Goal: Transaction & Acquisition: Purchase product/service

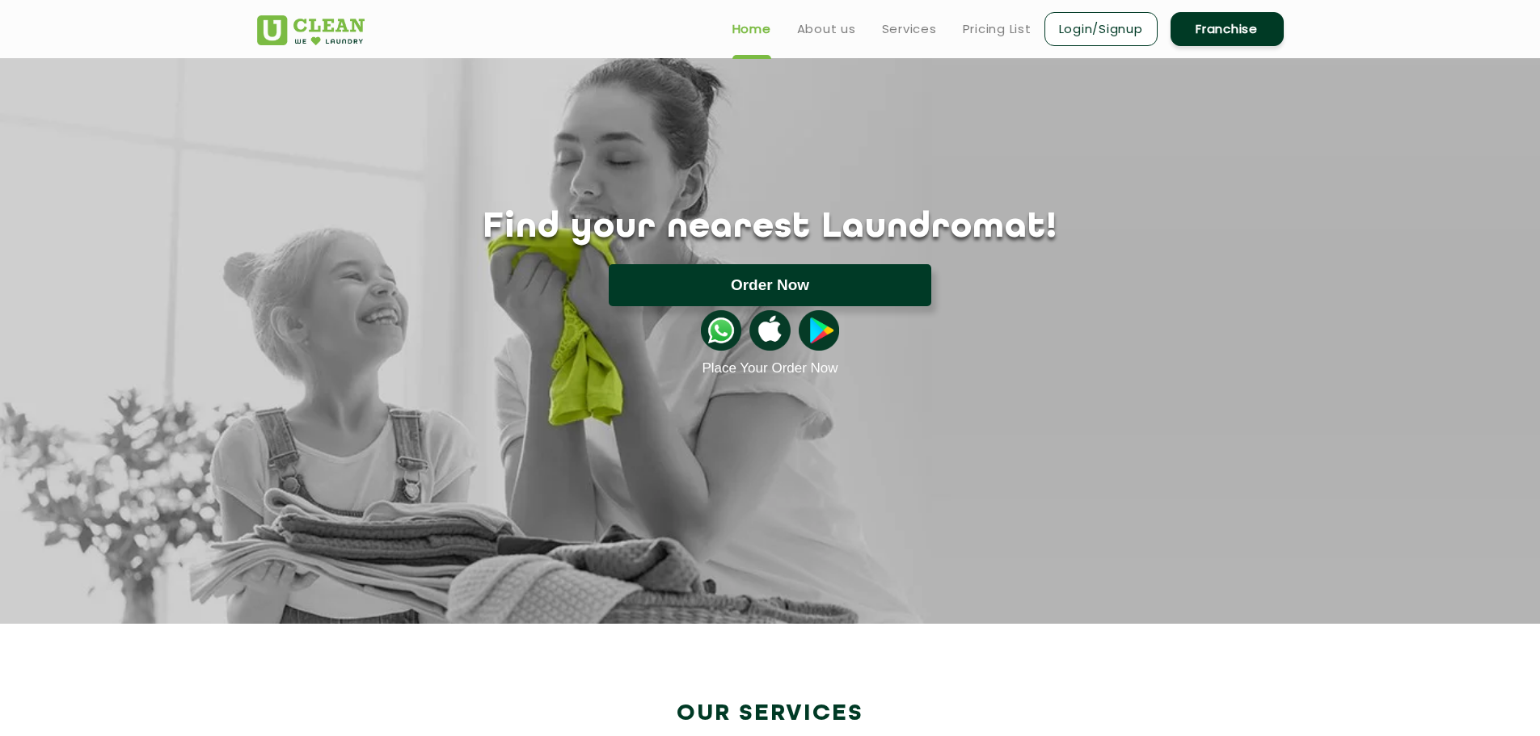
click at [791, 287] on button "Order Now" at bounding box center [770, 285] width 323 height 42
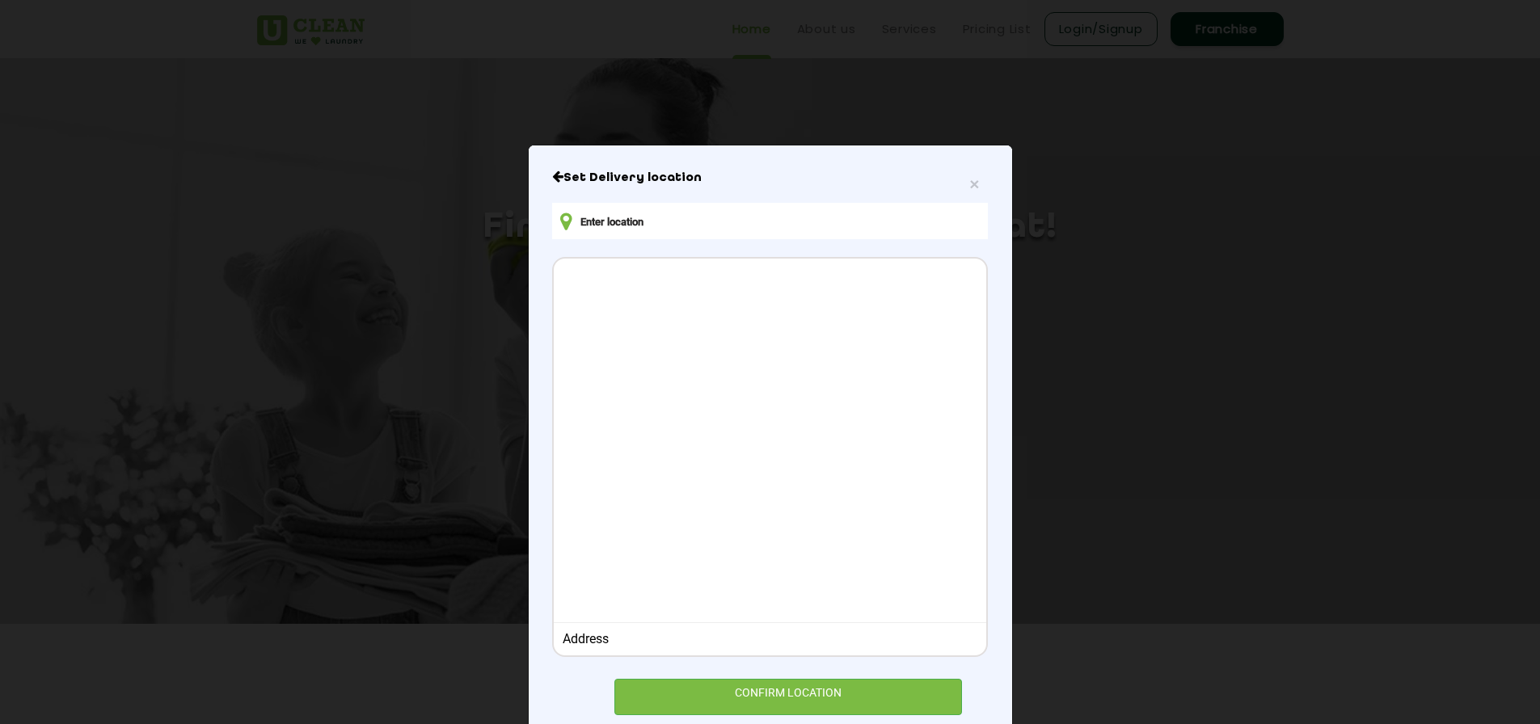
drag, startPoint x: 582, startPoint y: 182, endPoint x: 591, endPoint y: 206, distance: 25.8
click at [582, 181] on h6 "Set Delivery location" at bounding box center [769, 178] width 435 height 16
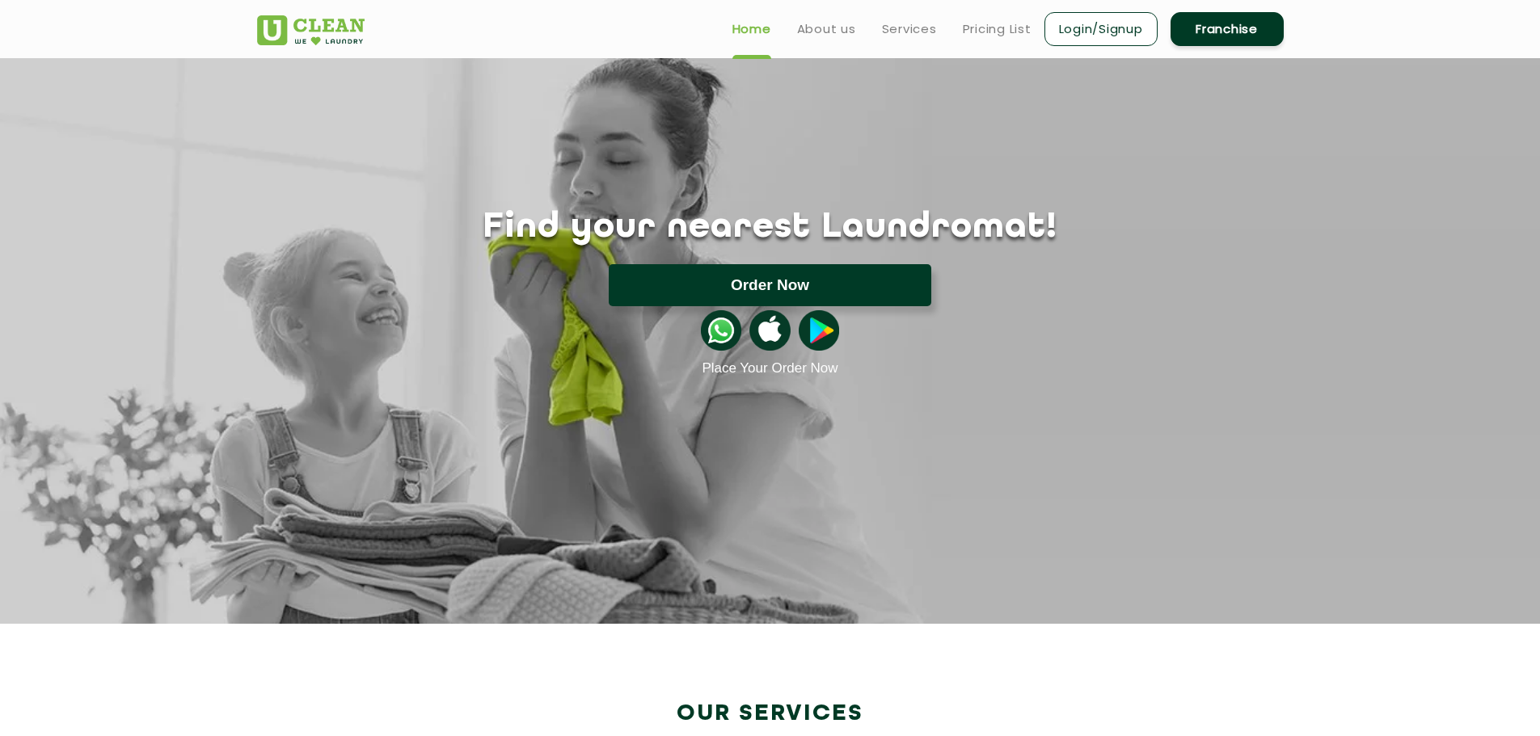
type input "4WQJ+FG5, Ambedkar Nagar, Kanjurmarg West, Bhandup West, Mumbai, Maharashtra 40…"
click at [749, 272] on button "Order Now" at bounding box center [770, 285] width 323 height 42
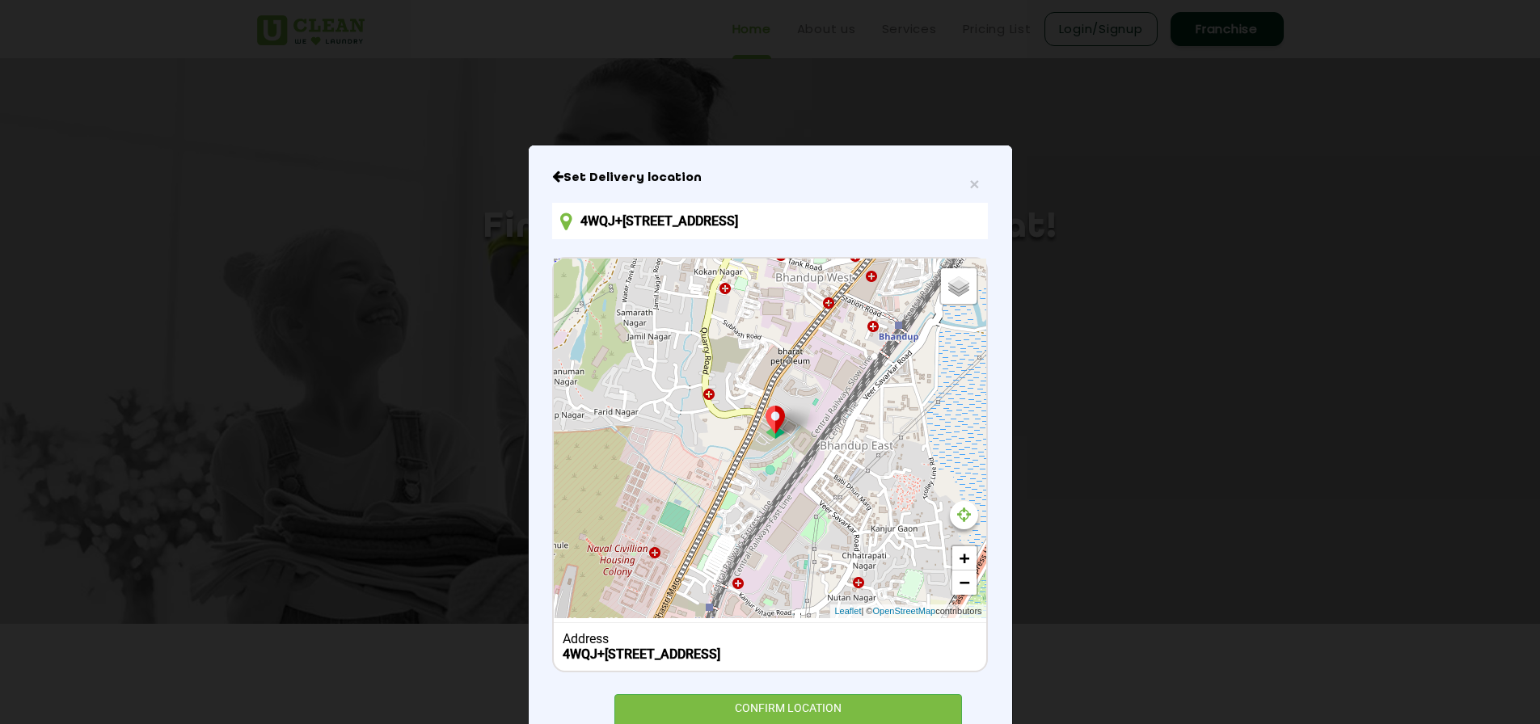
click at [777, 217] on input "4WQJ+FG5, Ambedkar Nagar, Kanjurmarg West, Bhandup West, Mumbai, Maharashtra 40…" at bounding box center [769, 221] width 435 height 36
click at [935, 209] on input "4WQJ+FG5, Ambedkar Nagar, Kanjurmarg West, Bhandup West, Mumbai, Maharashtra 40…" at bounding box center [769, 221] width 435 height 36
click at [929, 221] on input "4WQJ+FG5, Ambedkar Nagar, Kanjurmarg West, Bhandup West, Mumbai, Maharashtra 40…" at bounding box center [769, 221] width 435 height 36
click at [929, 220] on input "4WQJ+FG5, Ambedkar Nagar, Kanjurmarg West, Bhandup West, Mumbai, Maharashtra 40…" at bounding box center [769, 221] width 435 height 36
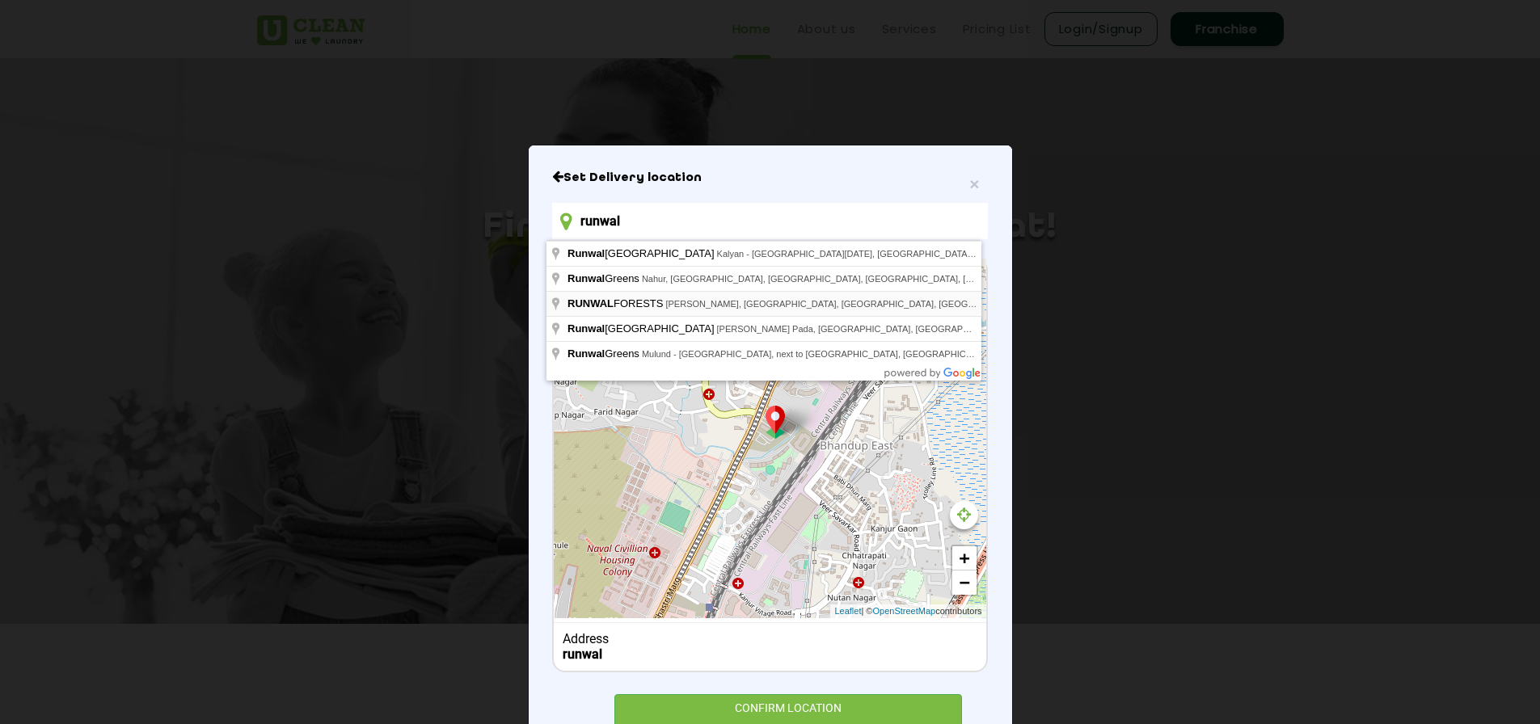
type input "RUNWAL FORESTS, Lal Bahadur Shastri Marg, Ambedkar Nagar, Kanjurmarg West, Bhan…"
click at [817, 308] on div "Default Satellite + − Leaflet | © OpenStreetMap contributors" at bounding box center [770, 439] width 432 height 360
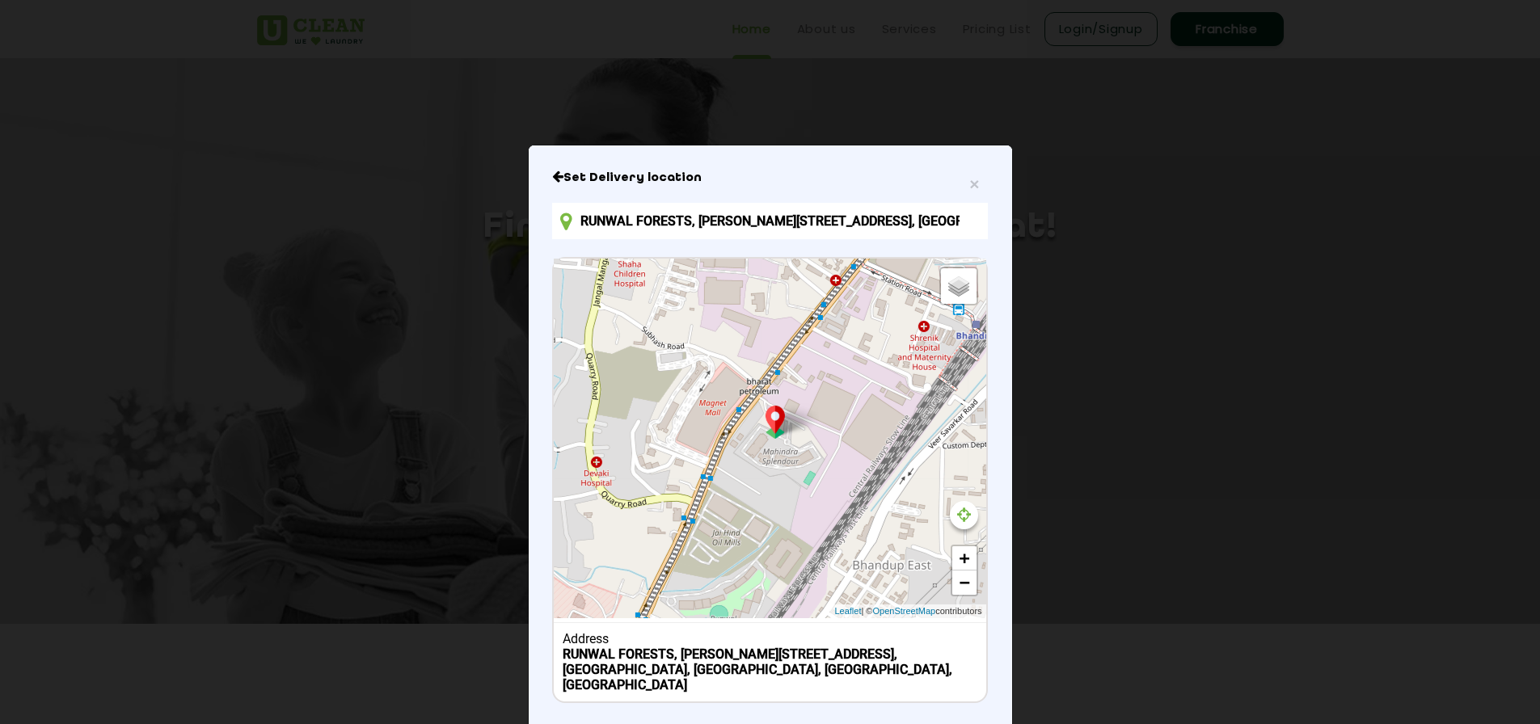
click at [863, 709] on div "Set Delivery location RUNWAL FORESTS, Lal Bahadur Shastri Marg, Ambedkar Nagar,…" at bounding box center [769, 466] width 435 height 592
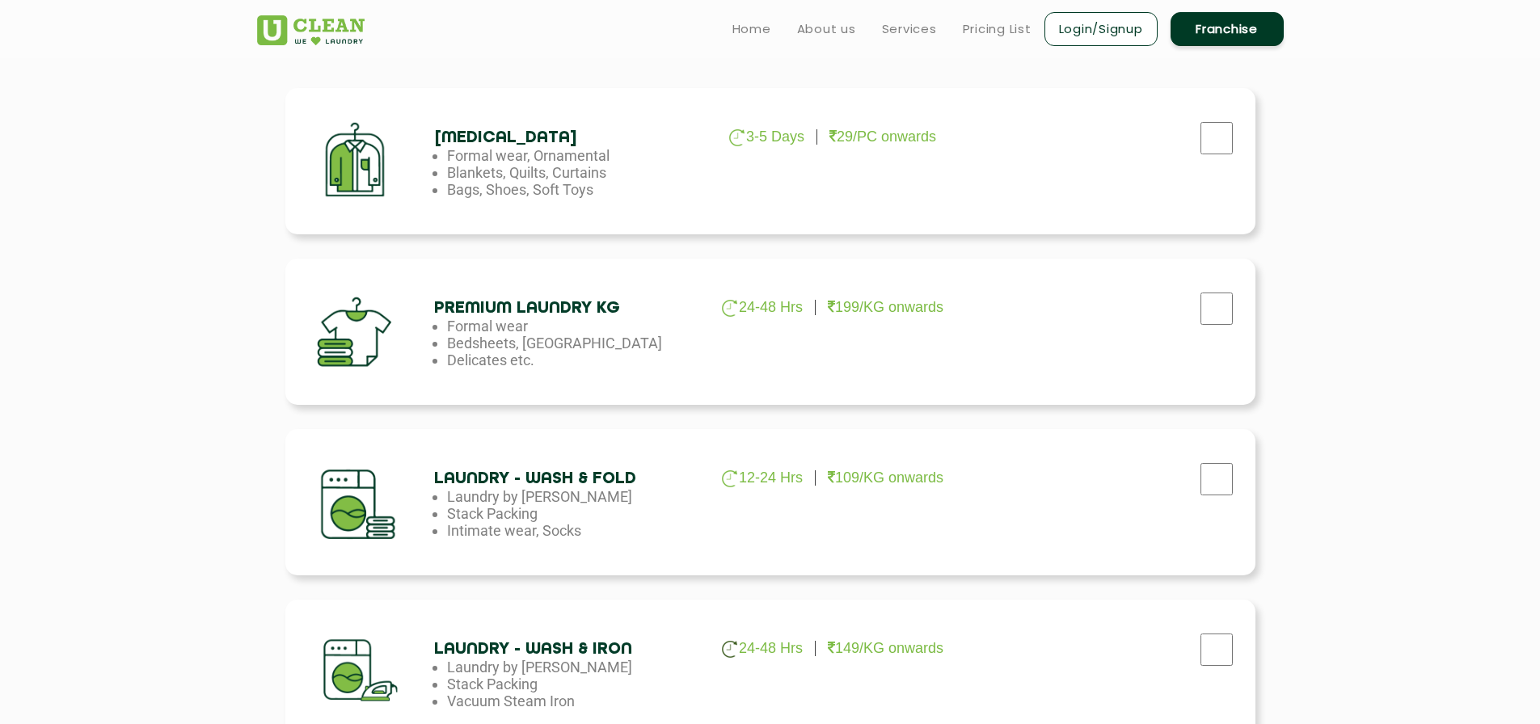
scroll to position [485, 0]
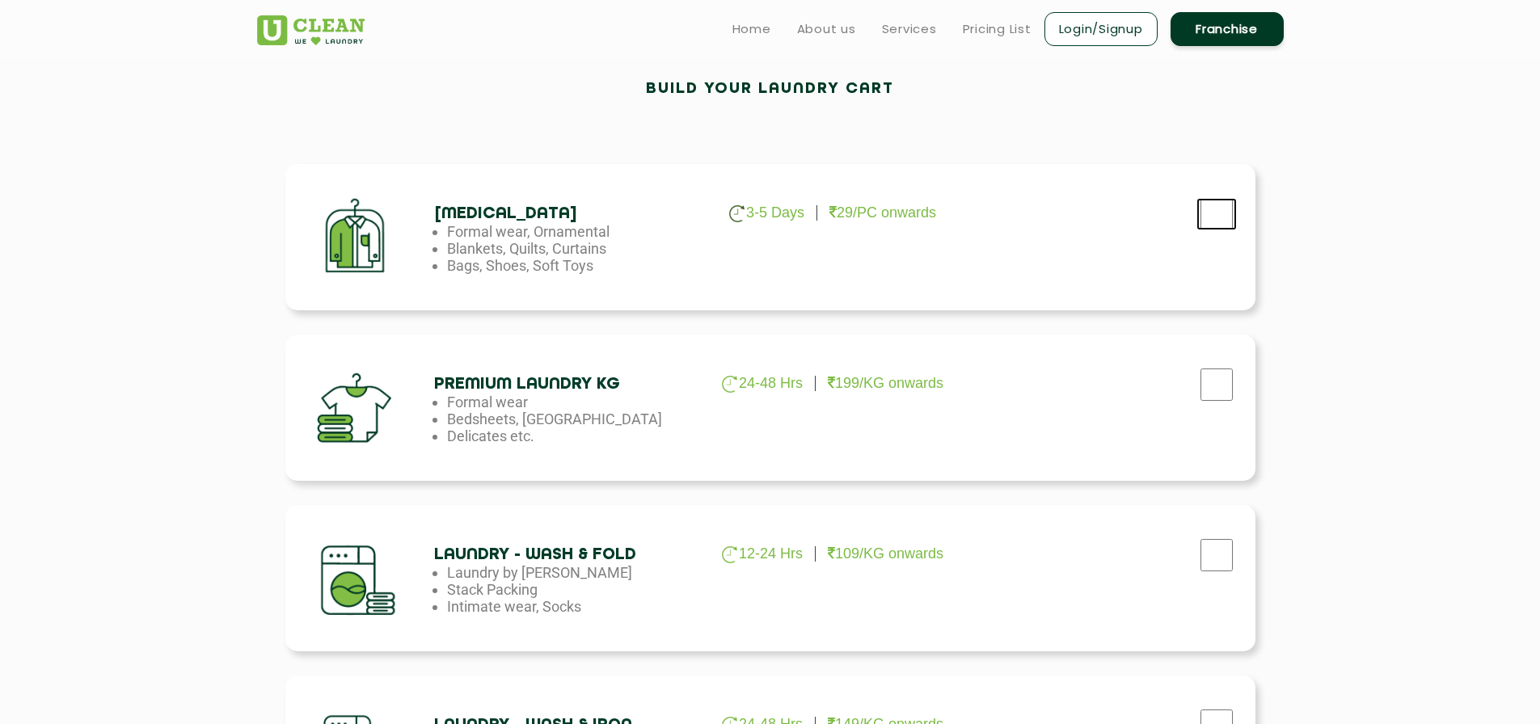
click at [1219, 211] on input "checkbox" at bounding box center [1216, 214] width 40 height 32
checkbox input "true"
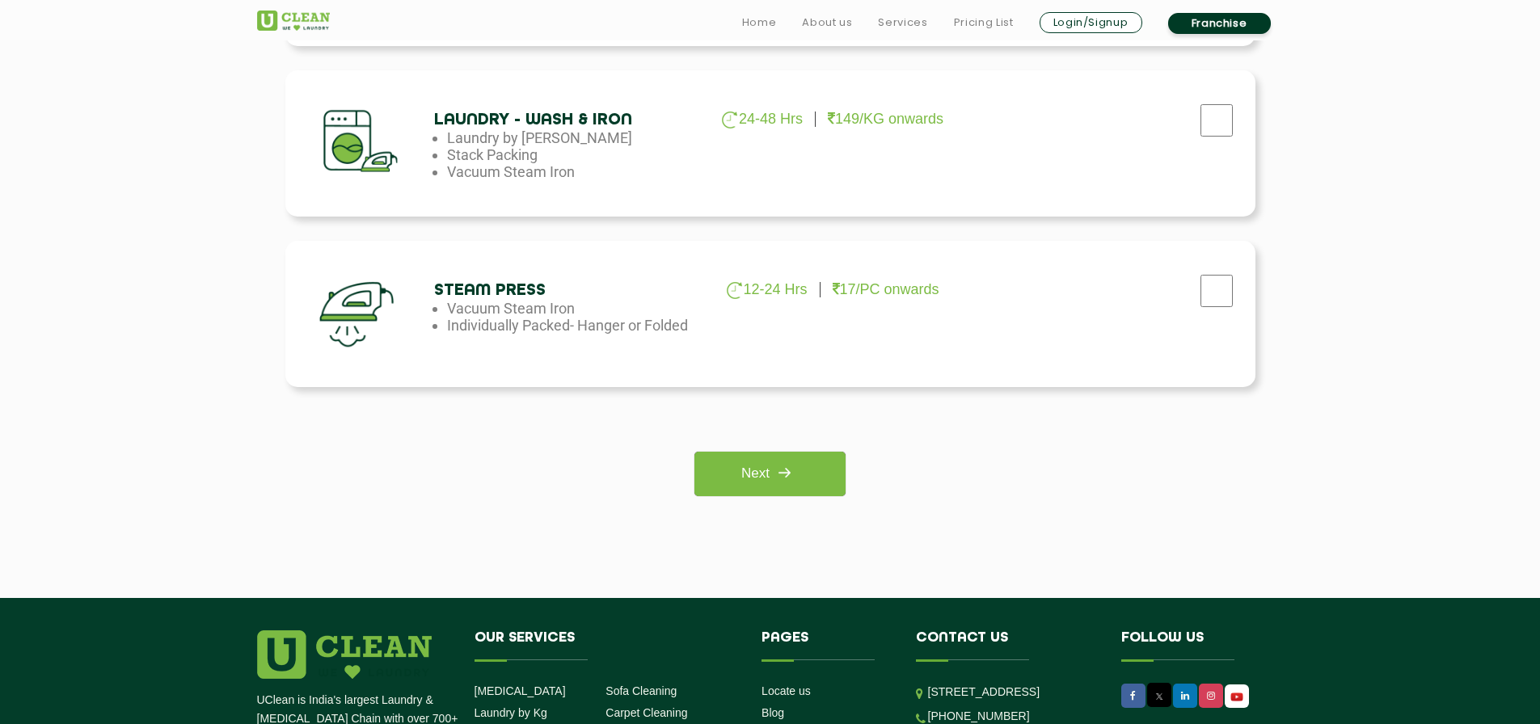
scroll to position [1132, 0]
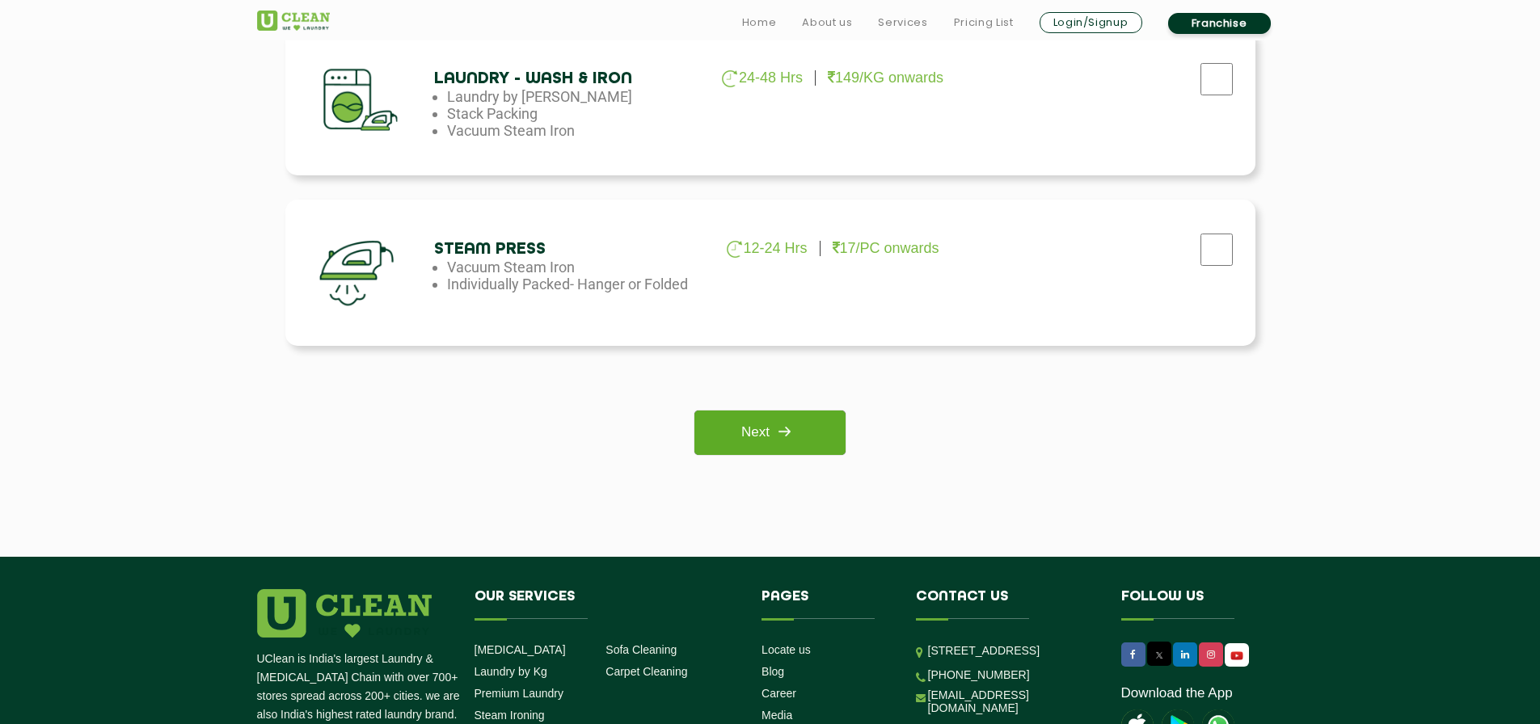
click at [774, 449] on link "Next" at bounding box center [769, 433] width 151 height 44
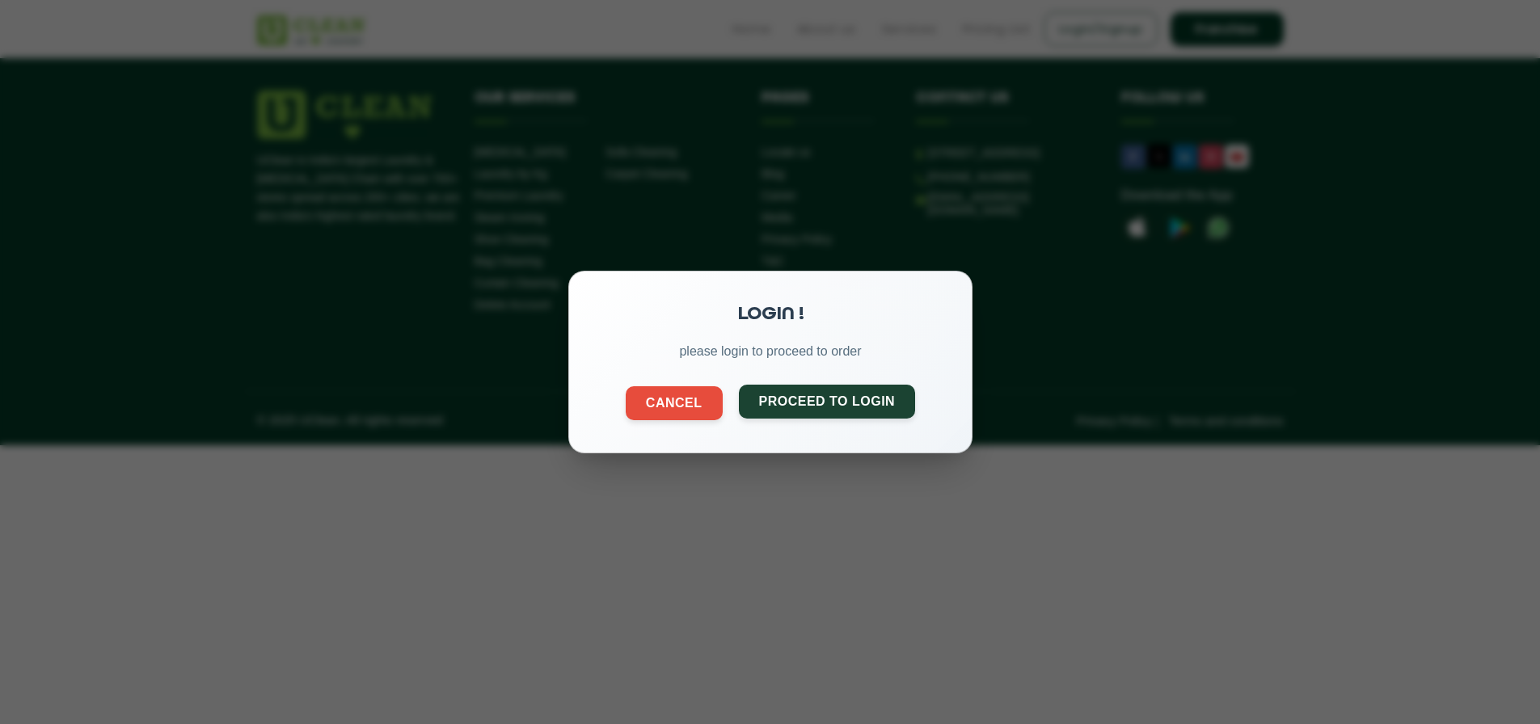
click at [872, 397] on button "Proceed to Login" at bounding box center [826, 402] width 177 height 34
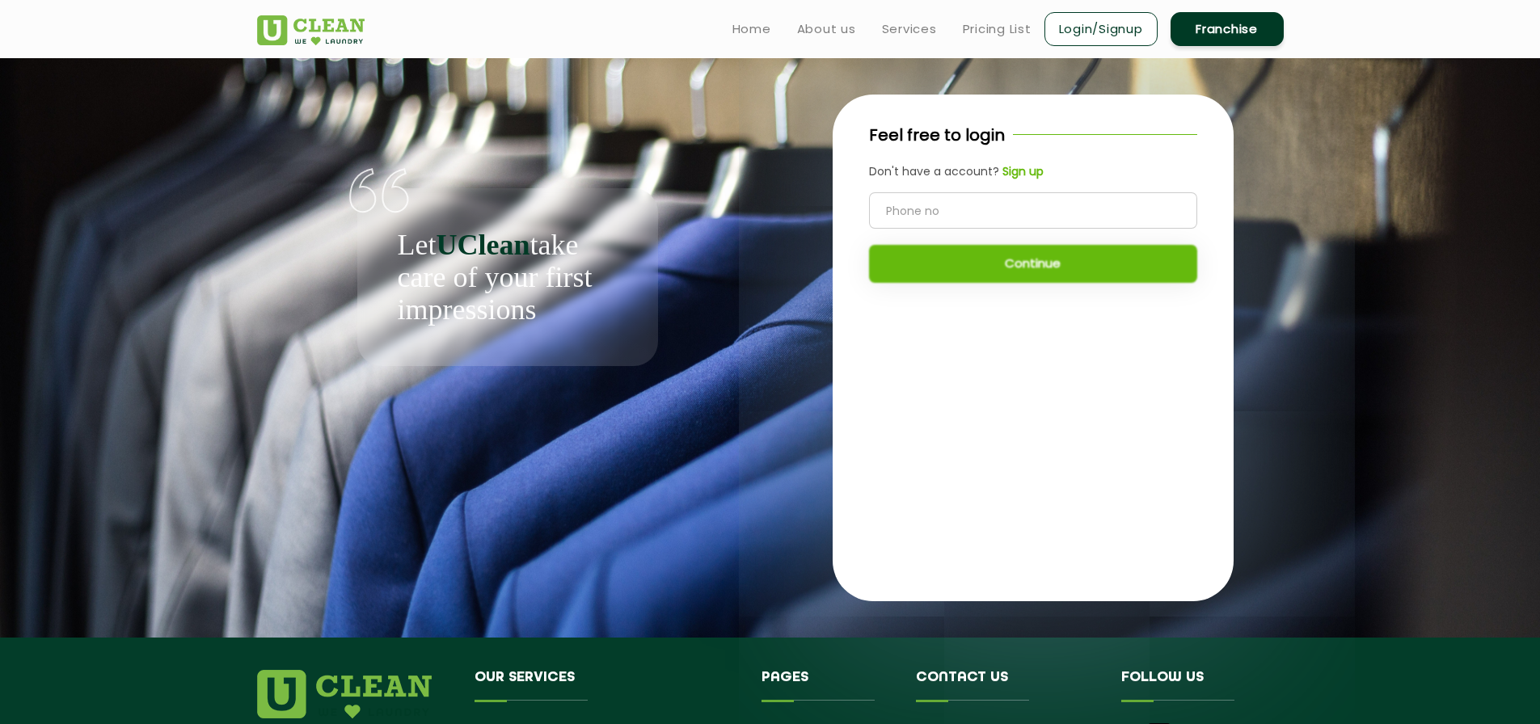
click at [969, 220] on input "tel" at bounding box center [1033, 210] width 328 height 36
type input "8119003803"
click at [950, 255] on button "Continue" at bounding box center [1033, 264] width 328 height 38
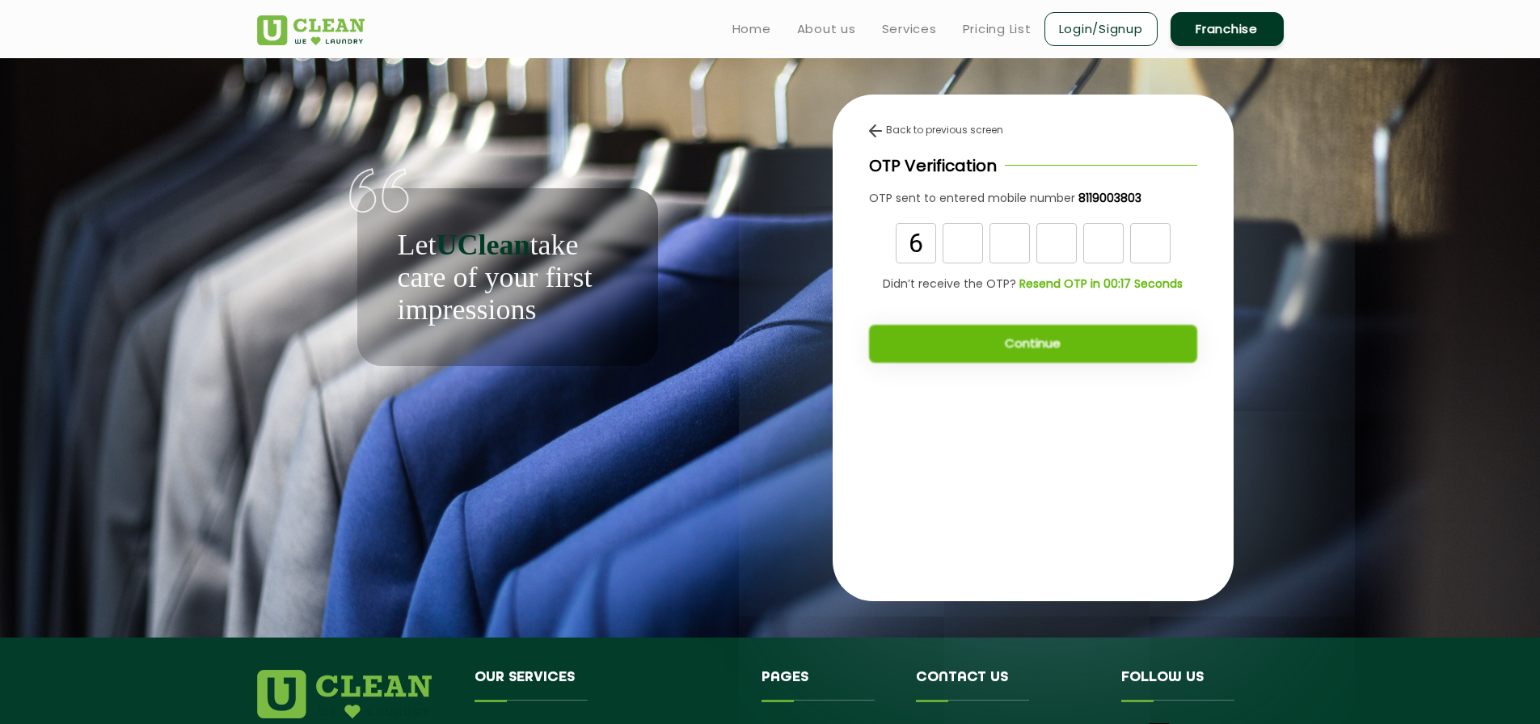
type input "6"
type input "-"
type input "0"
type input "7"
type input "0"
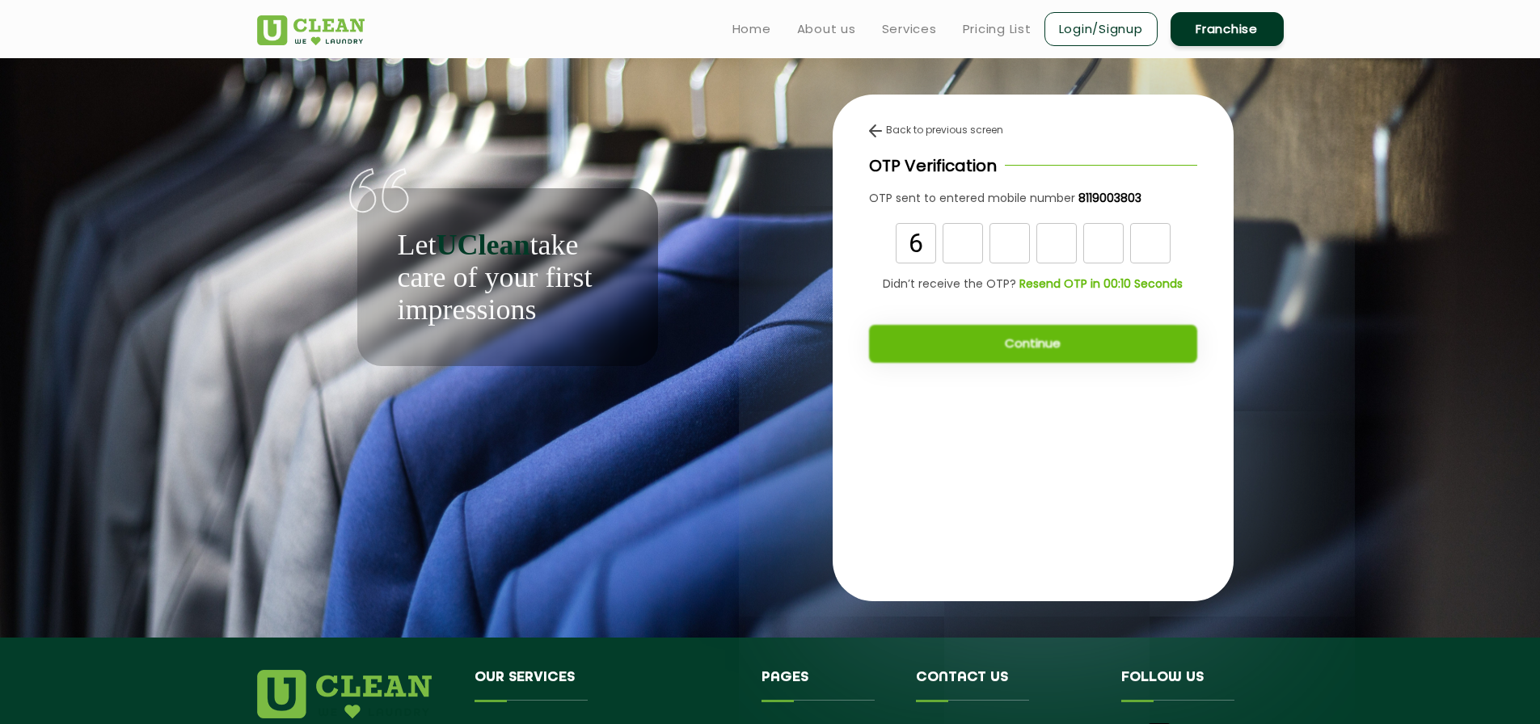
type input "6"
type input "0"
type input "7"
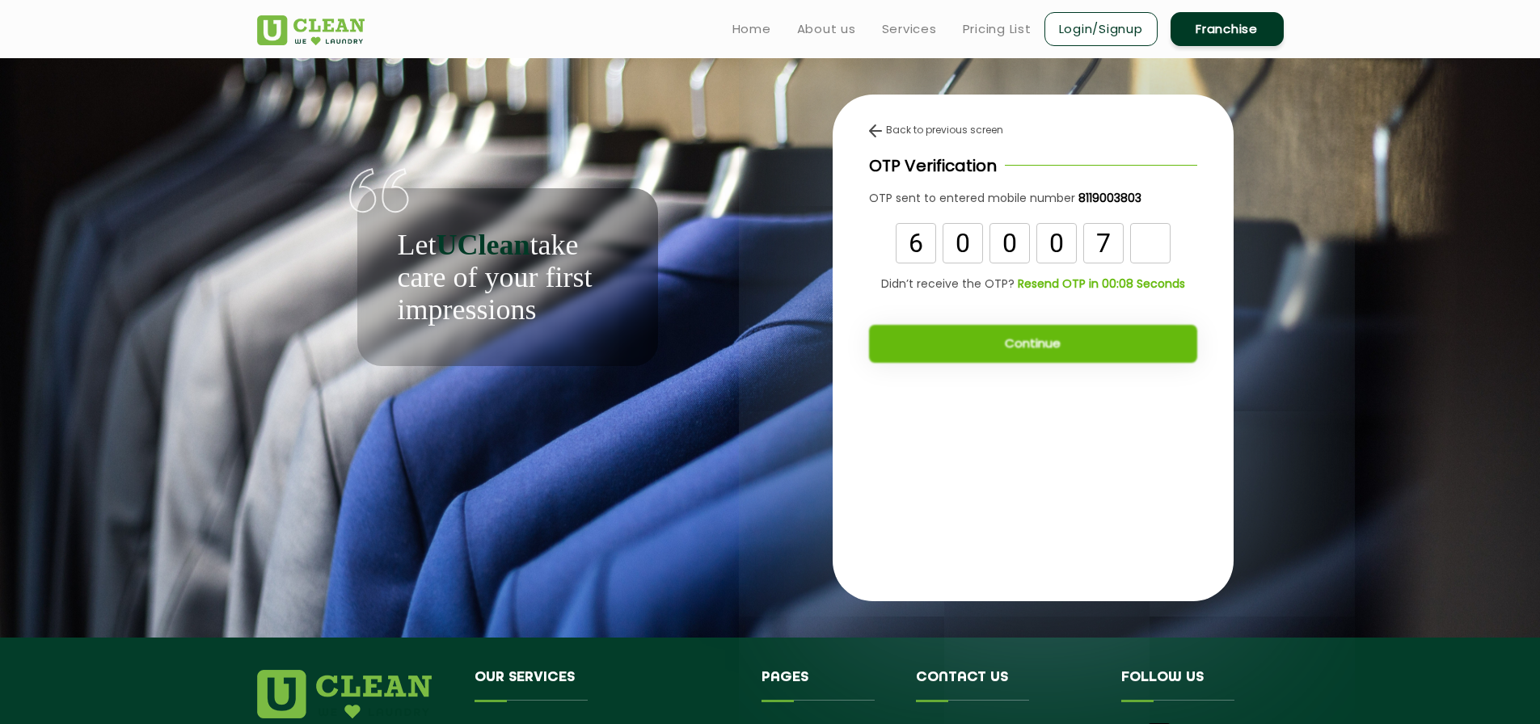
type input "6"
type input "8"
click at [1081, 333] on button "Continue" at bounding box center [1033, 344] width 328 height 38
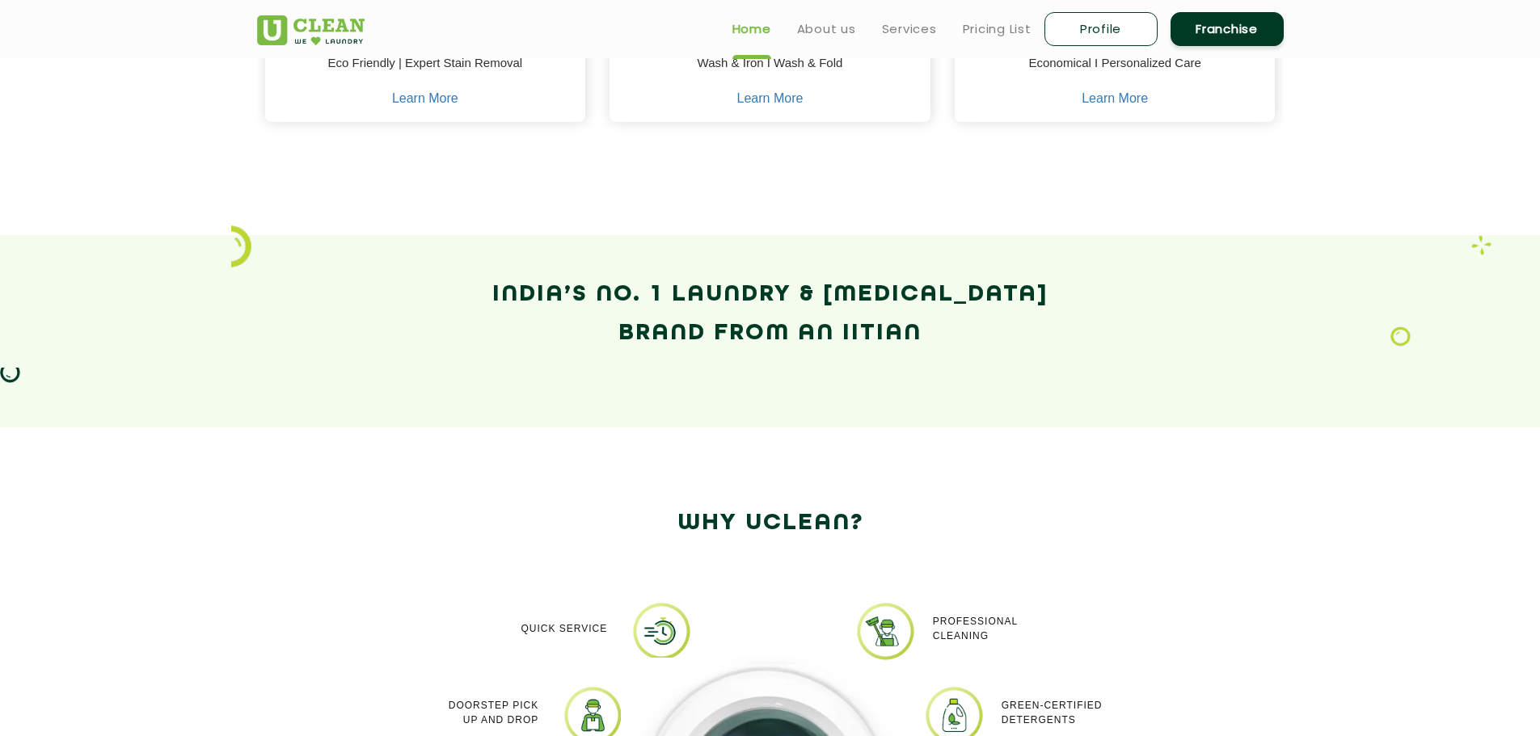
scroll to position [889, 0]
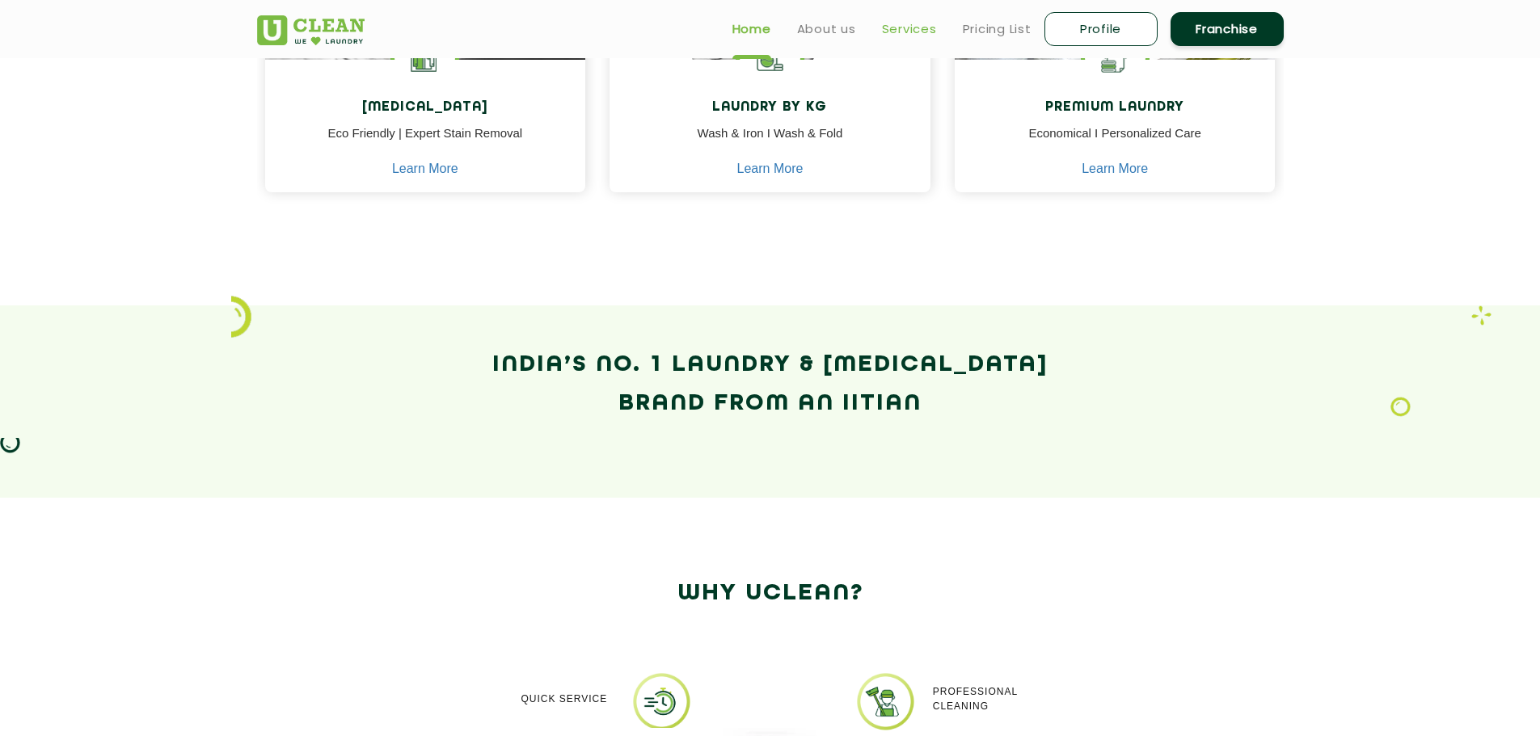
click at [913, 27] on link "Services" at bounding box center [909, 28] width 55 height 19
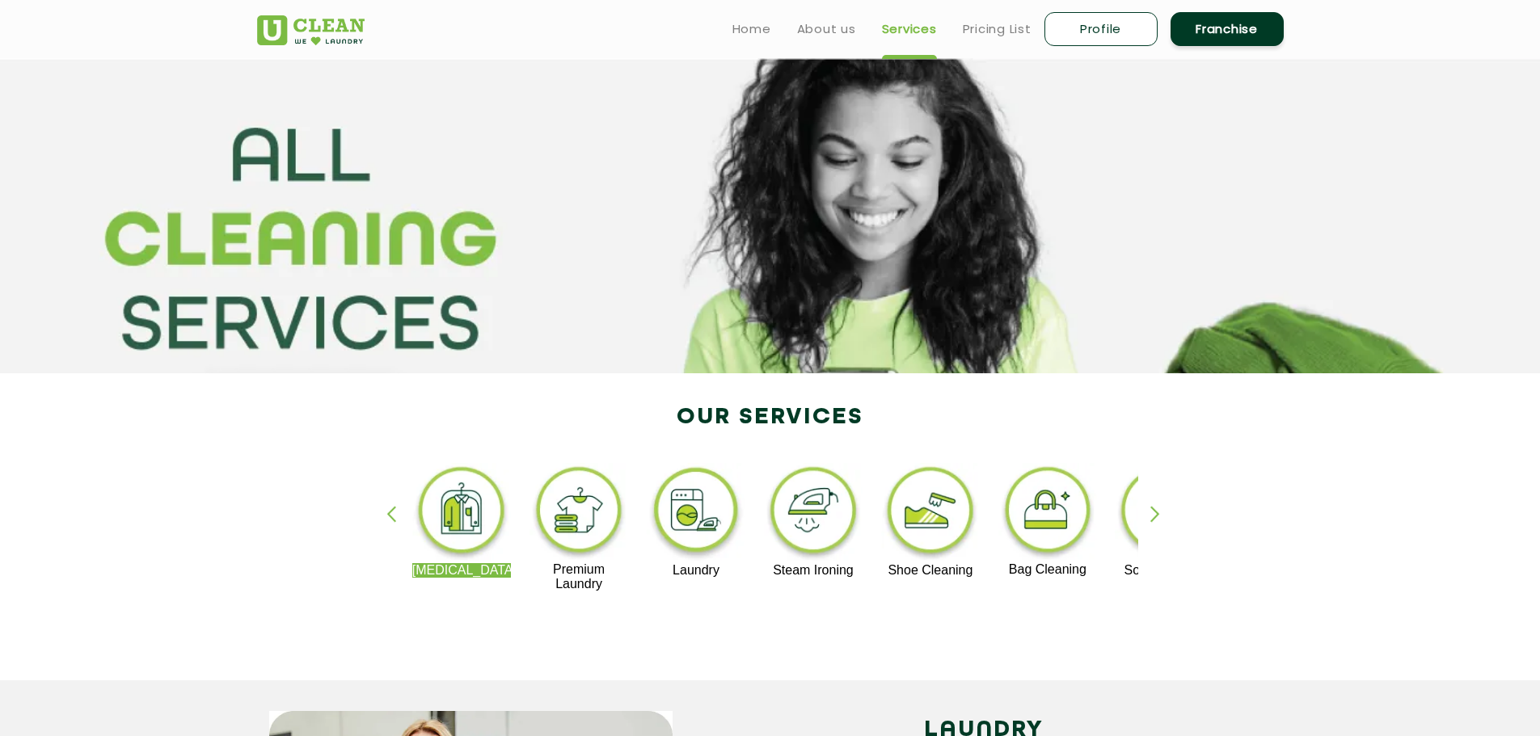
click at [947, 505] on img at bounding box center [930, 513] width 99 height 100
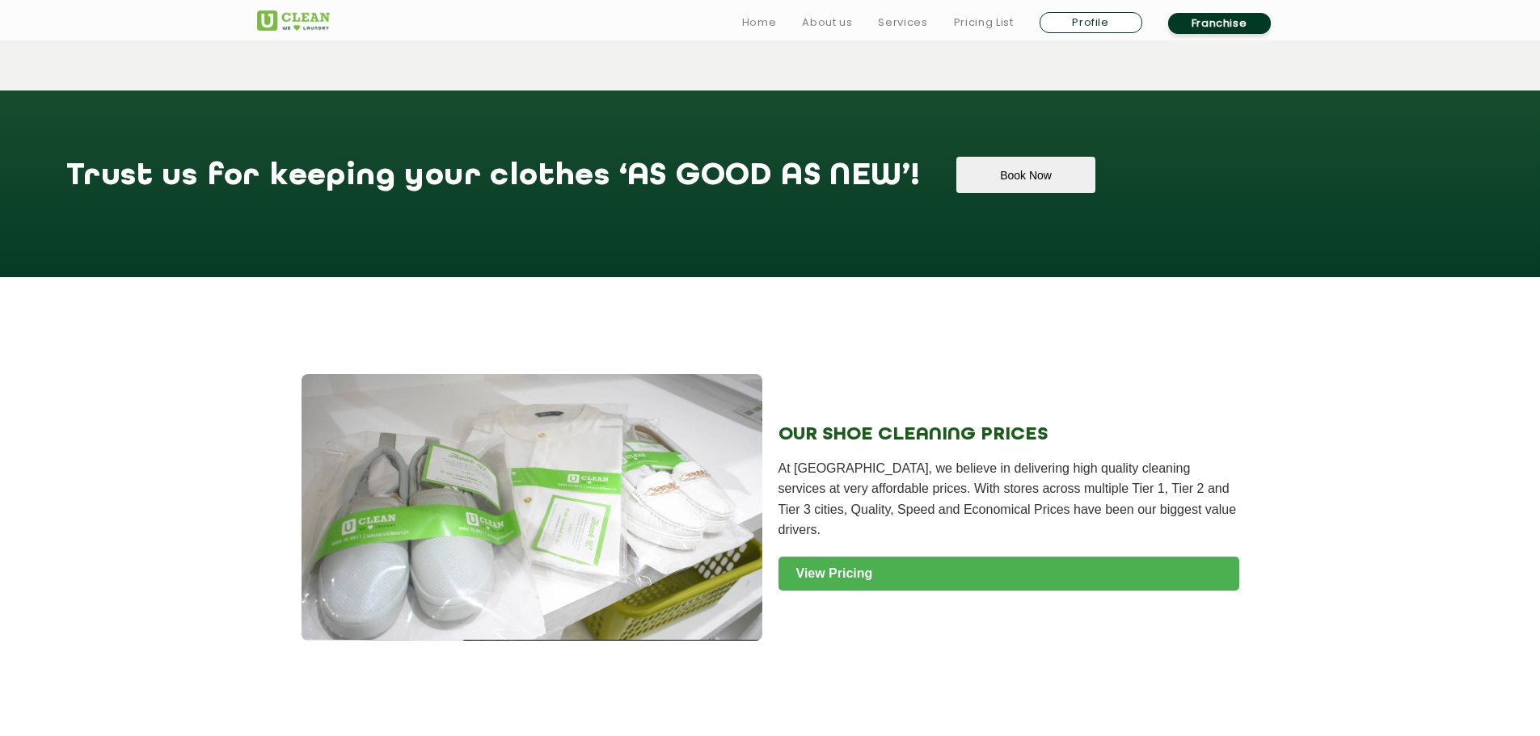
scroll to position [1293, 0]
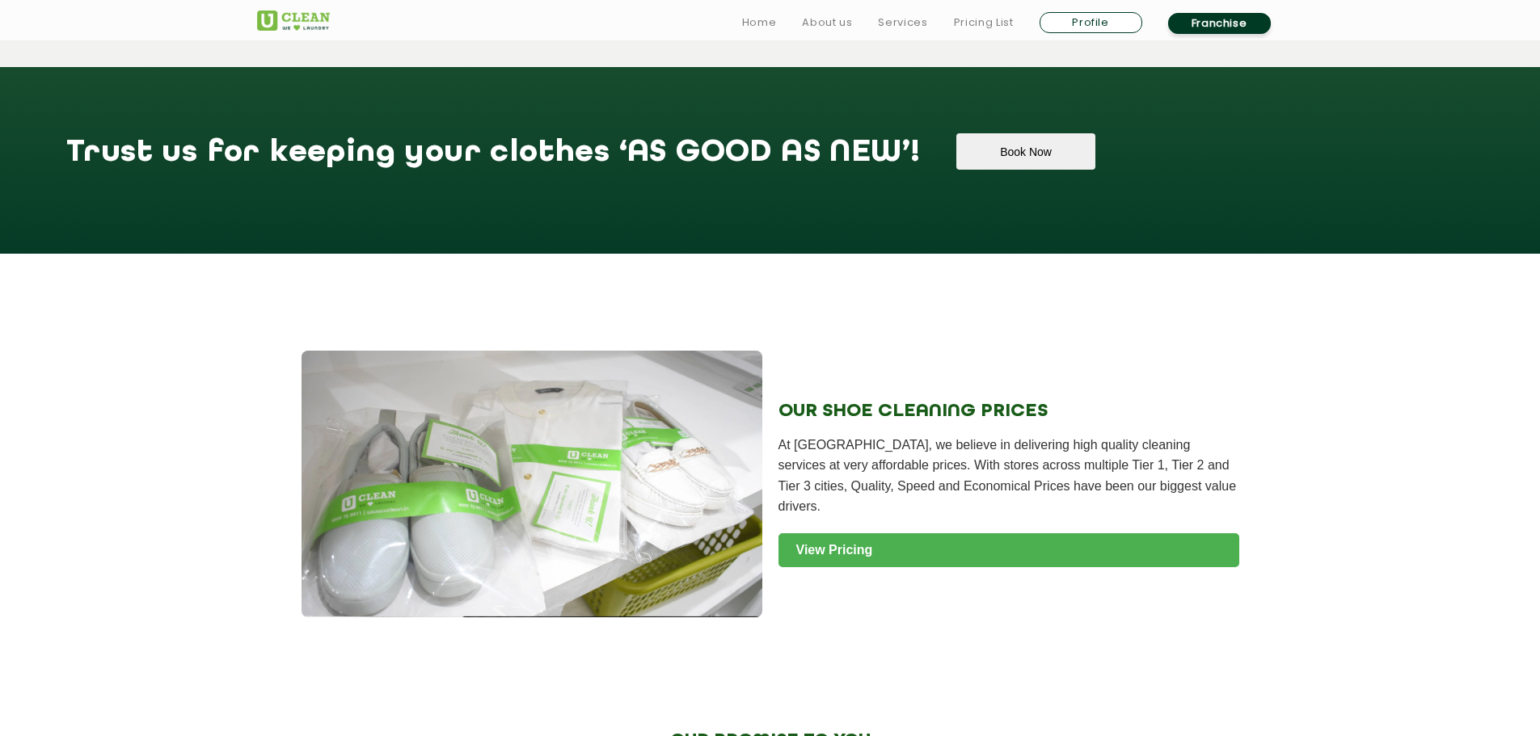
click at [955, 545] on link "View Pricing" at bounding box center [1008, 551] width 461 height 34
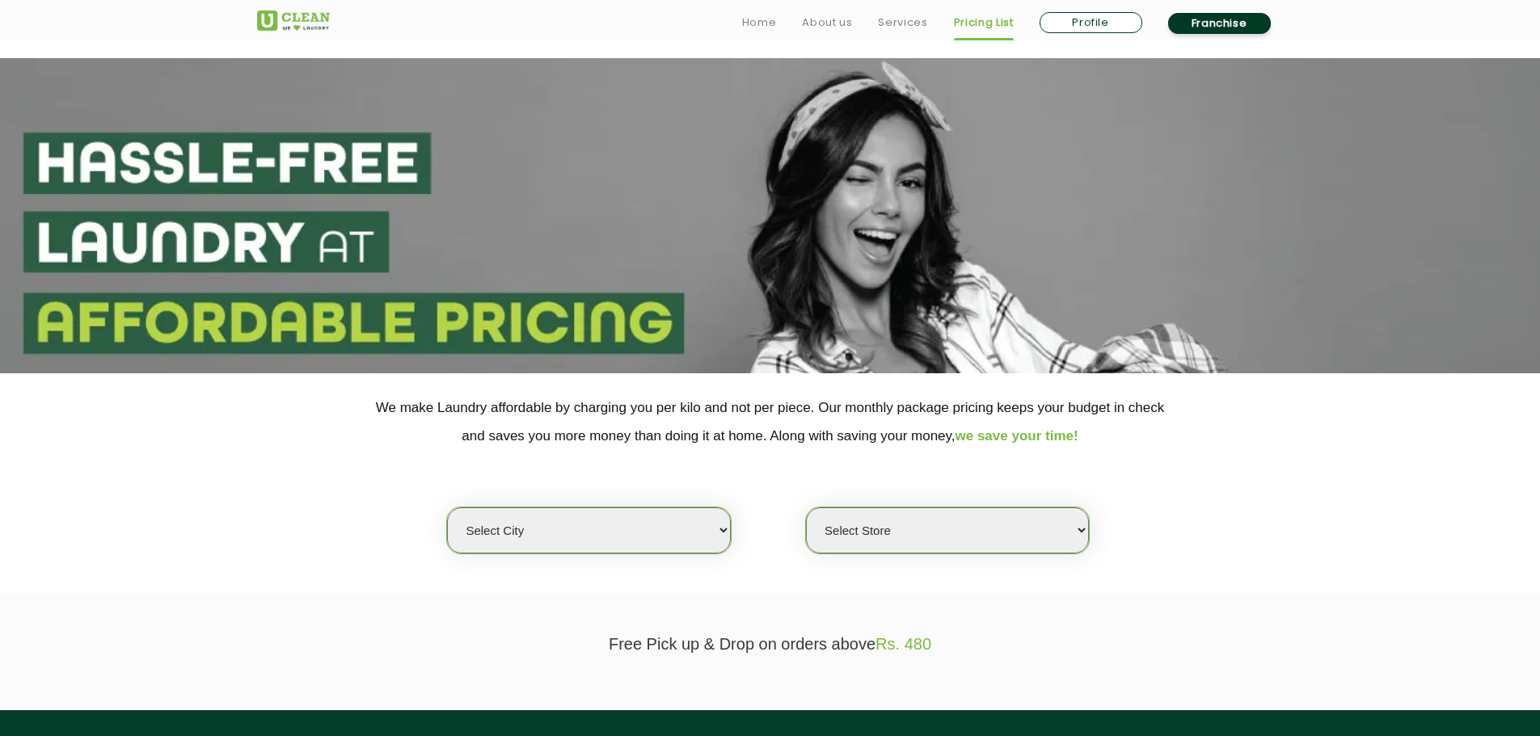
scroll to position [323, 0]
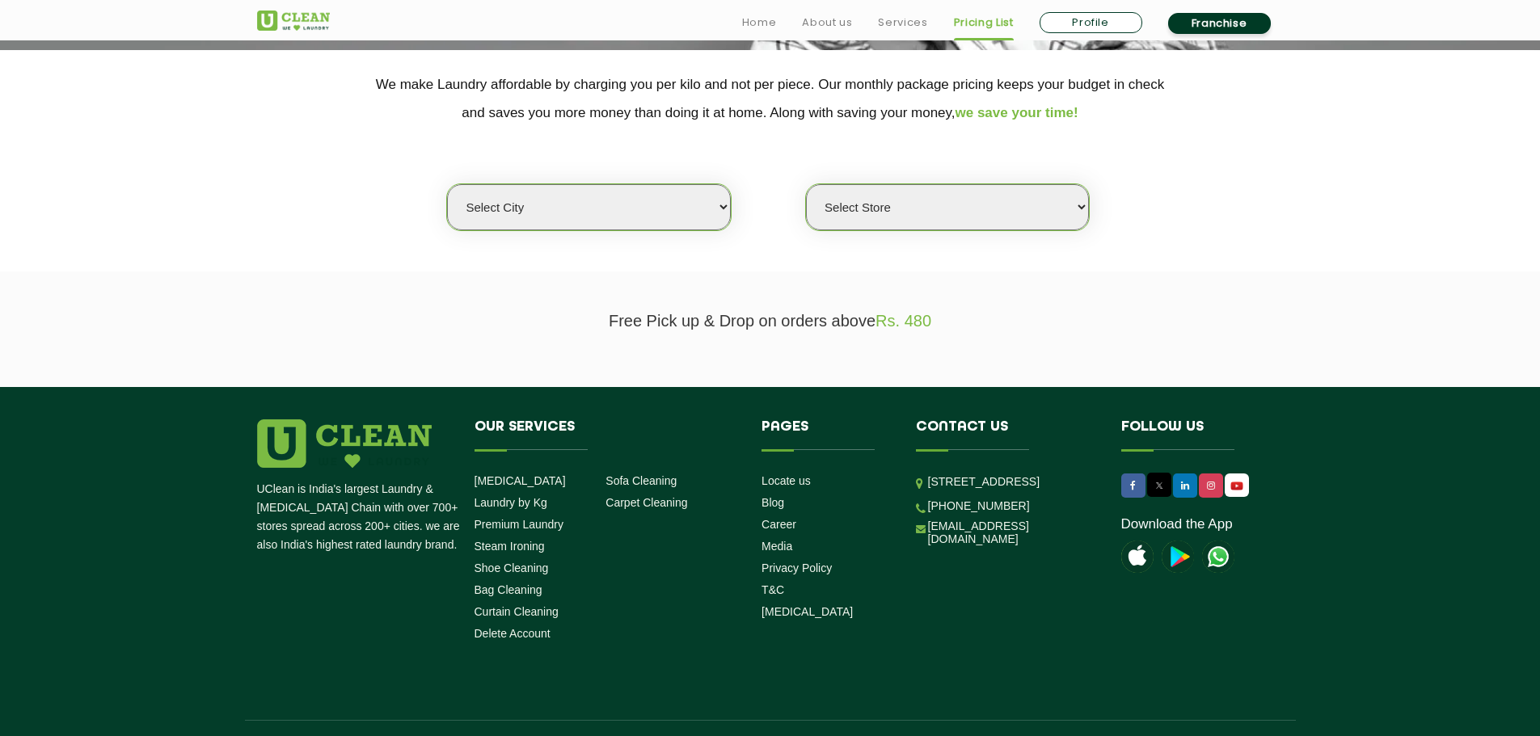
click at [652, 217] on select "Select city Aalo Agartala Agra Ahmedabad Akola Aligarh Alwar - UClean Select Am…" at bounding box center [588, 207] width 283 height 46
select select "16"
click at [447, 184] on select "Select city Aalo Agartala Agra Ahmedabad Akola Aligarh Alwar - UClean Select Am…" at bounding box center [588, 207] width 283 height 46
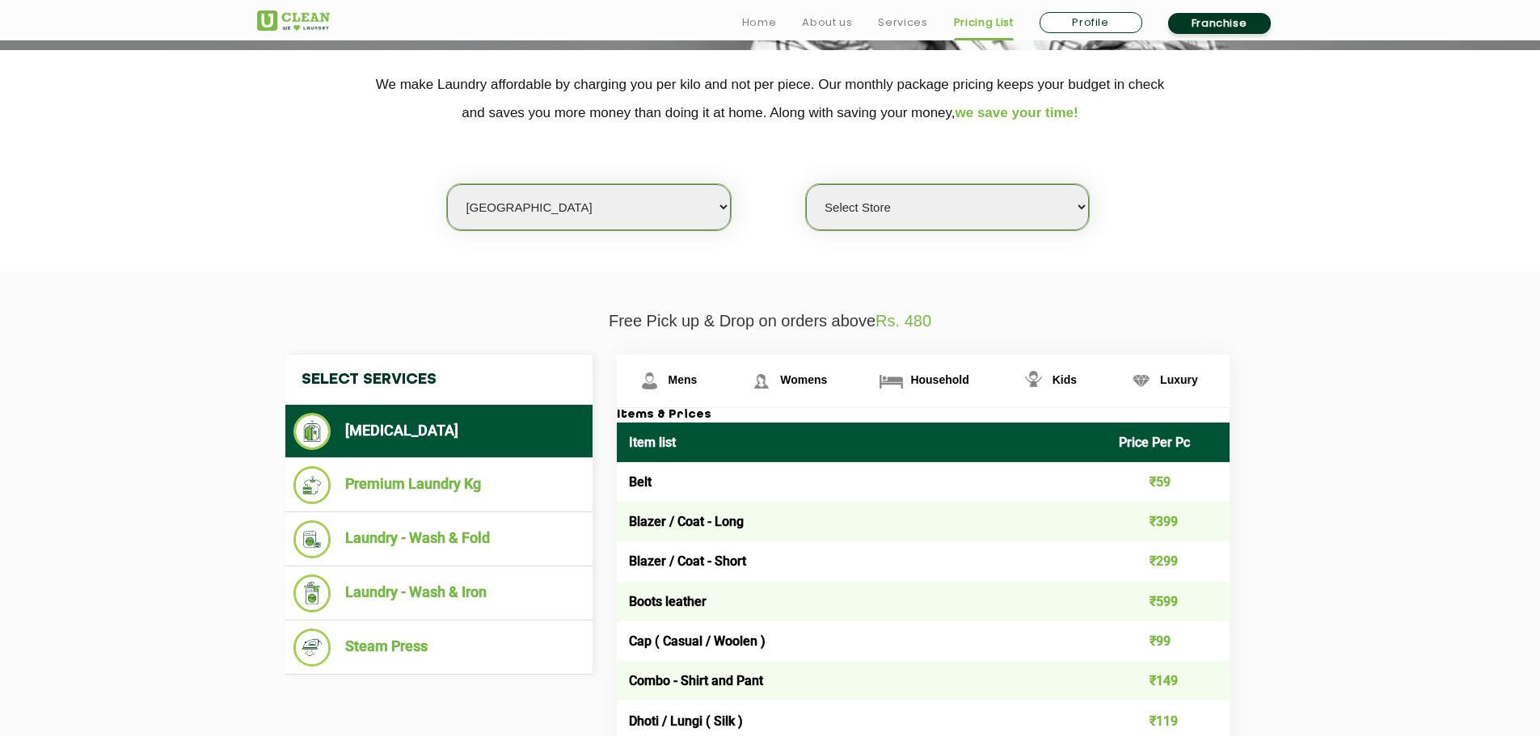
click at [997, 203] on select "Select Store UClean Powai UClean Deonar UClean LBS Marg UClean Chembur UClean W…" at bounding box center [947, 207] width 283 height 46
click at [806, 184] on select "Select Store UClean Powai UClean Deonar UClean LBS Marg UClean Chembur UClean W…" at bounding box center [947, 207] width 283 height 46
click at [1014, 196] on select "Select Store UClean Powai UClean Deonar UClean LBS Marg UClean Chembur UClean W…" at bounding box center [947, 207] width 283 height 46
select select "364"
click at [806, 184] on select "Select Store UClean Powai UClean Deonar UClean LBS Marg UClean Chembur UClean W…" at bounding box center [947, 207] width 283 height 46
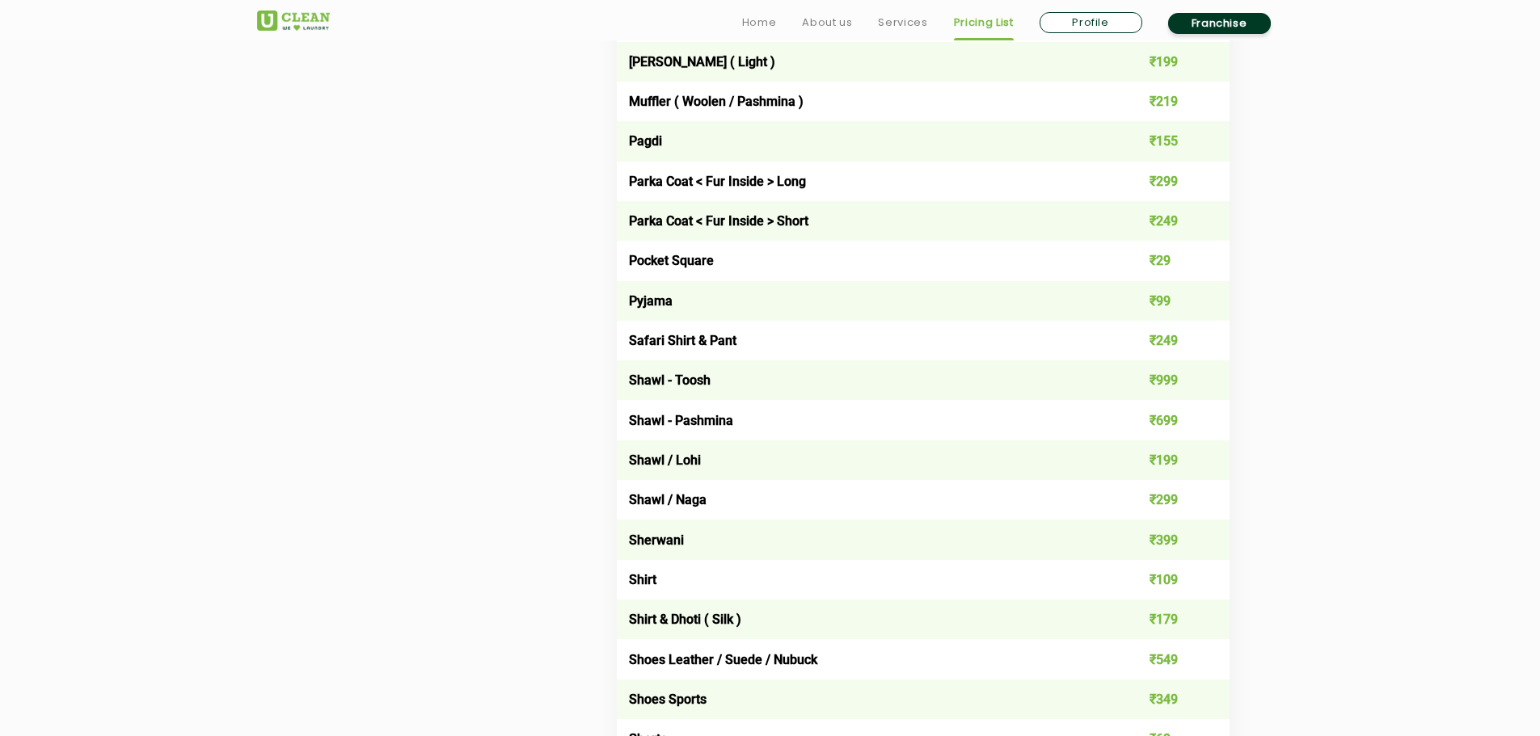
scroll to position [2183, 0]
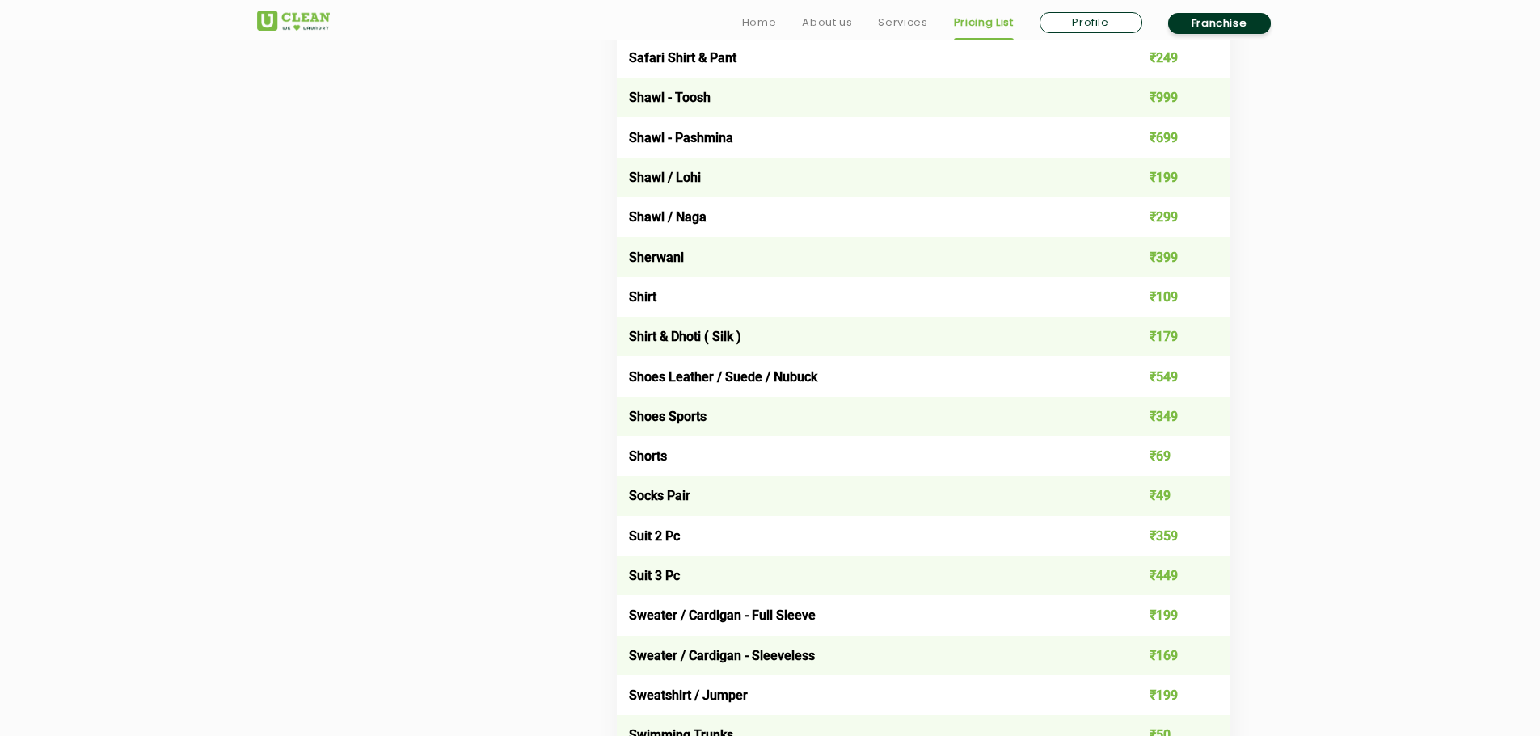
click at [679, 410] on td "Shoes Sports" at bounding box center [862, 417] width 491 height 40
click at [644, 456] on td "Shorts" at bounding box center [862, 457] width 491 height 40
click at [1142, 398] on td "₹349" at bounding box center [1168, 417] width 123 height 40
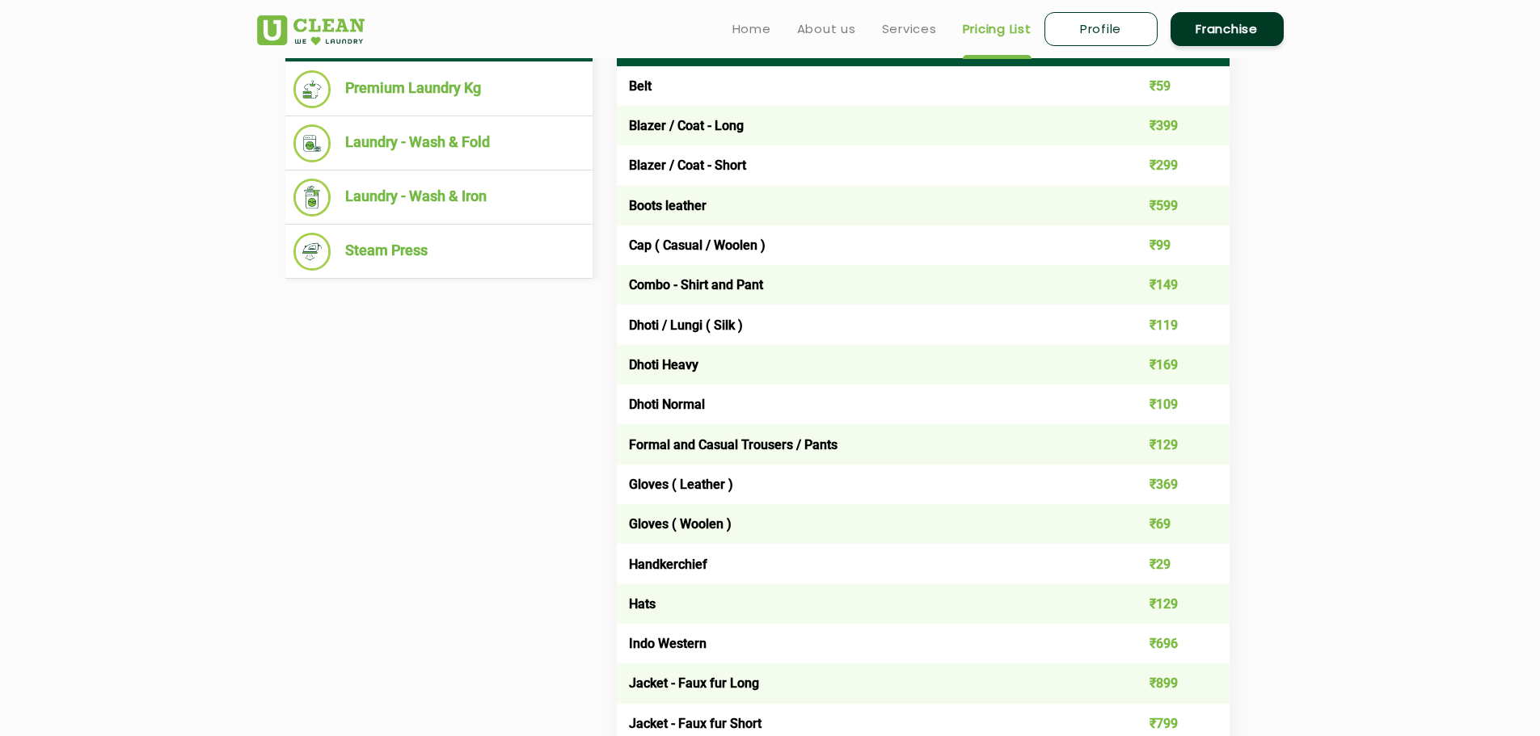
scroll to position [404, 0]
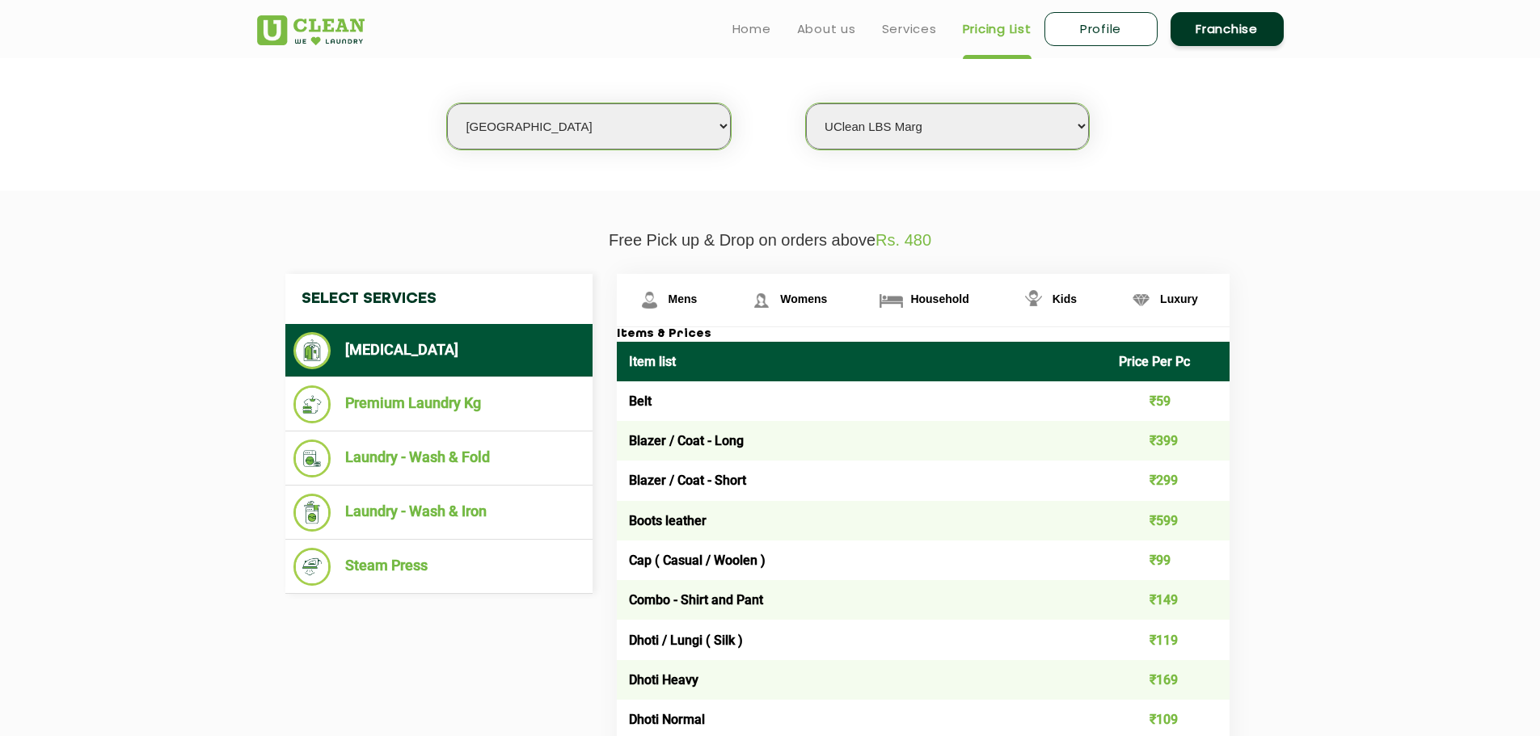
drag, startPoint x: 379, startPoint y: 337, endPoint x: 542, endPoint y: 362, distance: 164.4
click at [379, 336] on li "[MEDICAL_DATA]" at bounding box center [438, 350] width 291 height 37
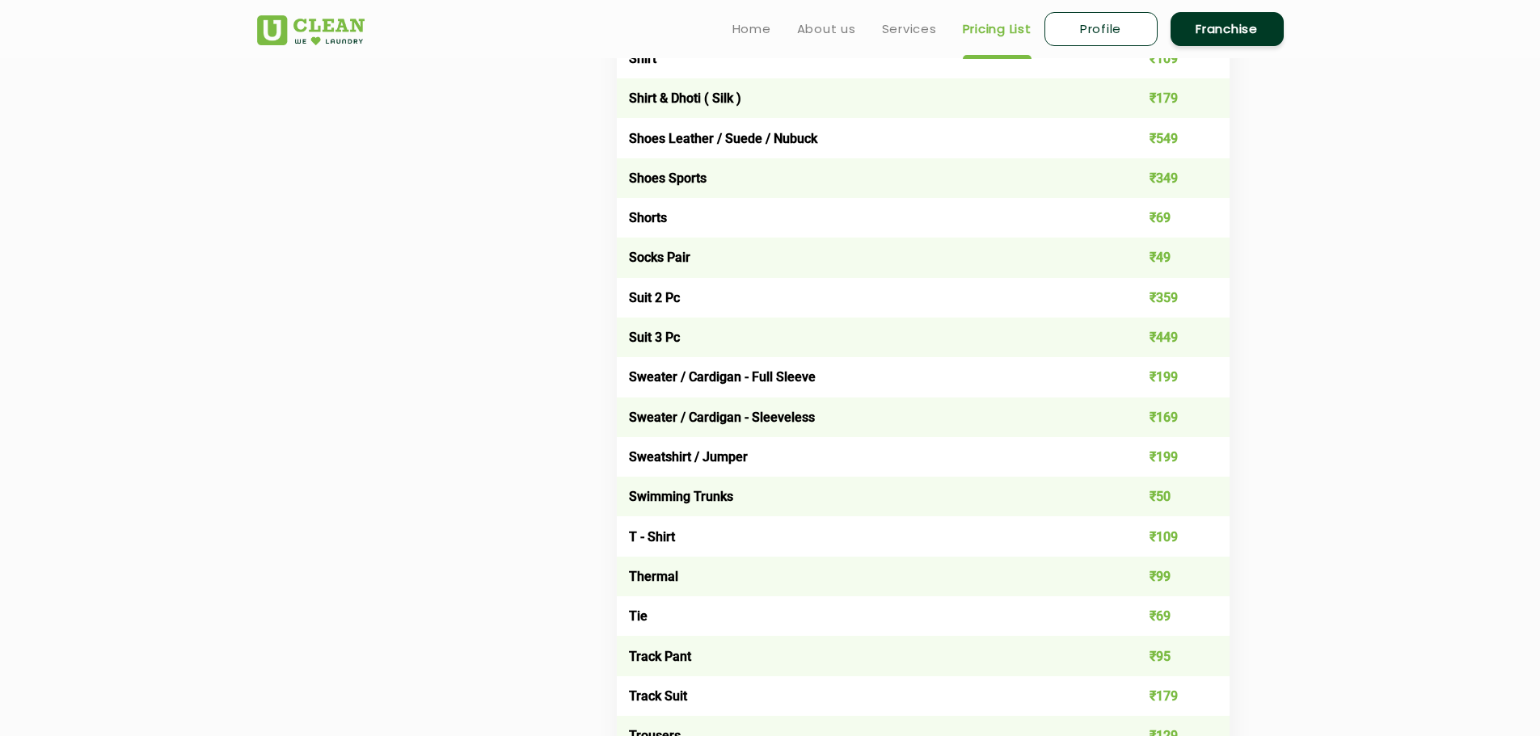
scroll to position [2385, 0]
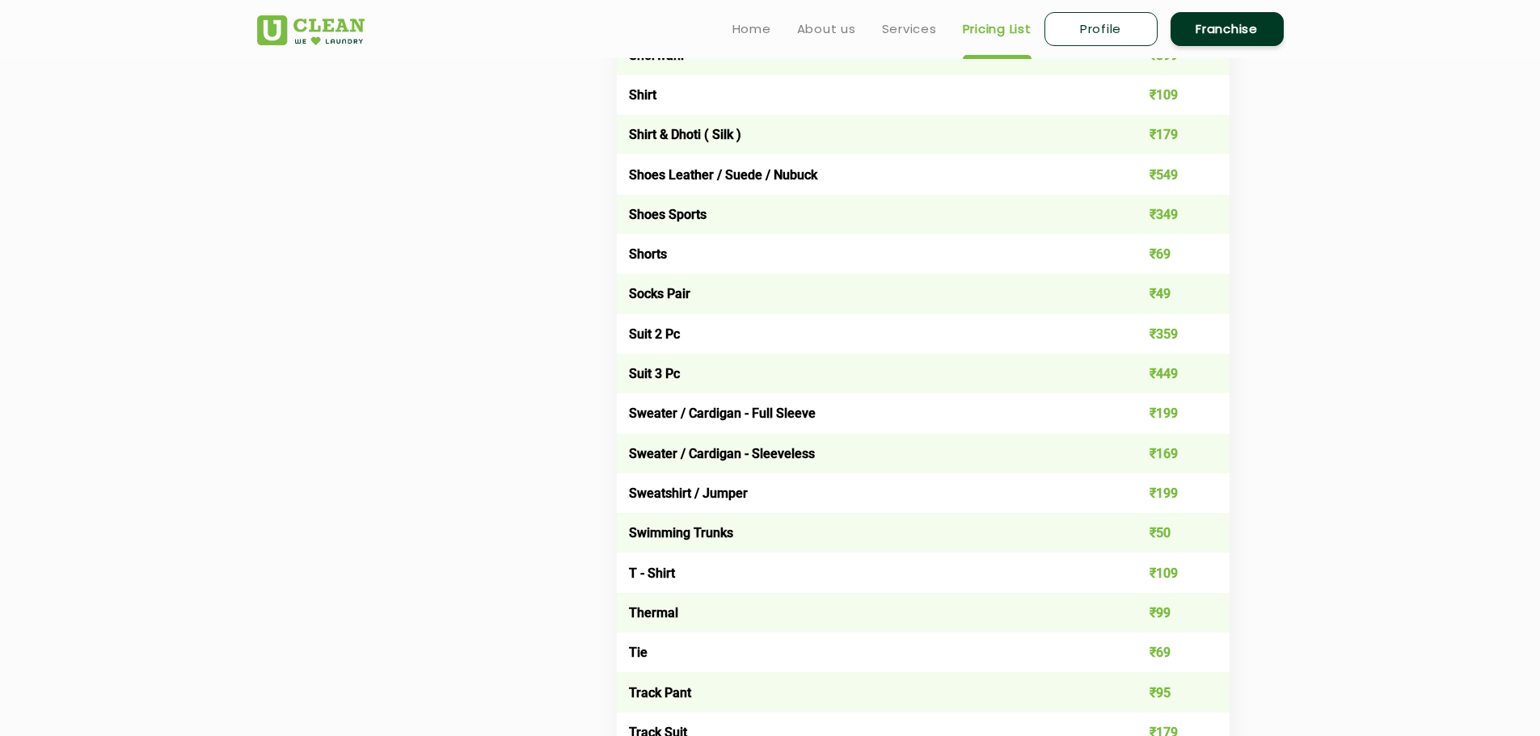
click at [770, 31] on ul "Home About us Services Pricing List Profile Franchise" at bounding box center [1001, 29] width 564 height 38
click at [731, 38] on ul "Home About us Services Pricing List Profile Franchise" at bounding box center [1001, 29] width 564 height 38
click at [746, 25] on link "Home" at bounding box center [751, 28] width 39 height 19
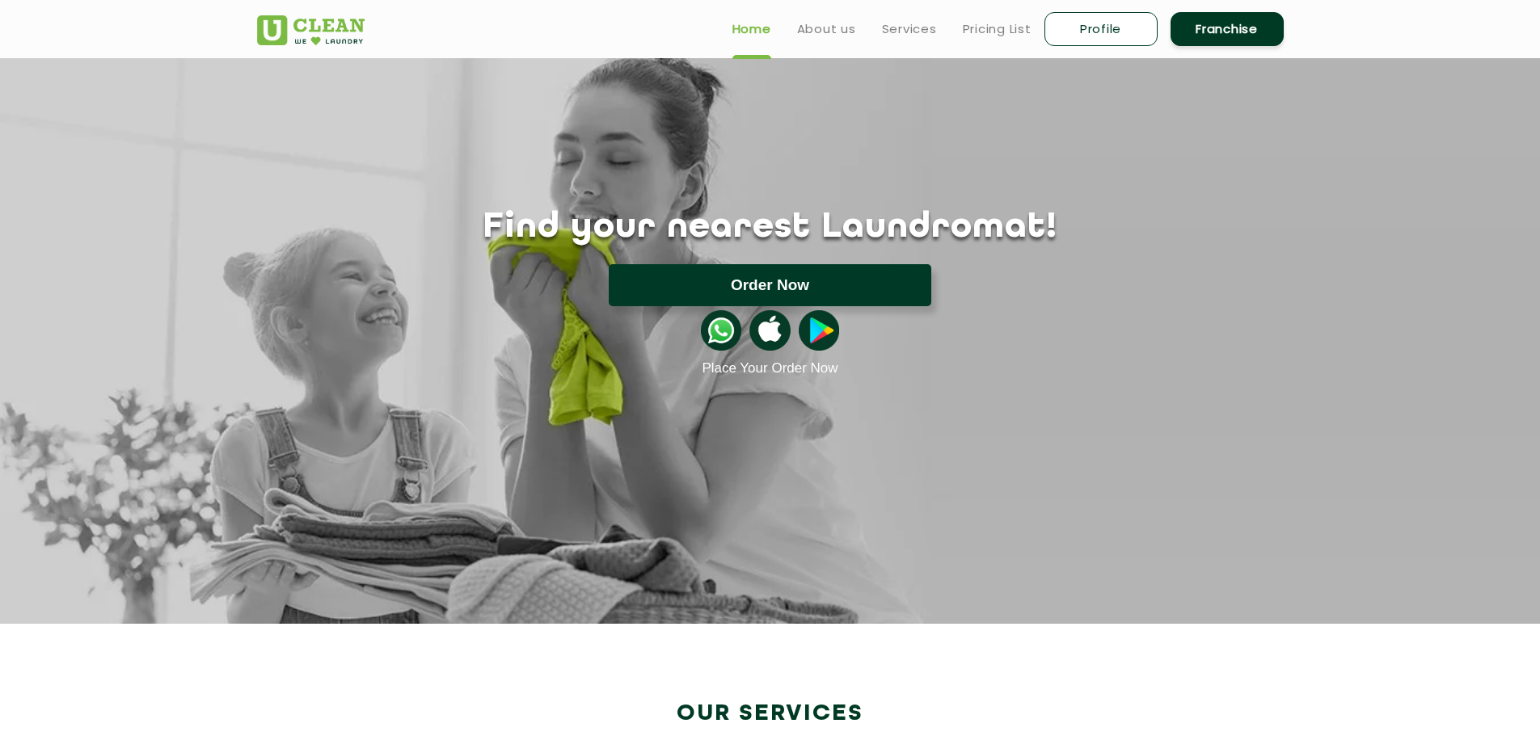
click at [753, 277] on button "Order Now" at bounding box center [770, 285] width 323 height 42
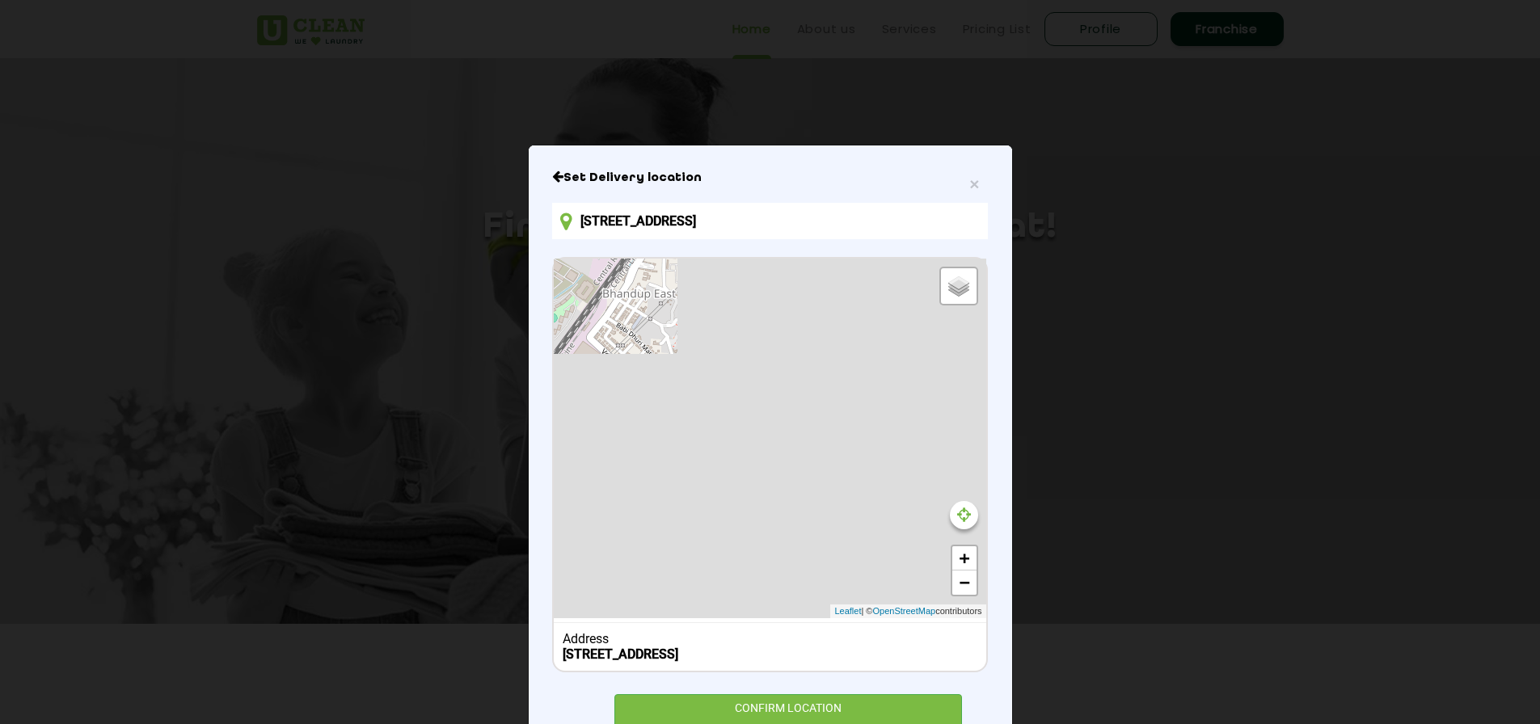
click at [761, 239] on input "8, Jm Rd, Ambedkar Nagar, Kanjurmarg West, Bhandup West, Mumbai, Maharashtra 40…" at bounding box center [769, 221] width 435 height 36
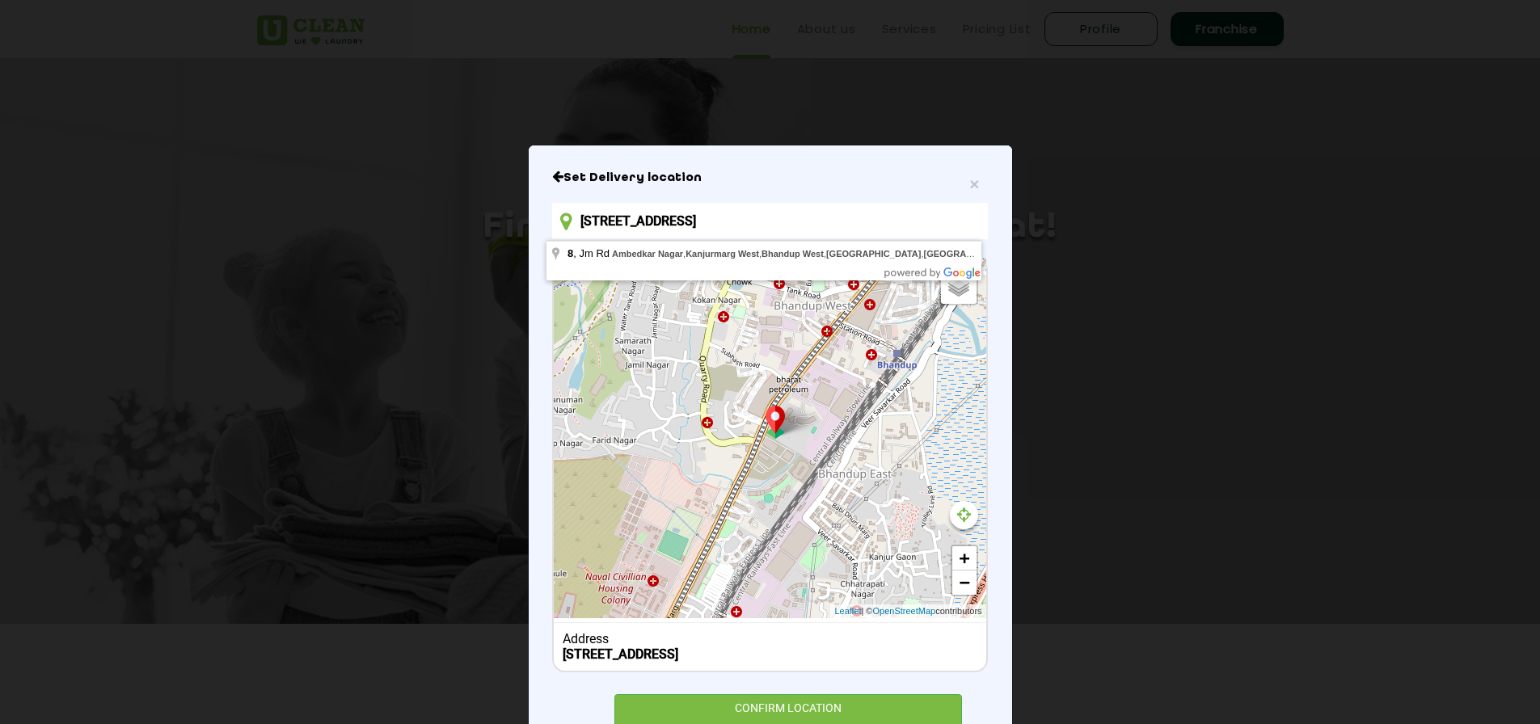
click at [764, 234] on input "8, Jm Rd, Ambedkar Nagar, Kanjurmarg West, Bhandup West, Mumbai, Maharashtra 40…" at bounding box center [769, 221] width 435 height 36
click at [765, 234] on input "8, Jm Rd, Ambedkar Nagar, Kanjurmarg West, Bhandup West, Mumbai, Maharashtra 40…" at bounding box center [769, 221] width 435 height 36
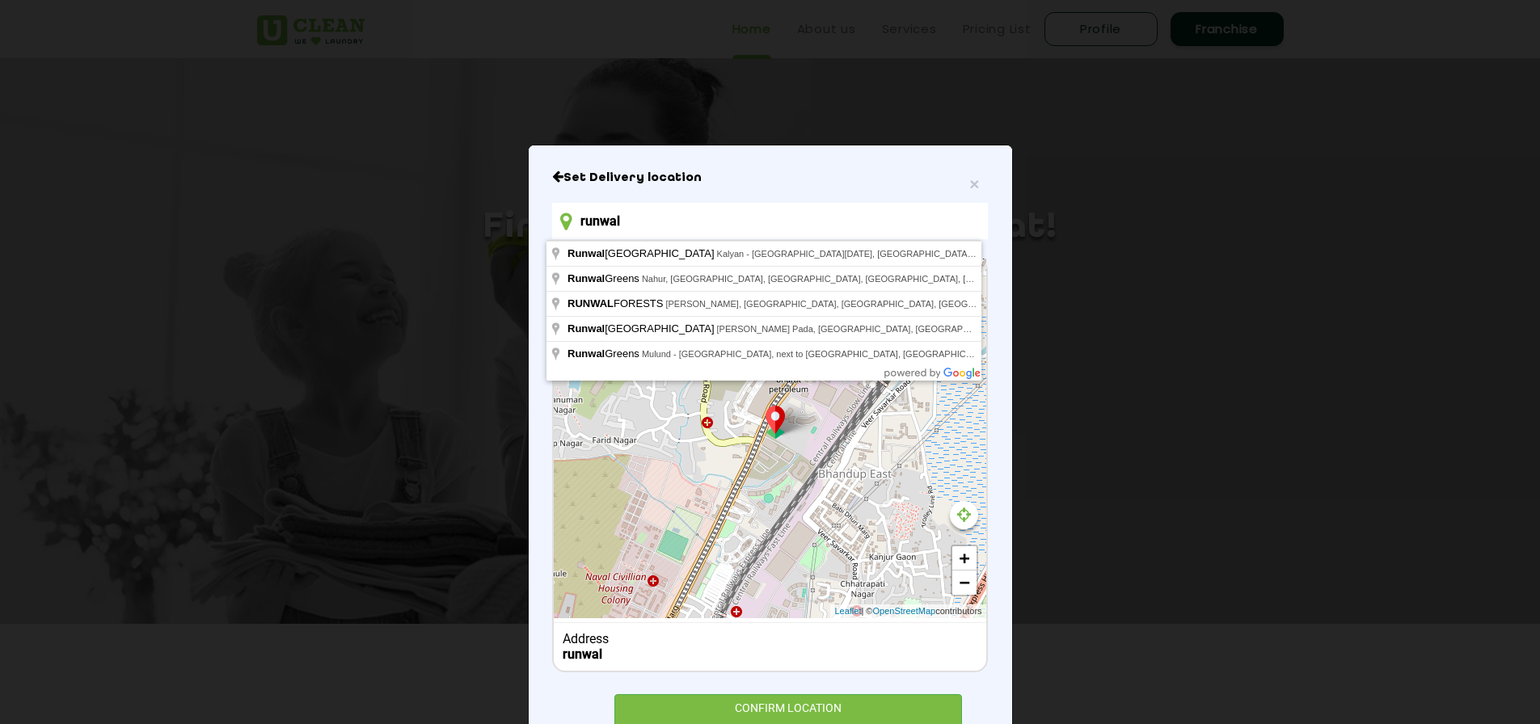
type input "RUNWAL FORESTS, Lal Bahadur Shastri Marg, Ambedkar Nagar, Kanjurmarg West, Bhan…"
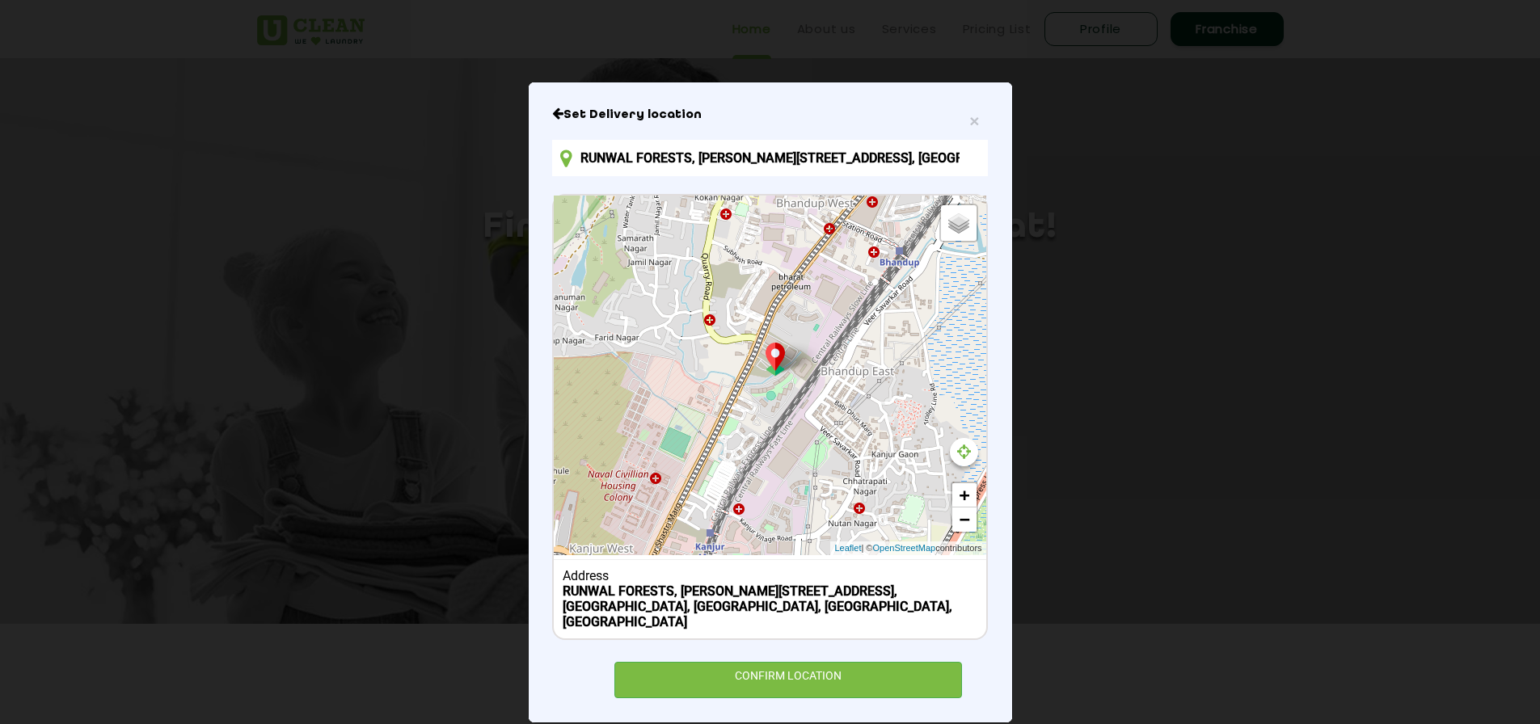
scroll to position [72, 0]
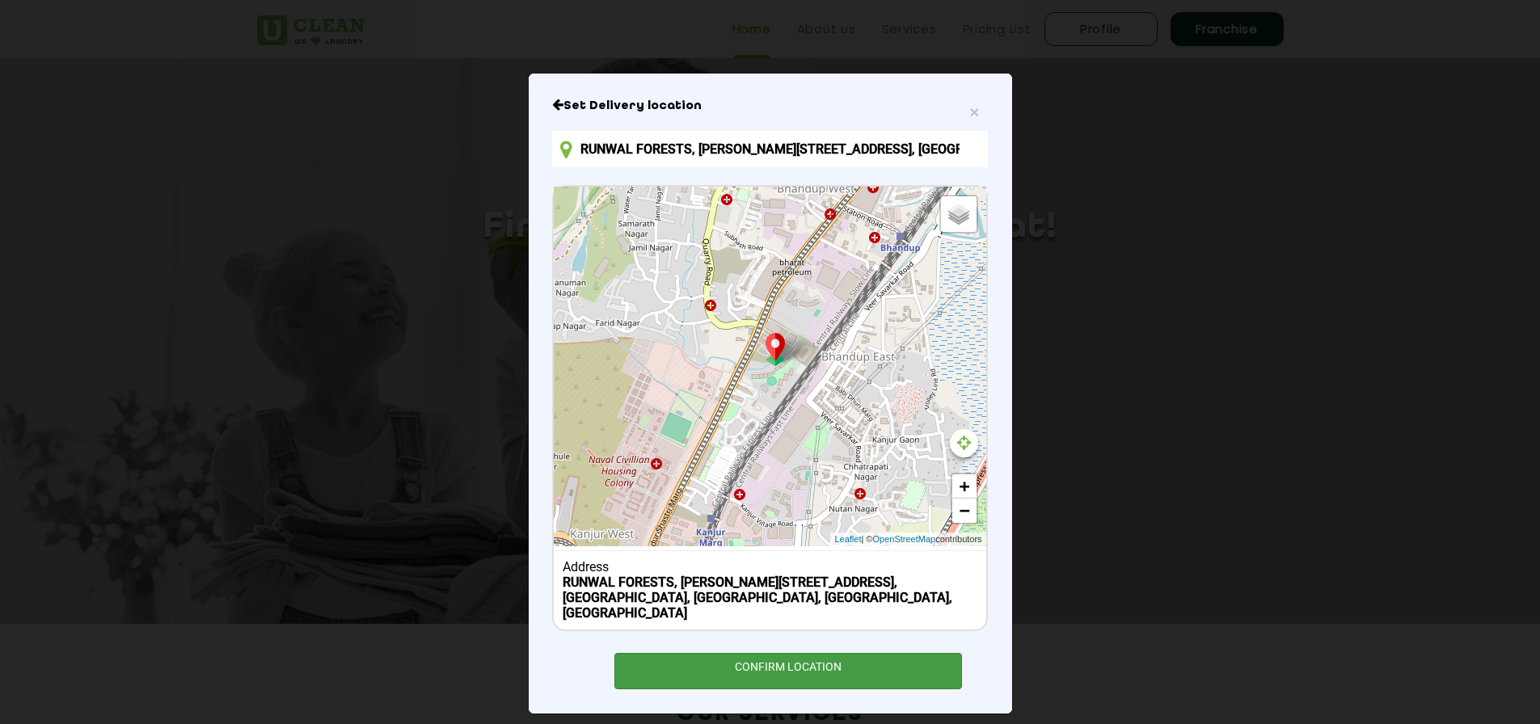
click at [866, 664] on div "CONFIRM LOCATION" at bounding box center [788, 671] width 348 height 36
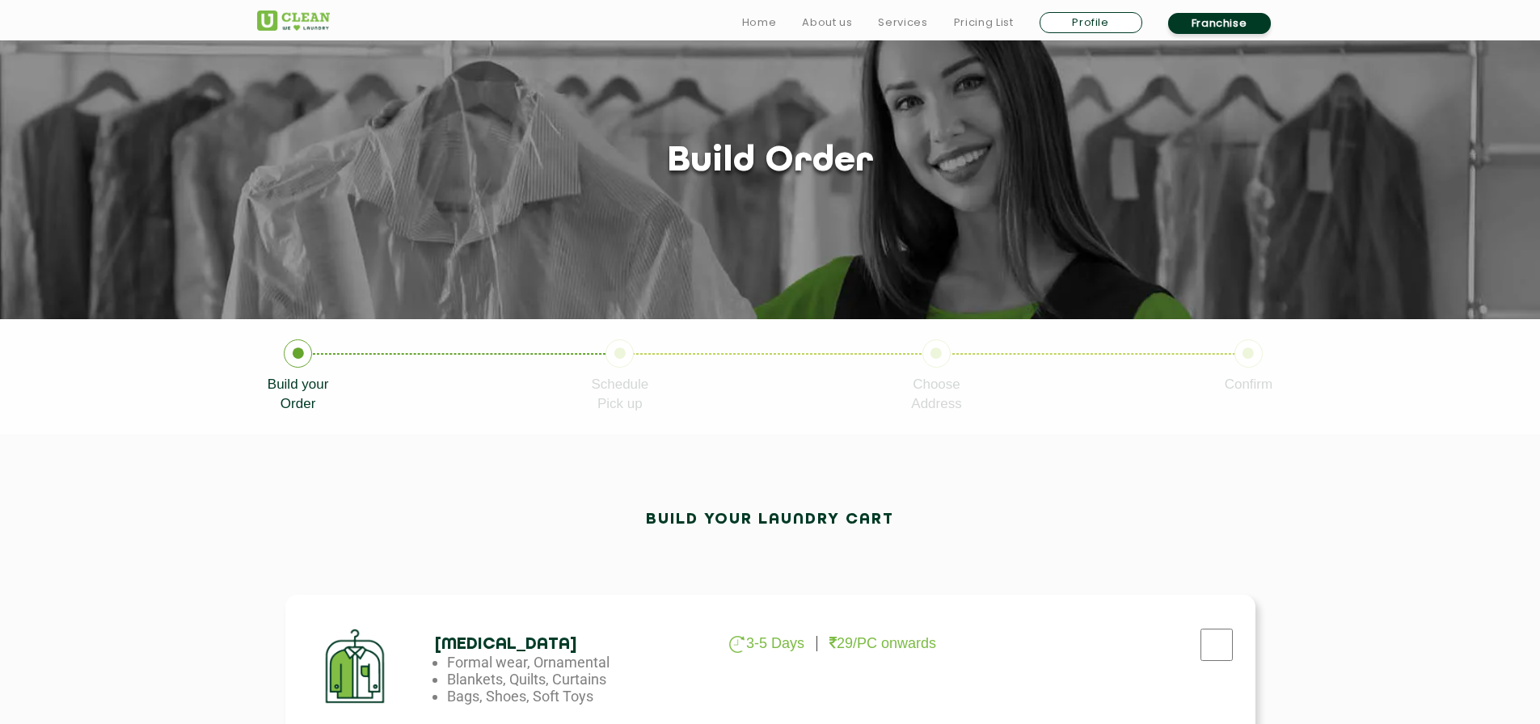
scroll to position [404, 0]
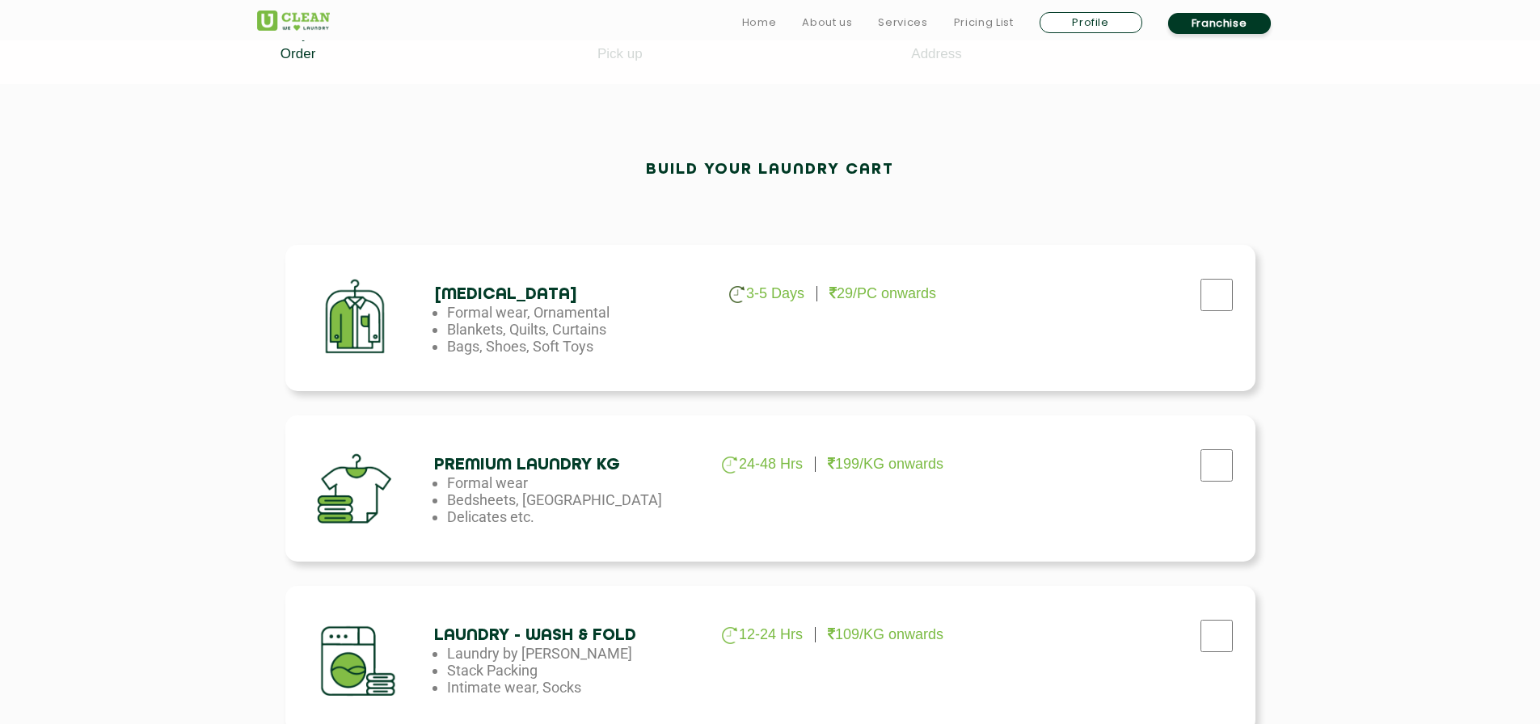
click at [1204, 314] on div at bounding box center [1216, 300] width 40 height 33
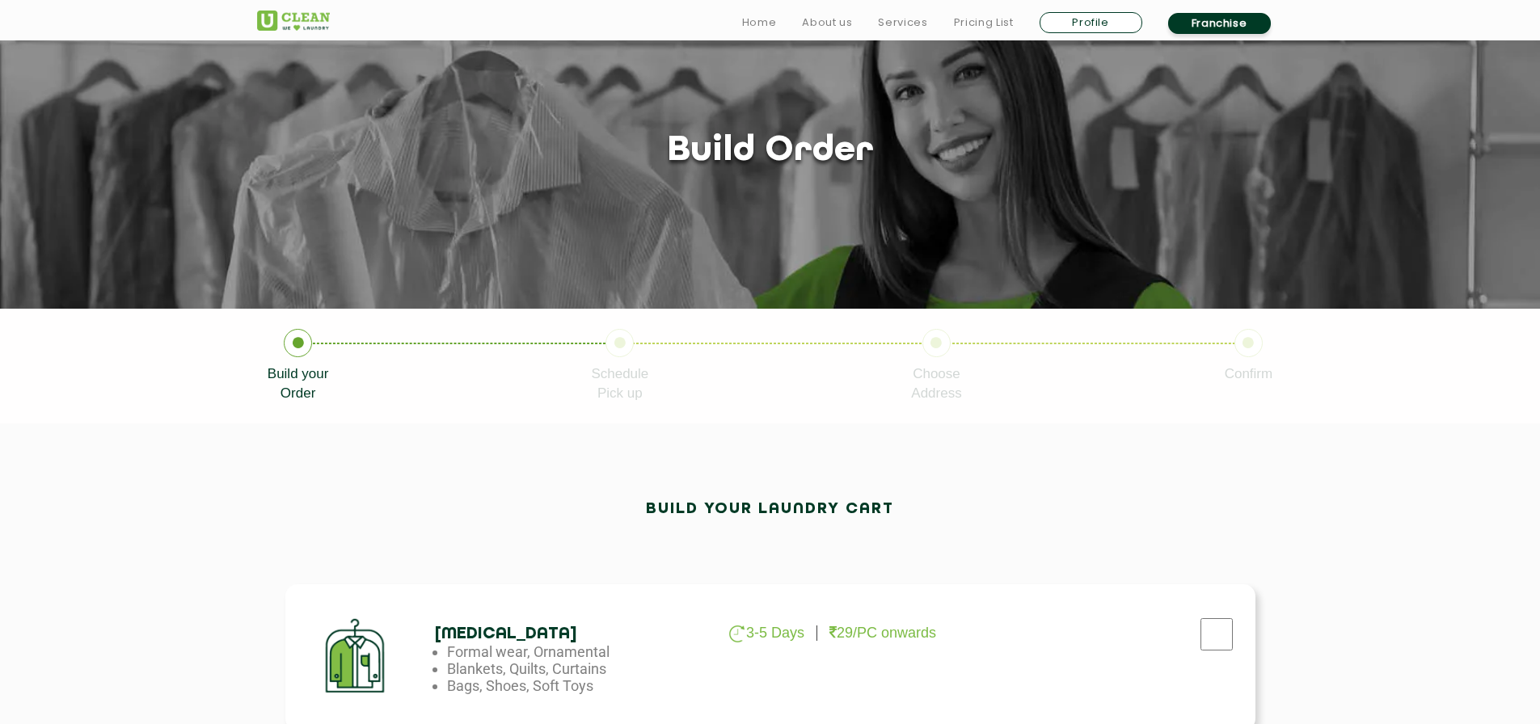
scroll to position [323, 0]
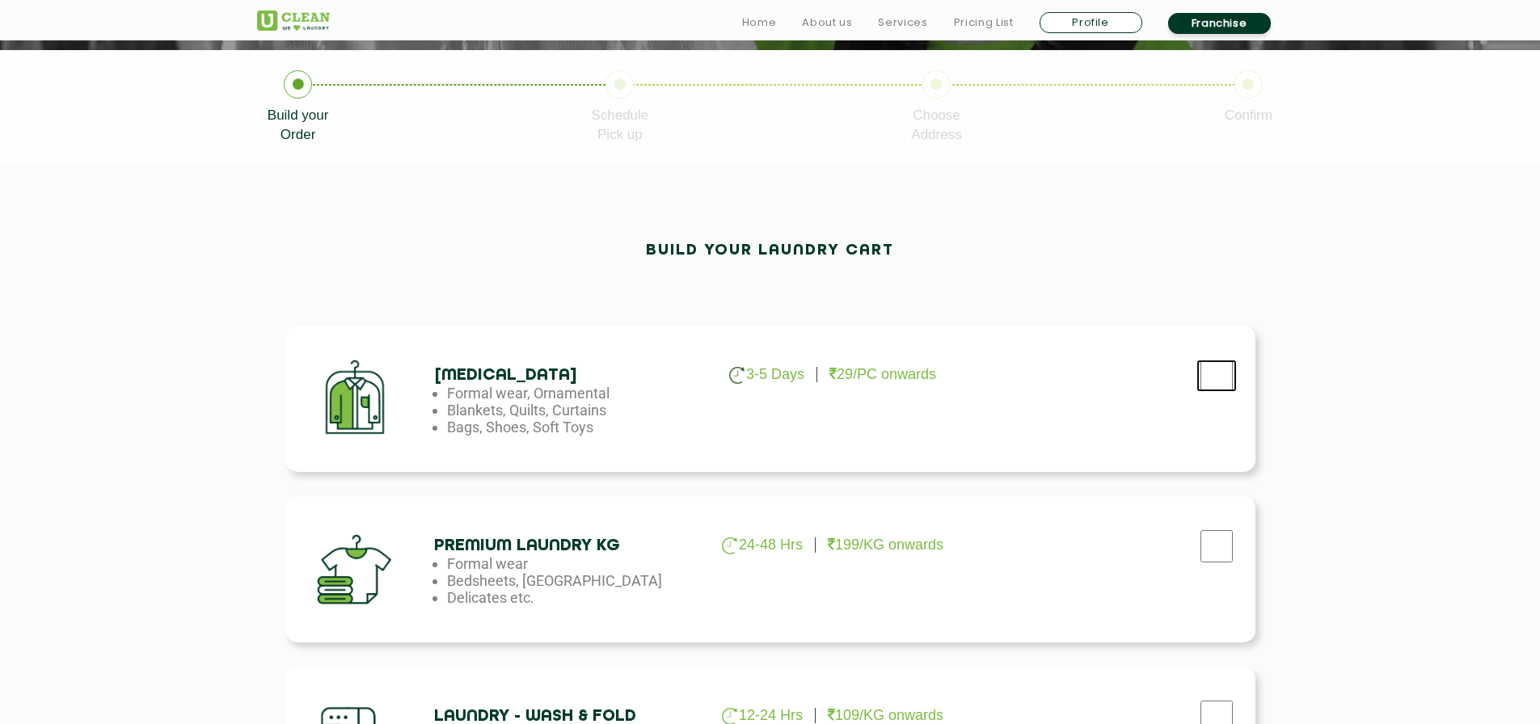
click at [1208, 374] on input "checkbox" at bounding box center [1216, 376] width 40 height 32
checkbox input "true"
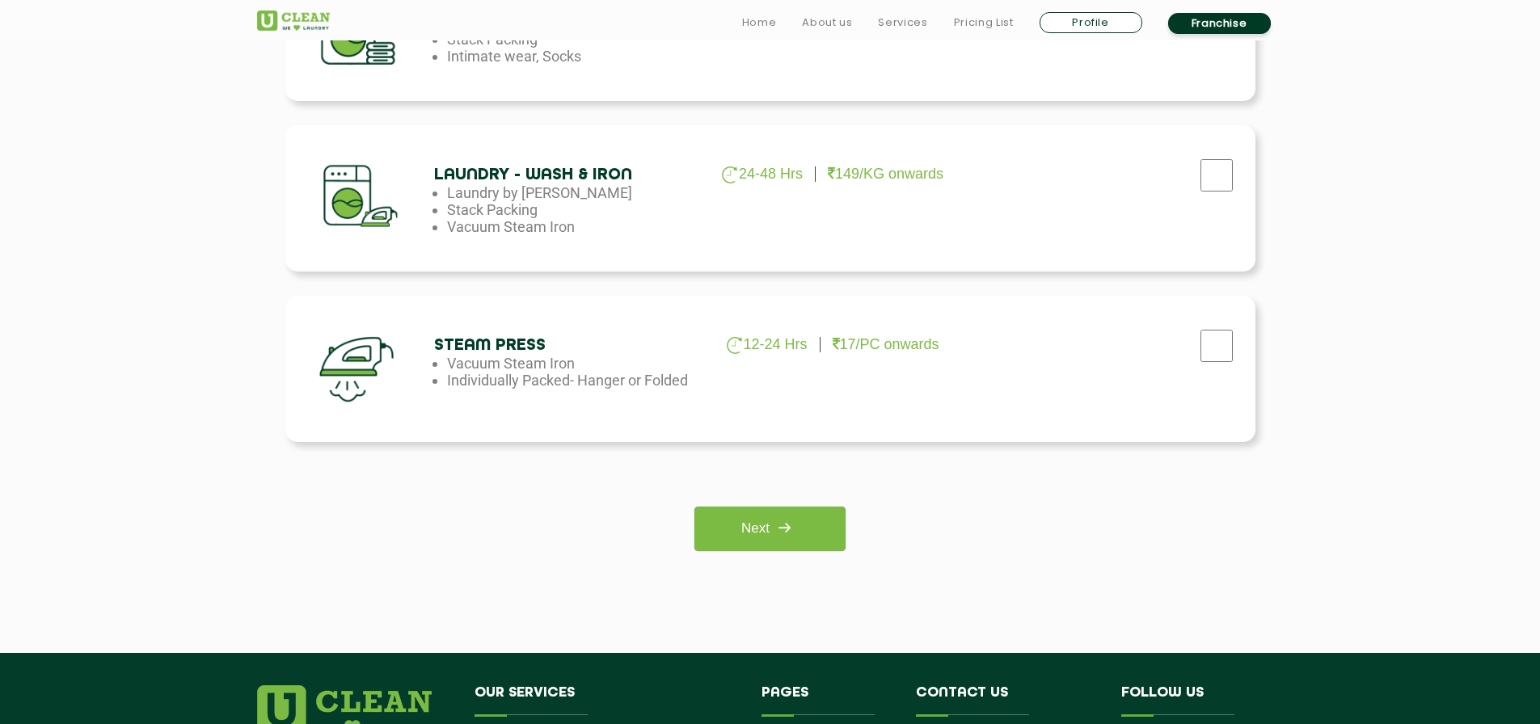
scroll to position [1051, 0]
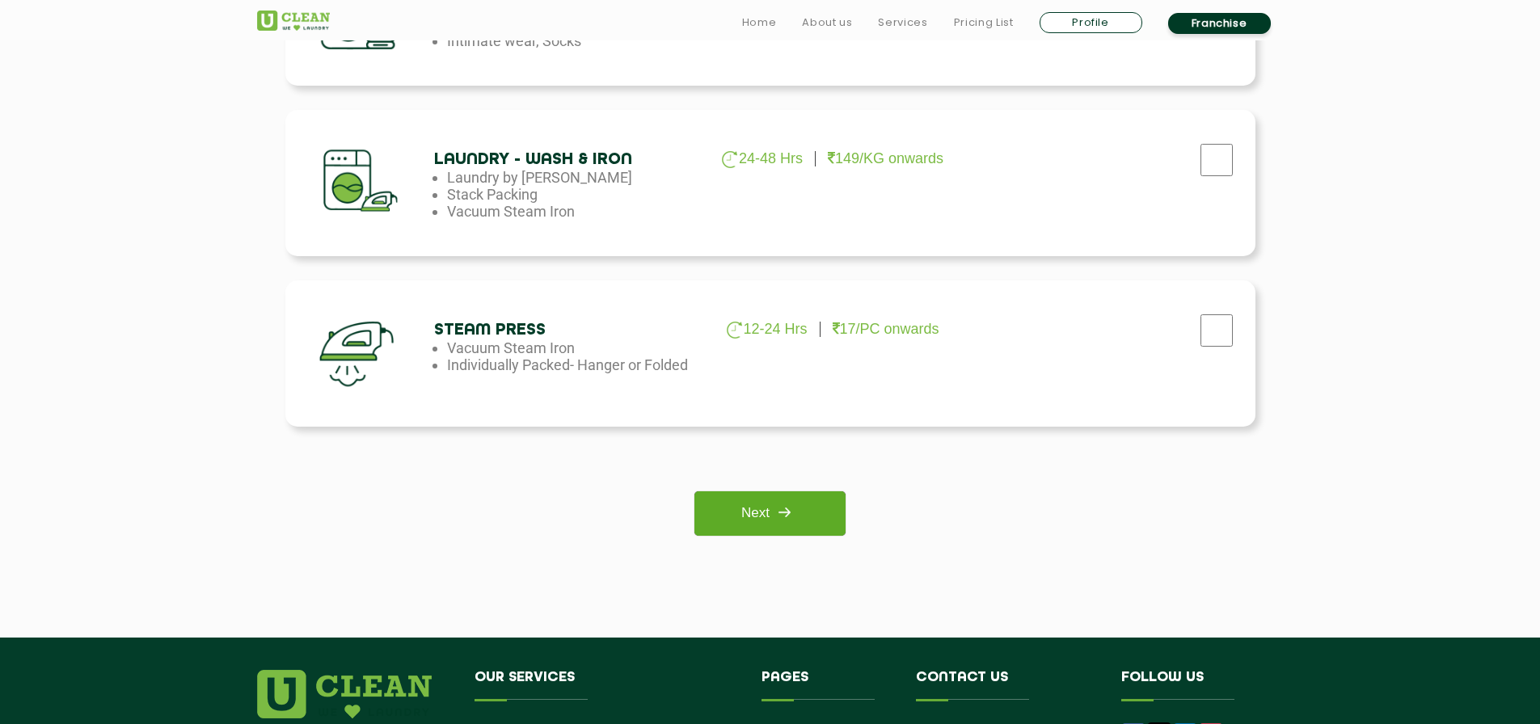
click at [791, 500] on img at bounding box center [784, 512] width 29 height 29
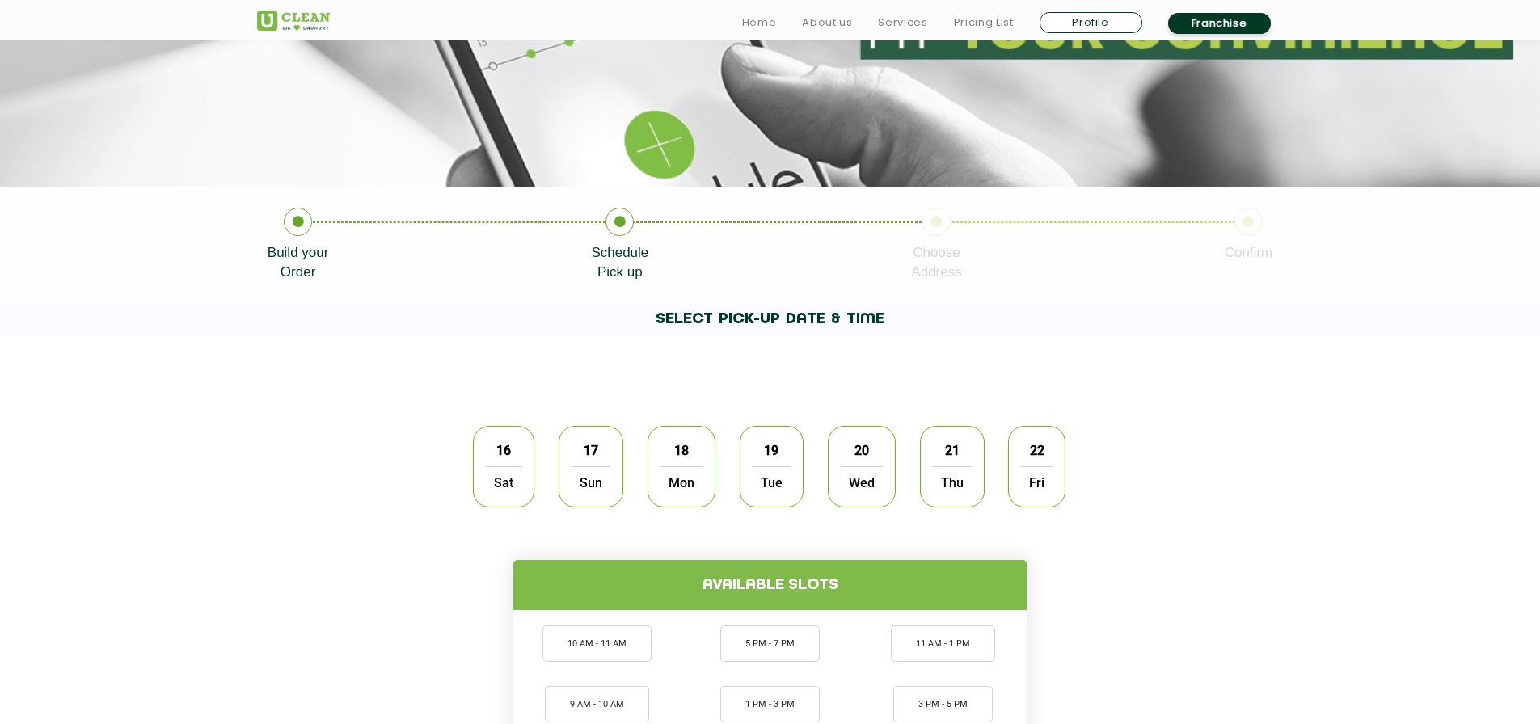
scroll to position [323, 0]
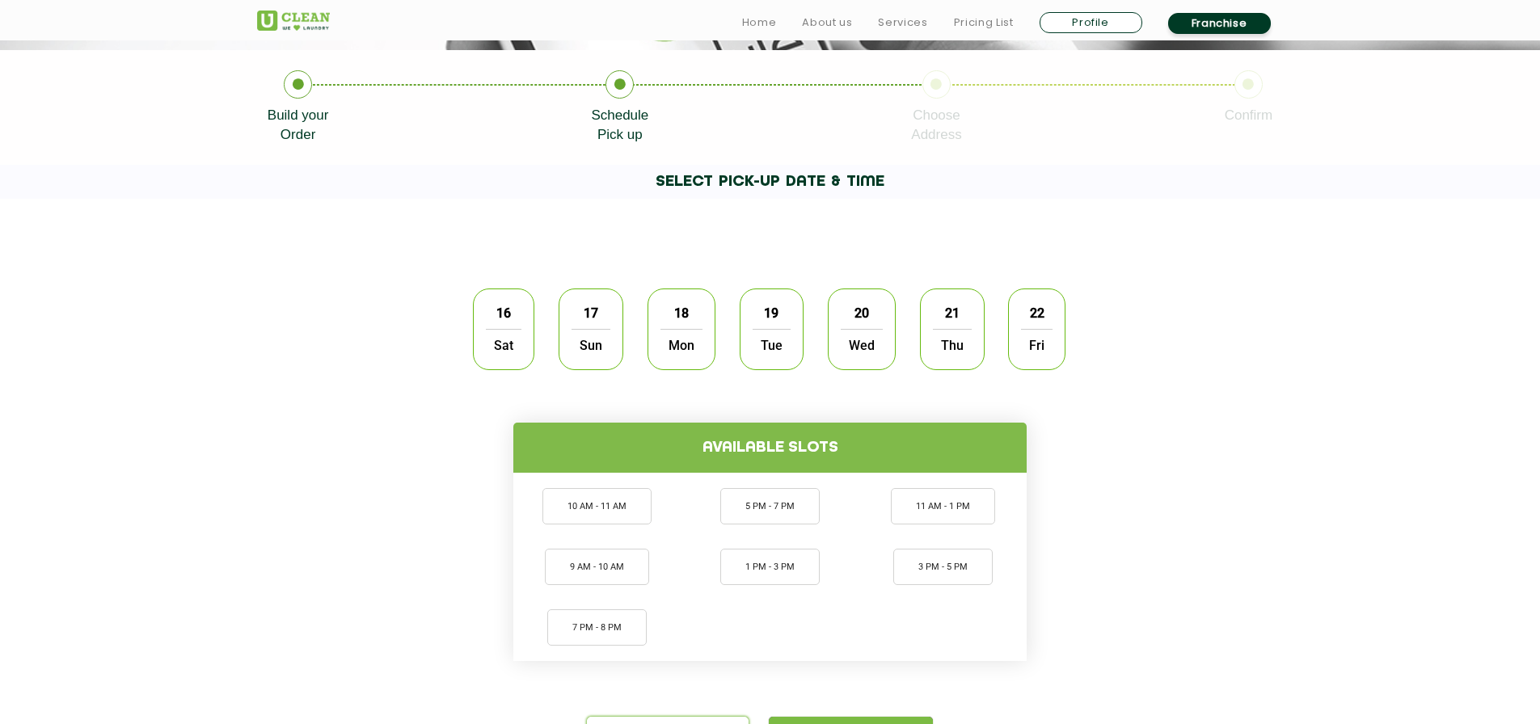
click at [500, 335] on span "Sat" at bounding box center [504, 345] width 36 height 32
click at [579, 506] on li "10 AM - 11 AM" at bounding box center [596, 506] width 109 height 36
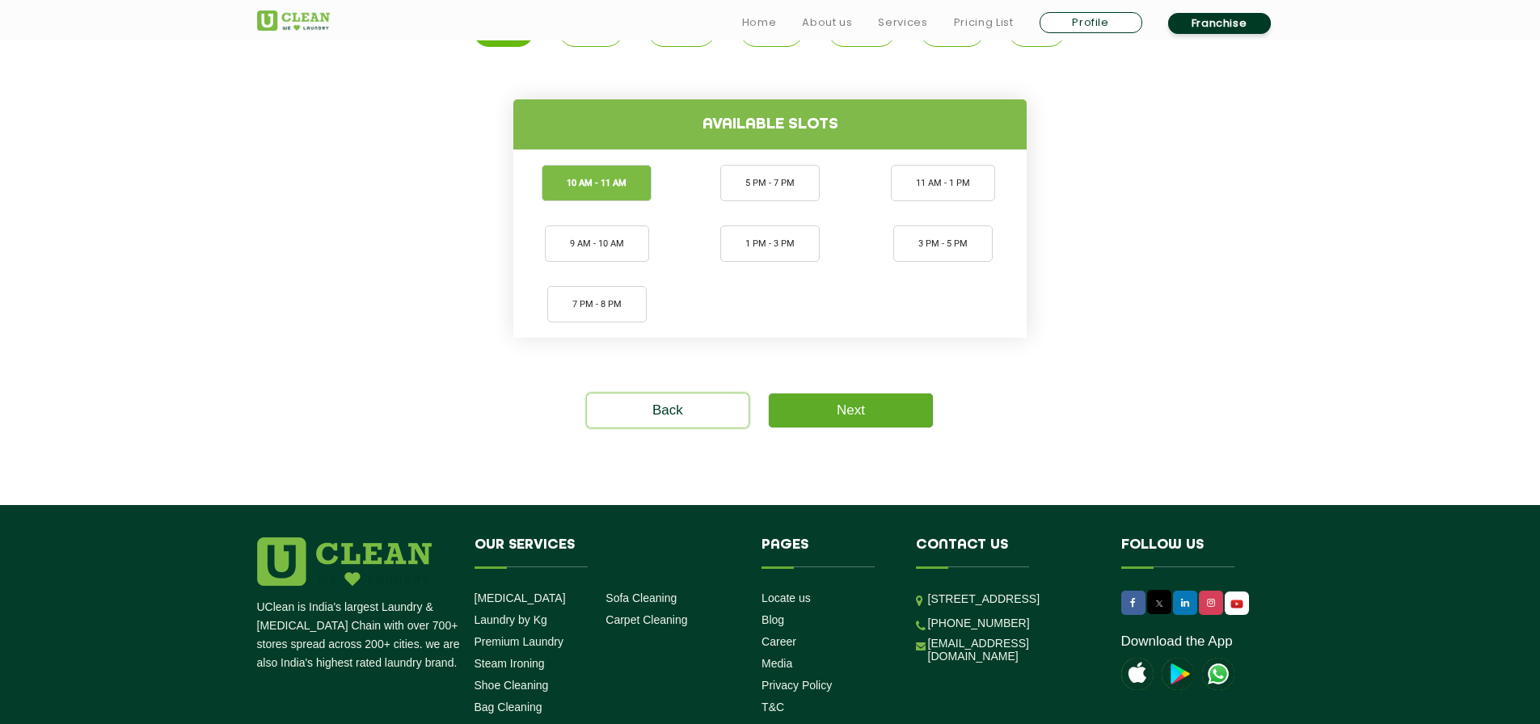
click at [856, 421] on link "Next" at bounding box center [851, 411] width 164 height 34
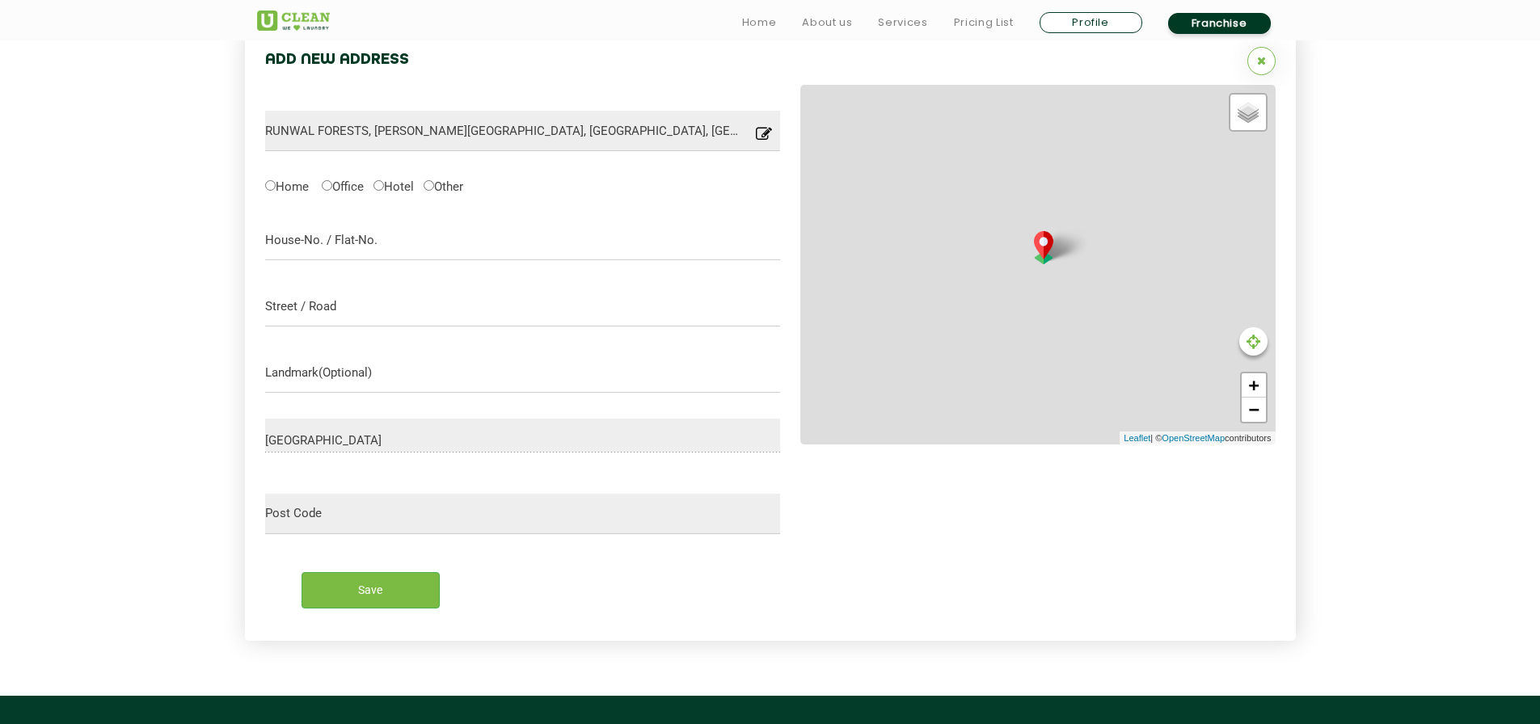
scroll to position [519, 0]
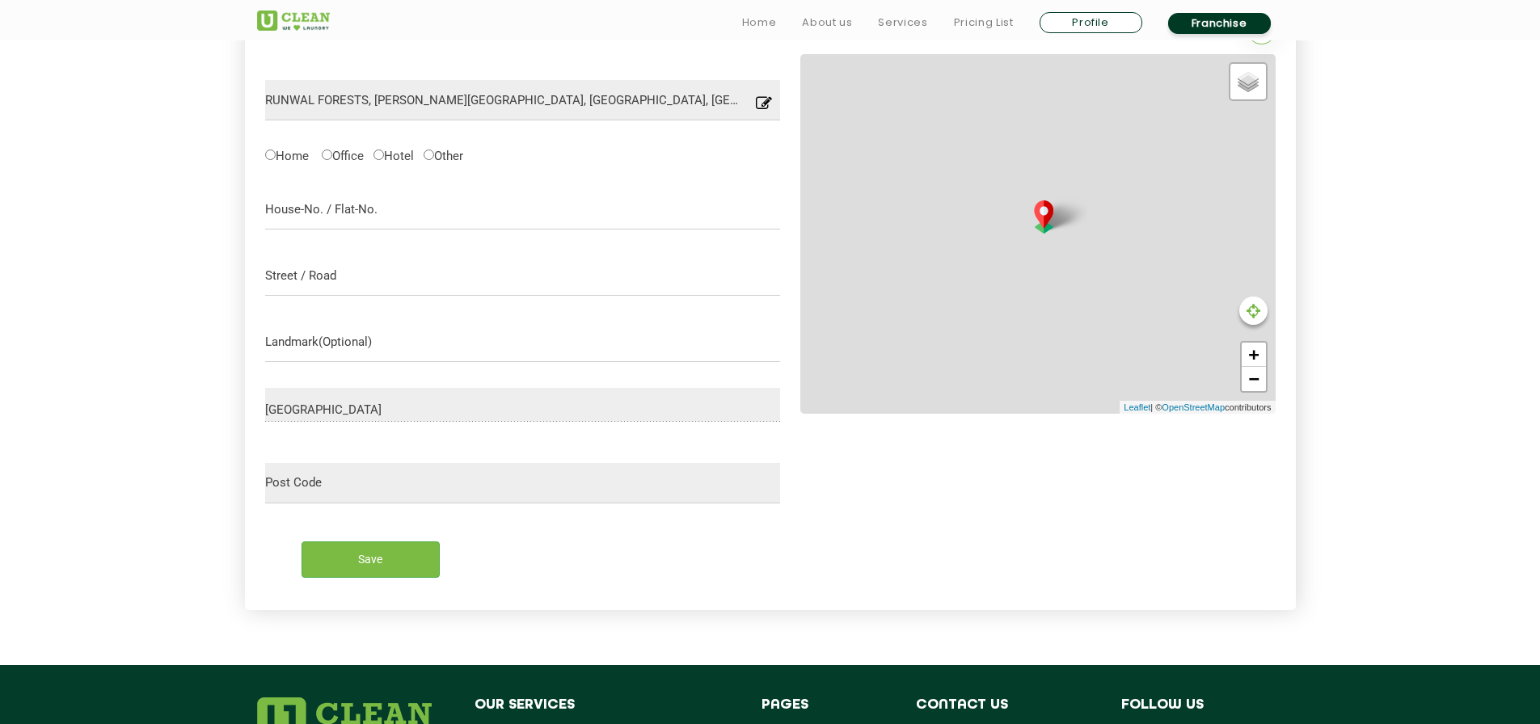
drag, startPoint x: 270, startPoint y: 149, endPoint x: 277, endPoint y: 153, distance: 8.3
click at [272, 149] on label "Home" at bounding box center [287, 154] width 44 height 17
click at [272, 150] on input "Home" at bounding box center [270, 155] width 11 height 11
radio input "true"
click at [311, 217] on input "text" at bounding box center [523, 209] width 516 height 40
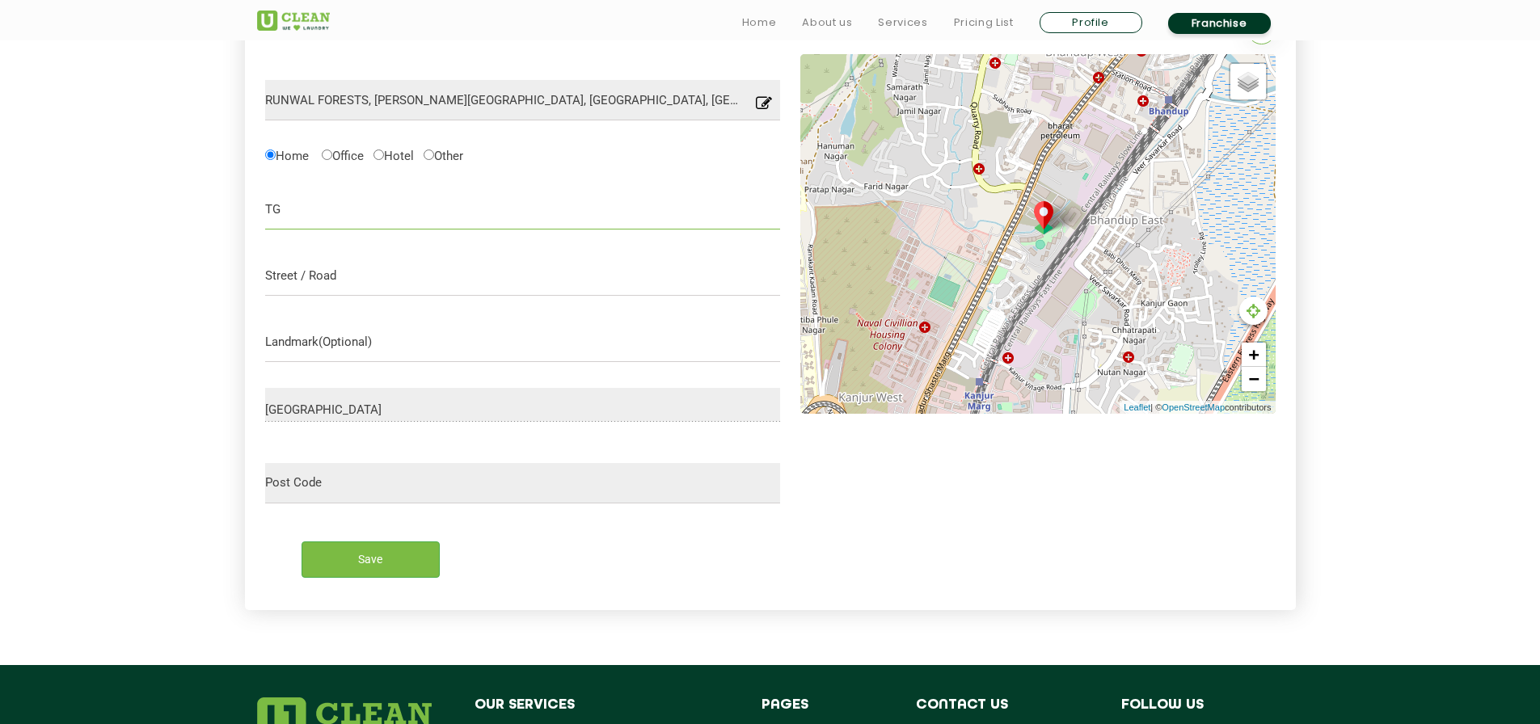
type input "T"
type input "Runwal Forest, Tower 5, Flat 603"
click at [380, 281] on input "text" at bounding box center [523, 275] width 516 height 40
drag, startPoint x: 415, startPoint y: 279, endPoint x: 121, endPoint y: 219, distance: 299.5
click at [120, 218] on section "Add New Address RUNWAL FORESTS, Lal Bahadur Shastri Marg, आंबेडकर नगर, कंजूरमार…" at bounding box center [770, 317] width 1540 height 696
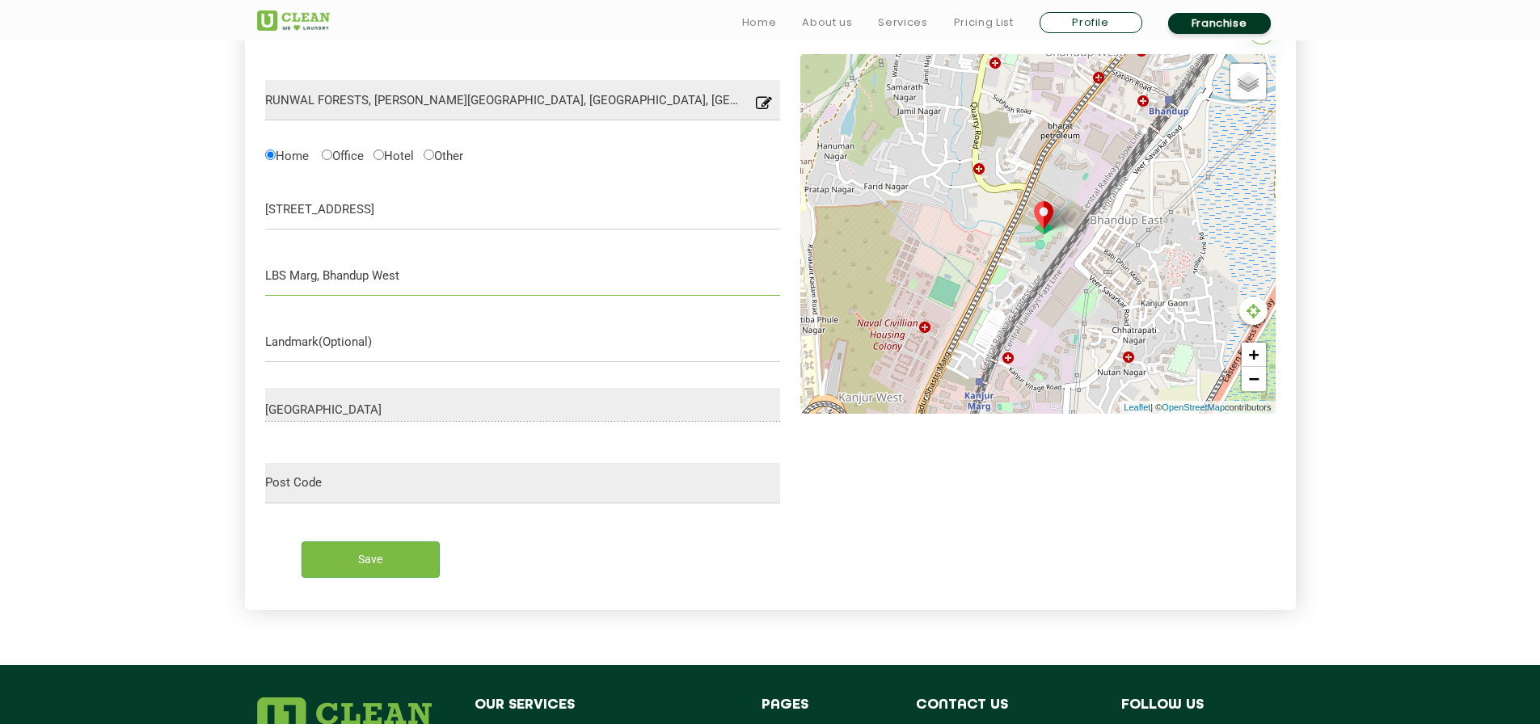
type input "LBS Marg, Bhandup West"
click at [327, 563] on input "Save" at bounding box center [371, 560] width 138 height 36
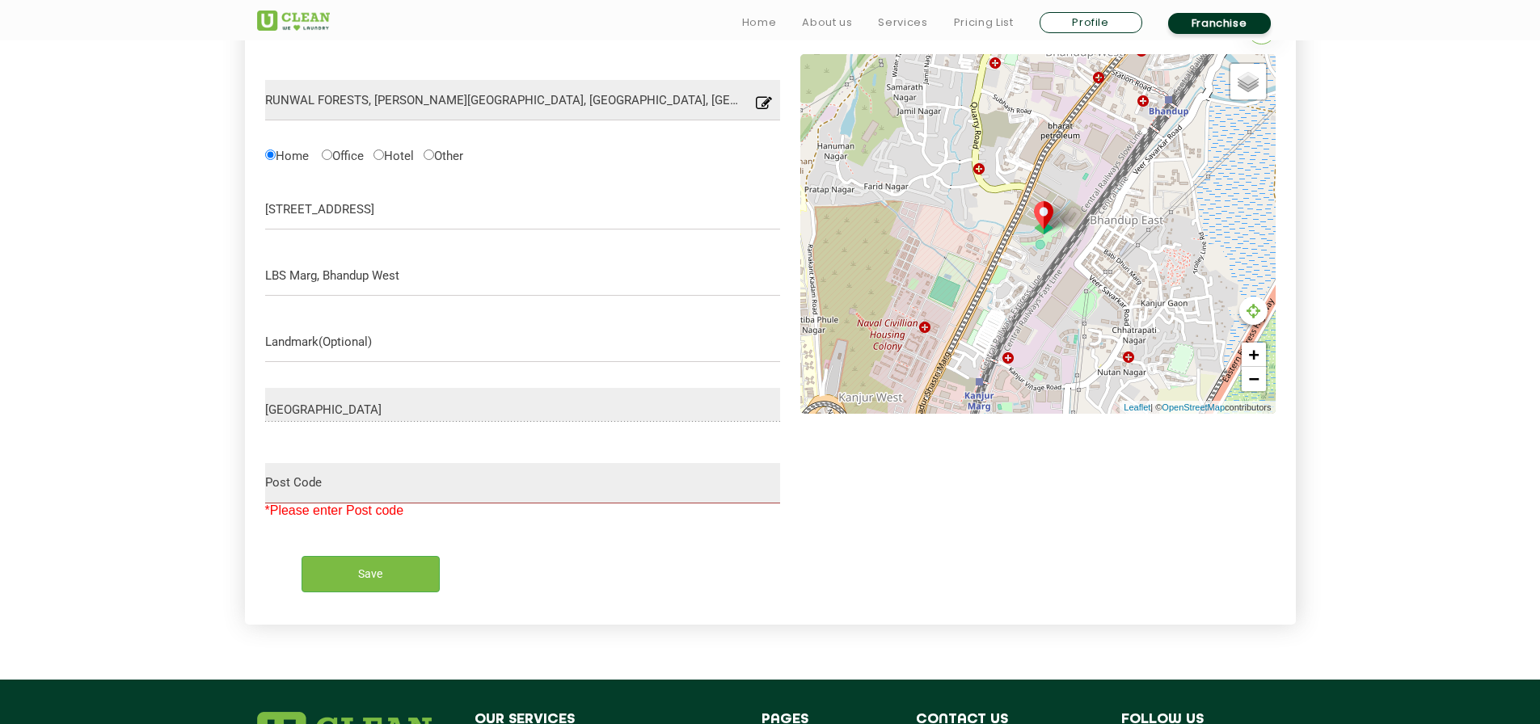
click at [291, 510] on p "*Please enter Post code" at bounding box center [334, 511] width 139 height 15
click at [357, 333] on input "text" at bounding box center [523, 342] width 516 height 40
type input "s"
drag, startPoint x: 333, startPoint y: 159, endPoint x: 370, endPoint y: 159, distance: 37.2
click at [334, 159] on label "Office" at bounding box center [343, 154] width 42 height 17
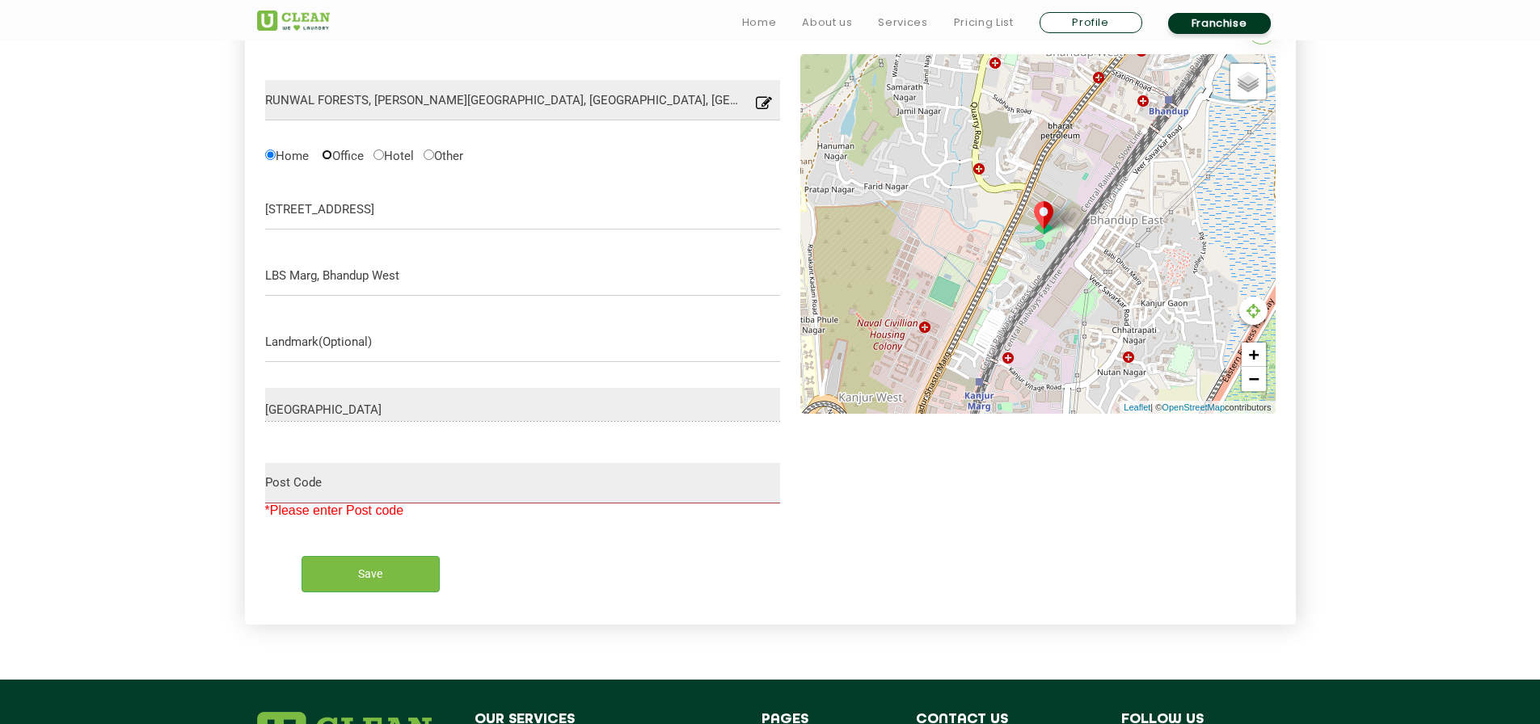
click at [332, 159] on input "Office" at bounding box center [327, 155] width 11 height 11
radio input "true"
click at [384, 158] on input "Hotel" at bounding box center [378, 155] width 11 height 11
radio input "true"
click at [455, 160] on label "Other" at bounding box center [444, 154] width 40 height 17
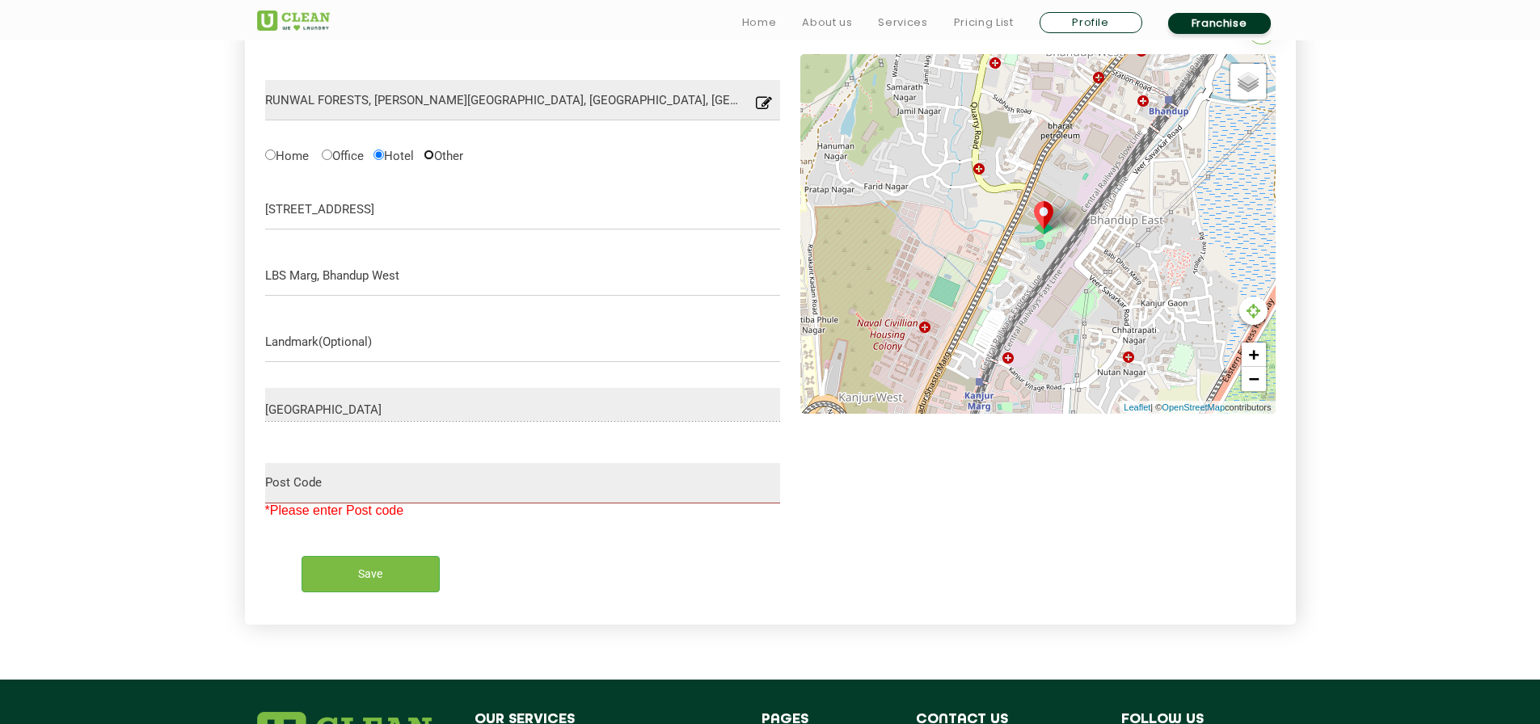
click at [434, 160] on input "Other" at bounding box center [429, 155] width 11 height 11
radio input "true"
click at [451, 282] on input "LBS Marg, Bhandup West" at bounding box center [523, 275] width 516 height 40
click at [402, 567] on input "Save" at bounding box center [371, 574] width 138 height 36
click at [363, 504] on p "*Please enter Post code" at bounding box center [334, 511] width 139 height 15
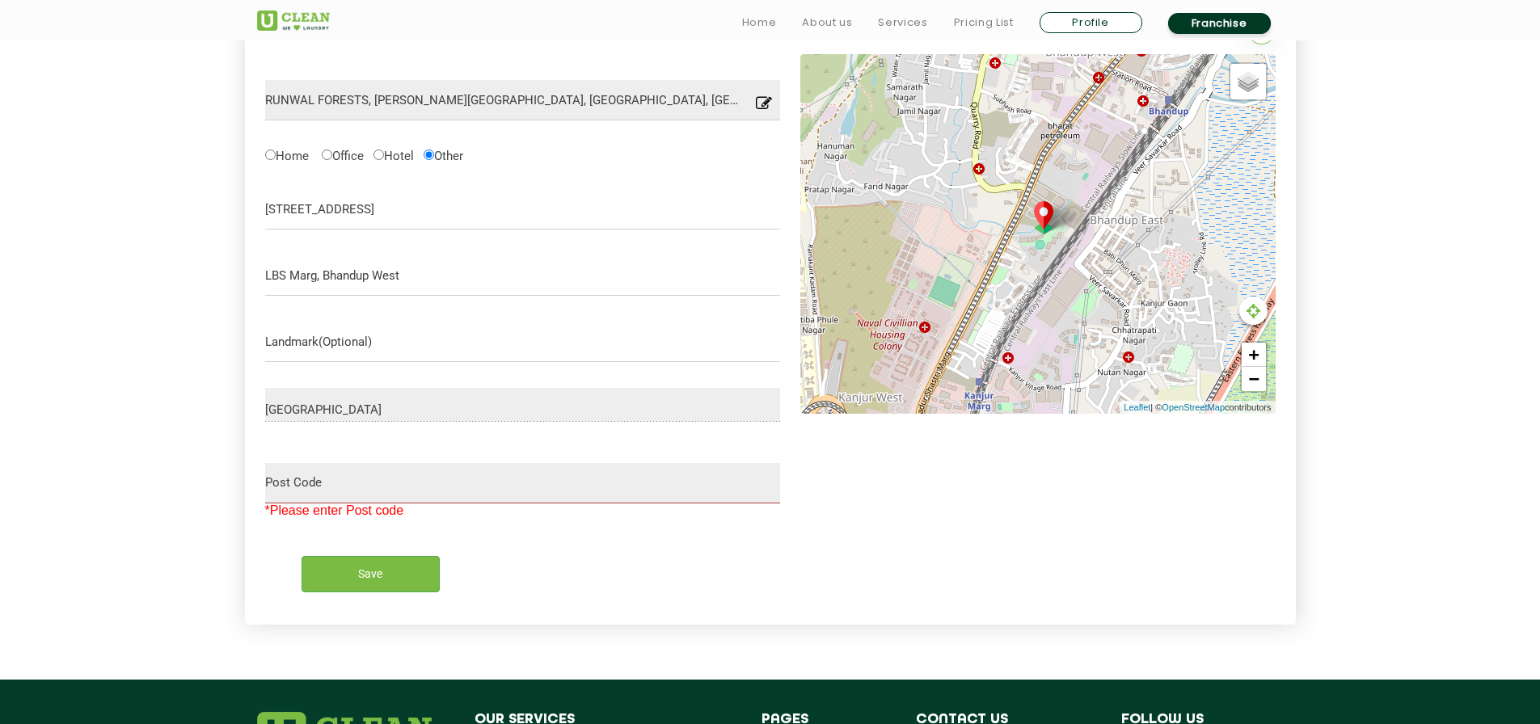
click at [361, 510] on p "*Please enter Post code" at bounding box center [334, 511] width 139 height 15
drag, startPoint x: 361, startPoint y: 510, endPoint x: 359, endPoint y: 502, distance: 8.2
click at [361, 509] on p "*Please enter Post code" at bounding box center [334, 511] width 139 height 15
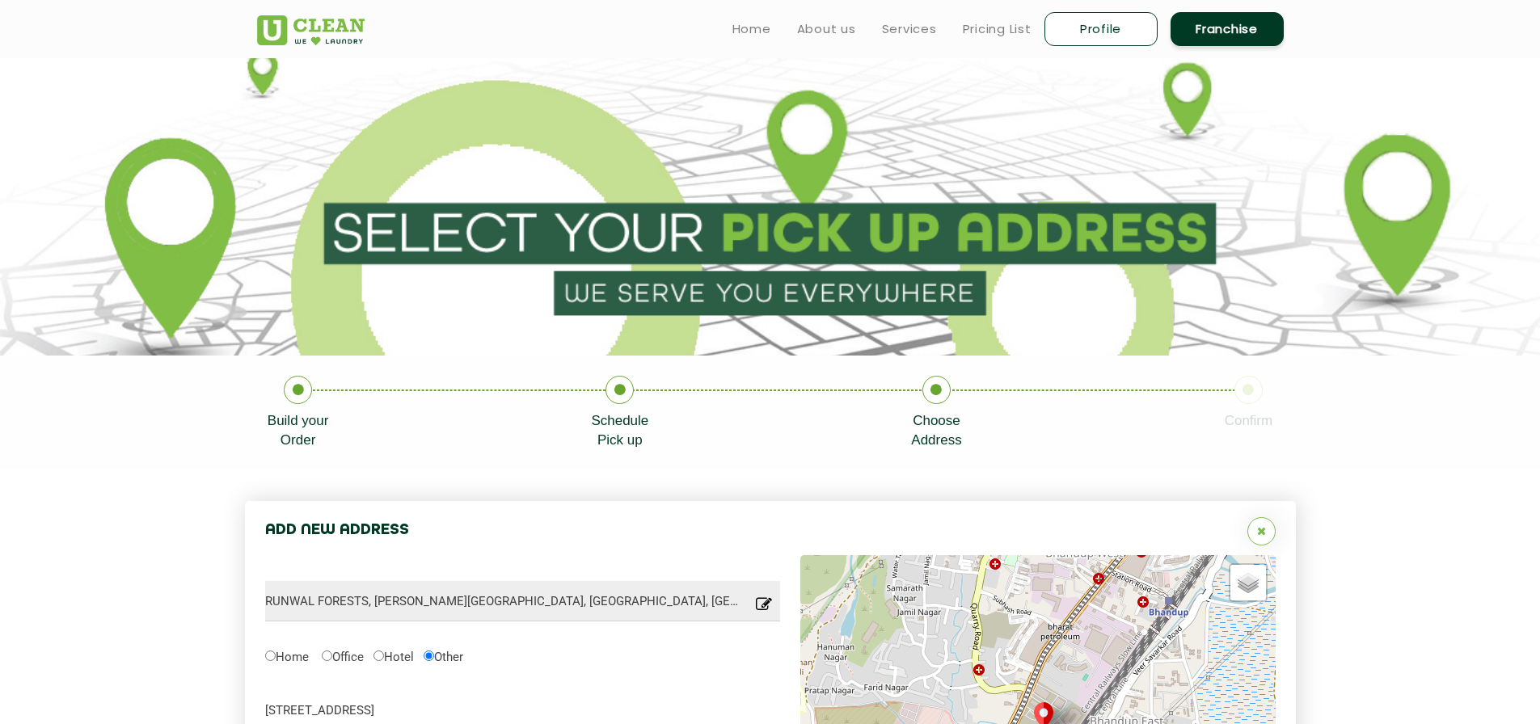
scroll to position [0, 0]
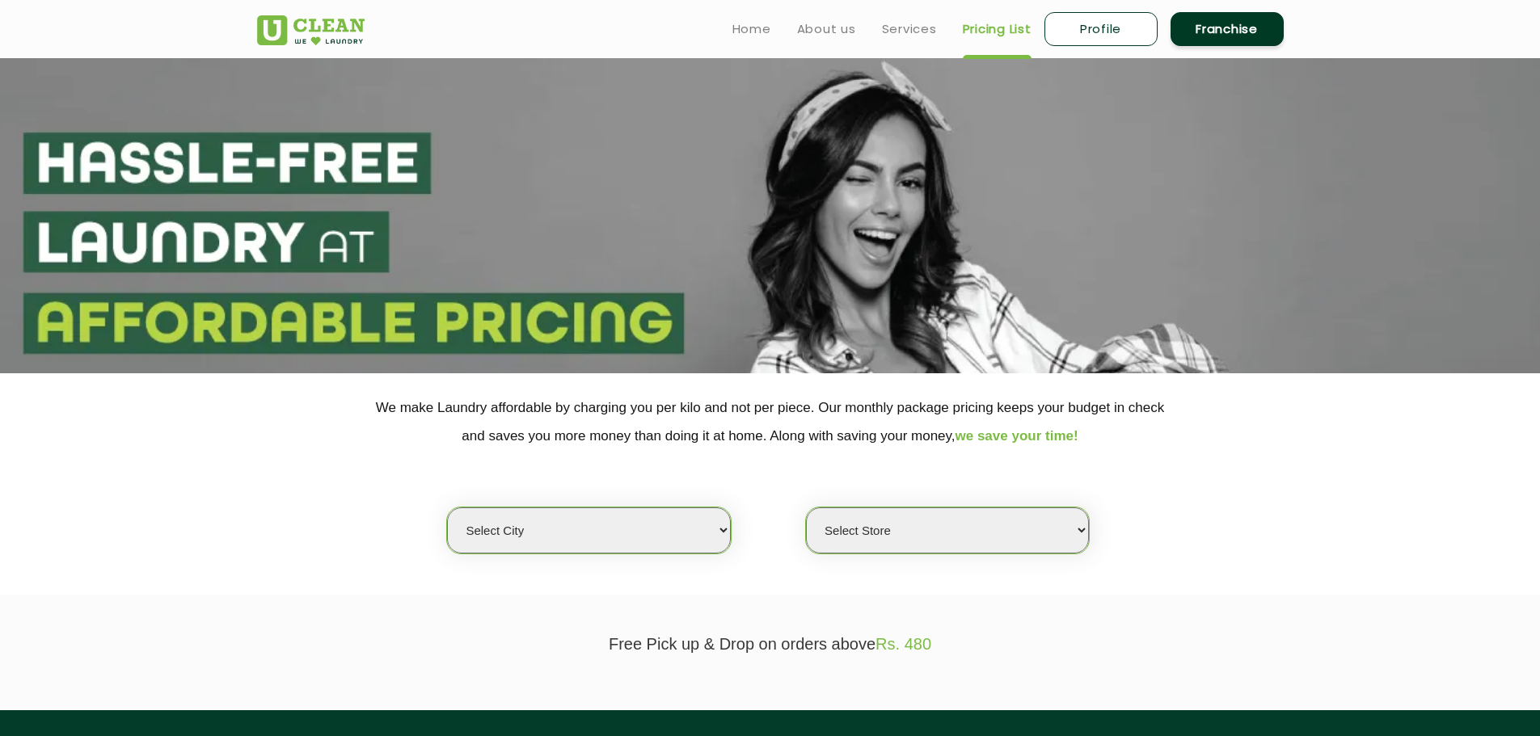
click at [654, 528] on select "Select city [GEOGRAPHIC_DATA] [GEOGRAPHIC_DATA] [GEOGRAPHIC_DATA] [GEOGRAPHIC_D…" at bounding box center [588, 531] width 283 height 46
select select "164"
click at [447, 508] on select "Select city [GEOGRAPHIC_DATA] [GEOGRAPHIC_DATA] [GEOGRAPHIC_DATA] [GEOGRAPHIC_D…" at bounding box center [588, 531] width 283 height 46
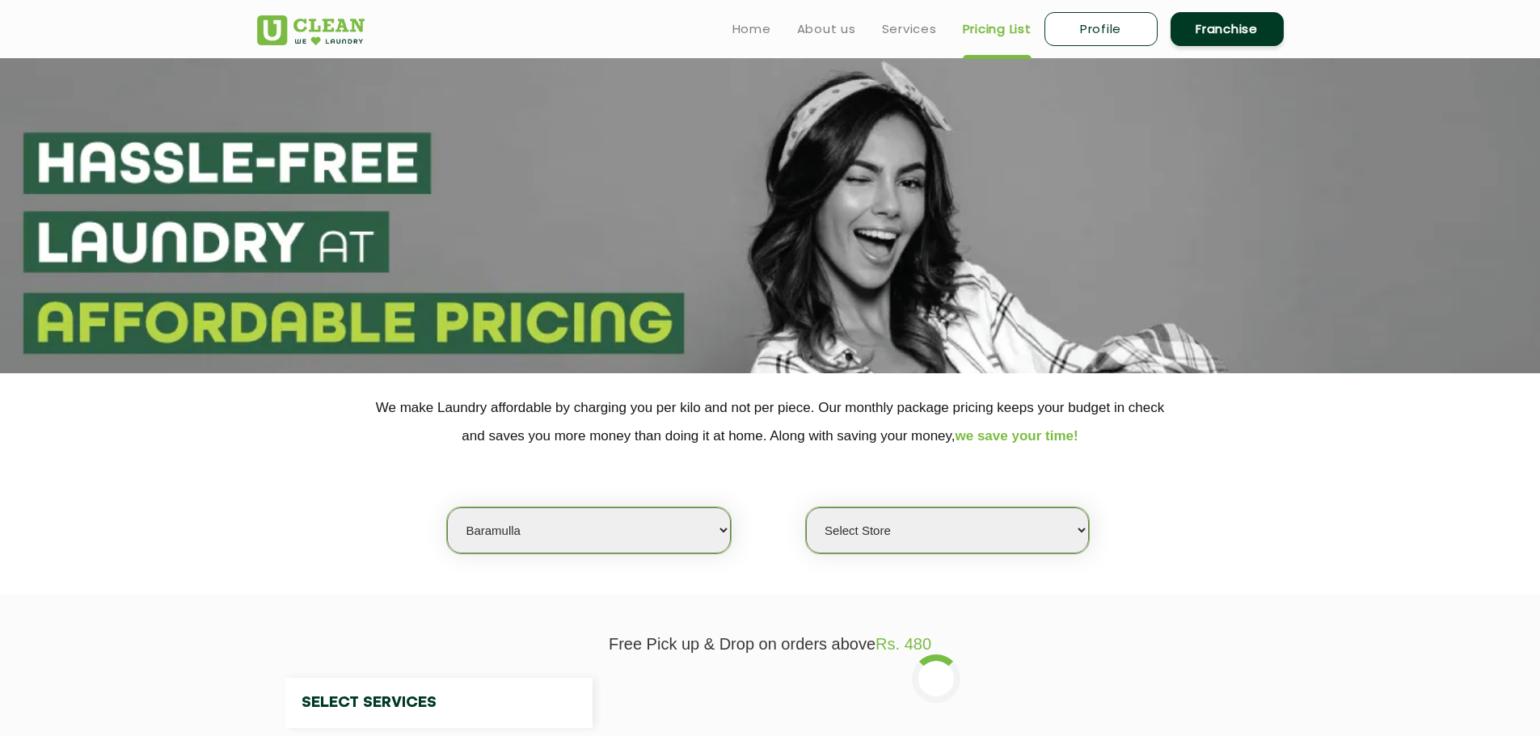
select select "0"
click at [963, 553] on div "Select Store UClean Office [GEOGRAPHIC_DATA]" at bounding box center [947, 531] width 285 height 48
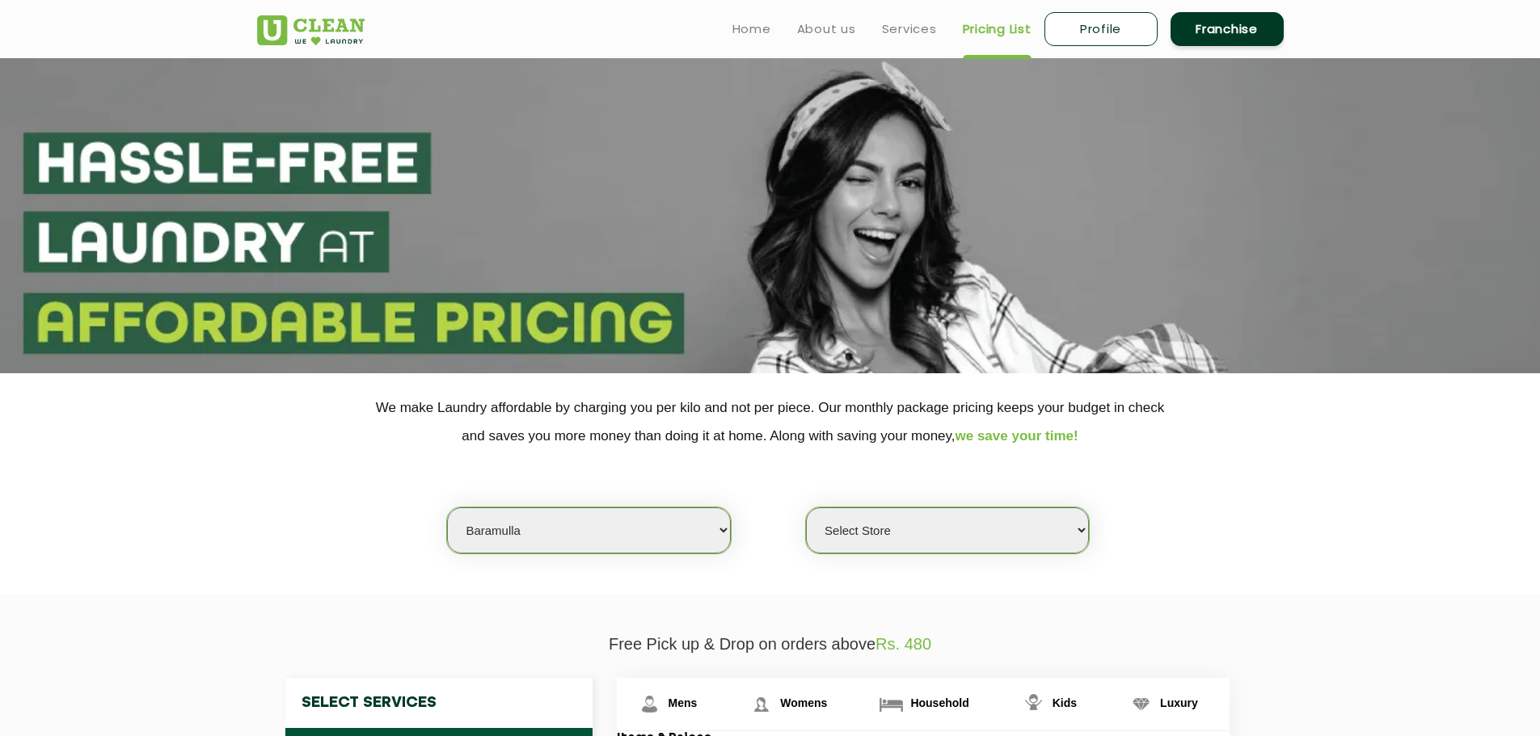
click at [661, 516] on select "Select city [GEOGRAPHIC_DATA] [GEOGRAPHIC_DATA] [GEOGRAPHIC_DATA] [GEOGRAPHIC_D…" at bounding box center [588, 531] width 283 height 46
select select "16"
click at [447, 508] on select "Select city [GEOGRAPHIC_DATA] [GEOGRAPHIC_DATA] [GEOGRAPHIC_DATA] [GEOGRAPHIC_D…" at bounding box center [588, 531] width 283 height 46
click at [925, 534] on select "Select Store UClean Office [GEOGRAPHIC_DATA]" at bounding box center [947, 531] width 283 height 46
select select "364"
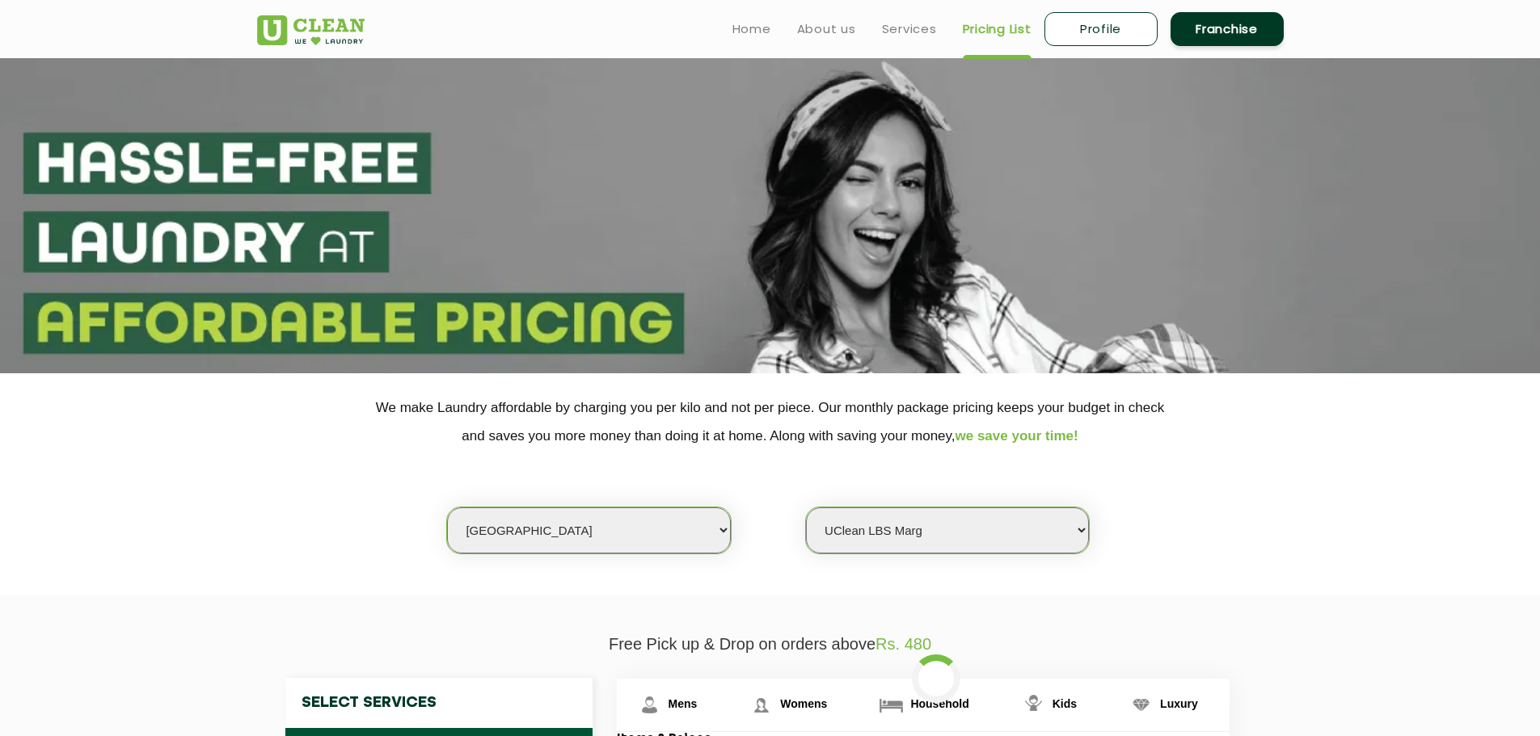
click at [806, 508] on select "Select Store UClean Powai UClean Deonar UClean LBS Marg UClean Chembur UClean W…" at bounding box center [947, 531] width 283 height 46
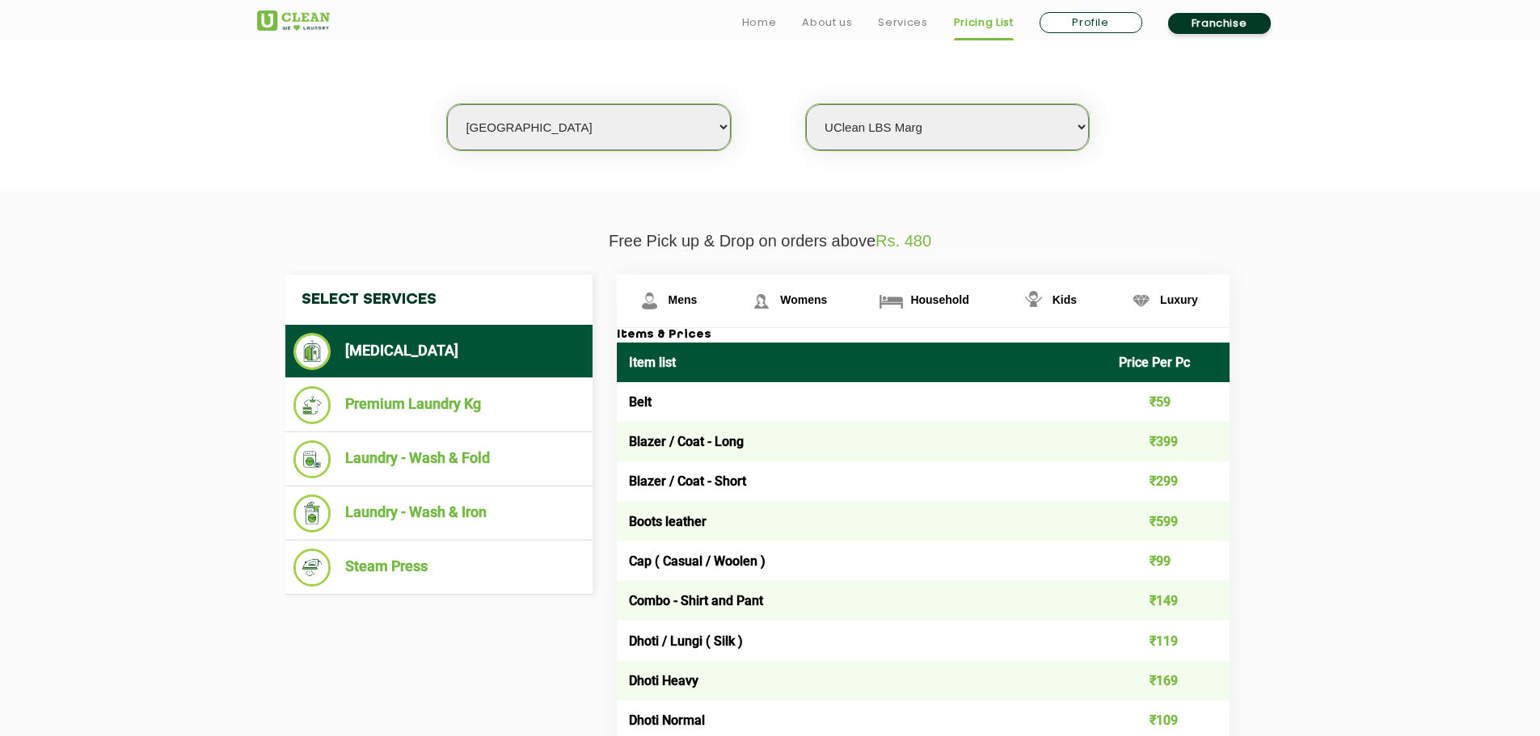
scroll to position [404, 0]
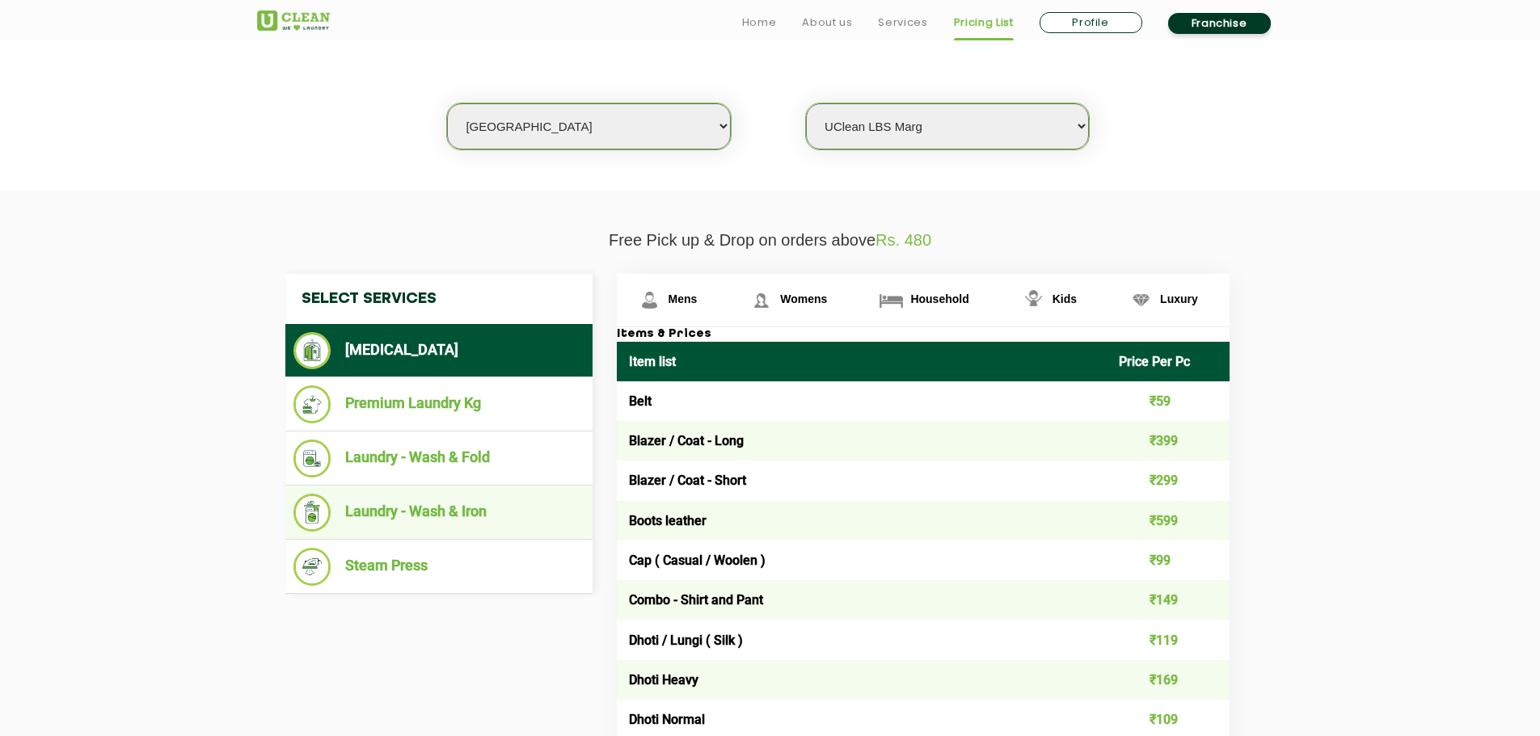
click at [527, 494] on li "Laundry - Wash & Iron" at bounding box center [438, 513] width 291 height 38
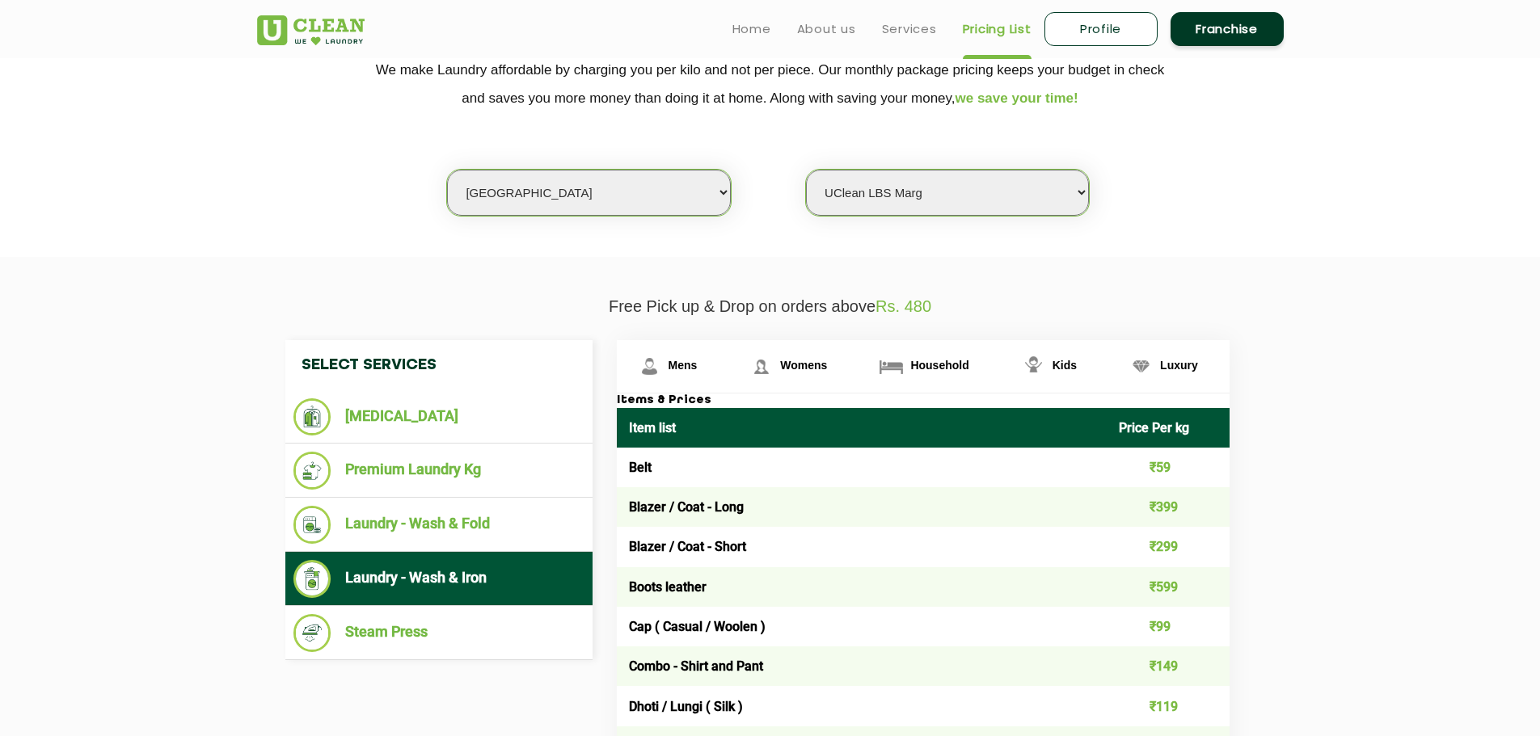
scroll to position [323, 0]
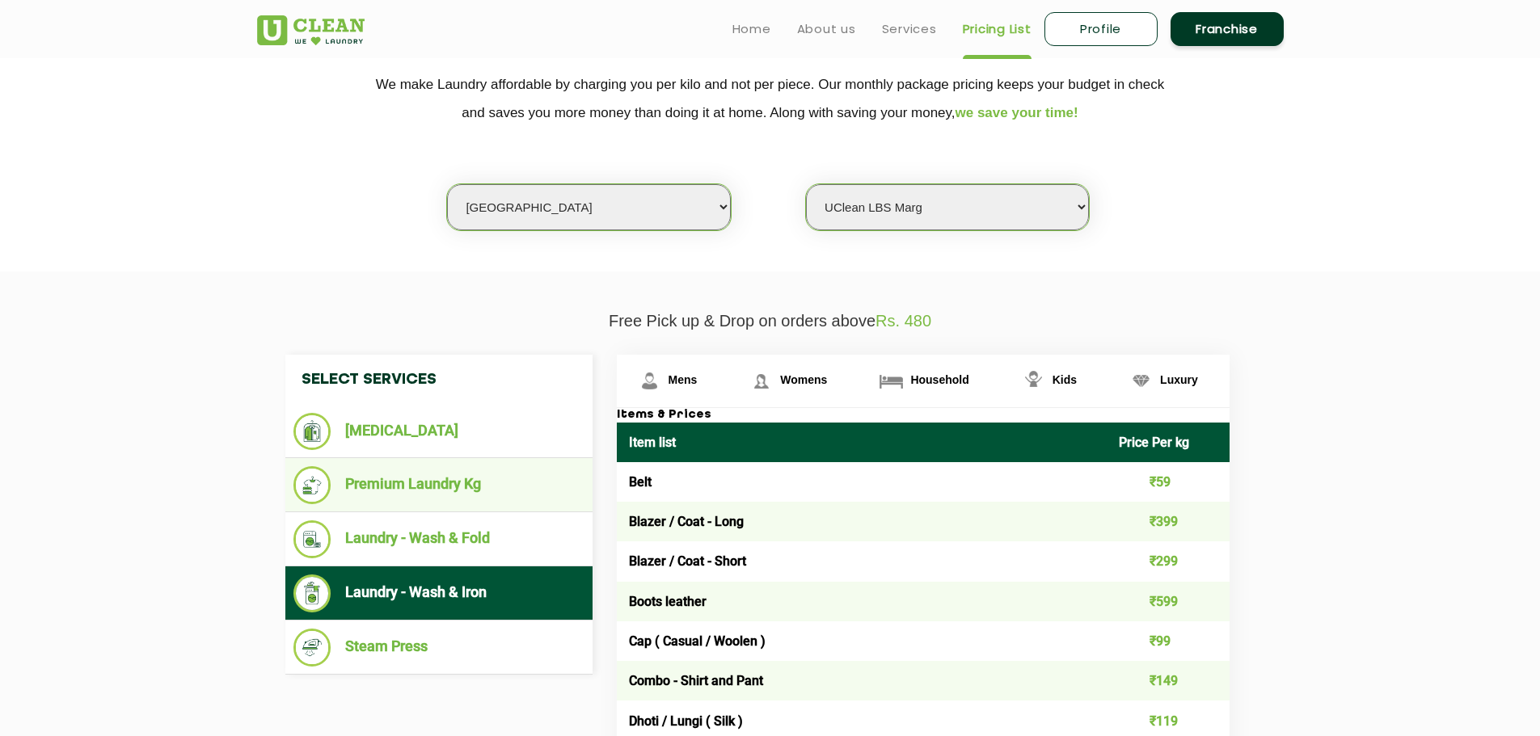
click at [459, 496] on li "Premium Laundry Kg" at bounding box center [438, 485] width 291 height 38
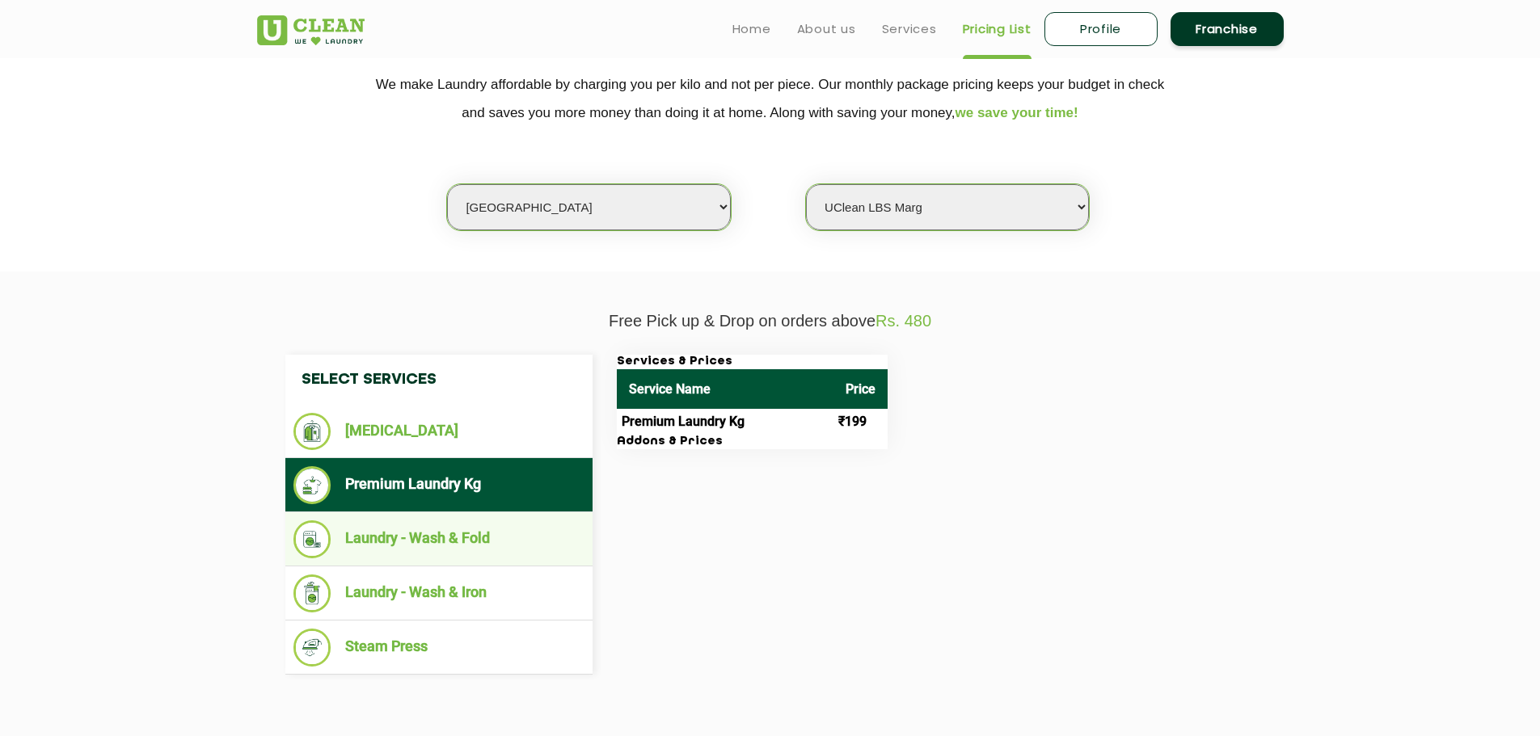
click at [464, 522] on li "Laundry - Wash & Fold" at bounding box center [438, 540] width 291 height 38
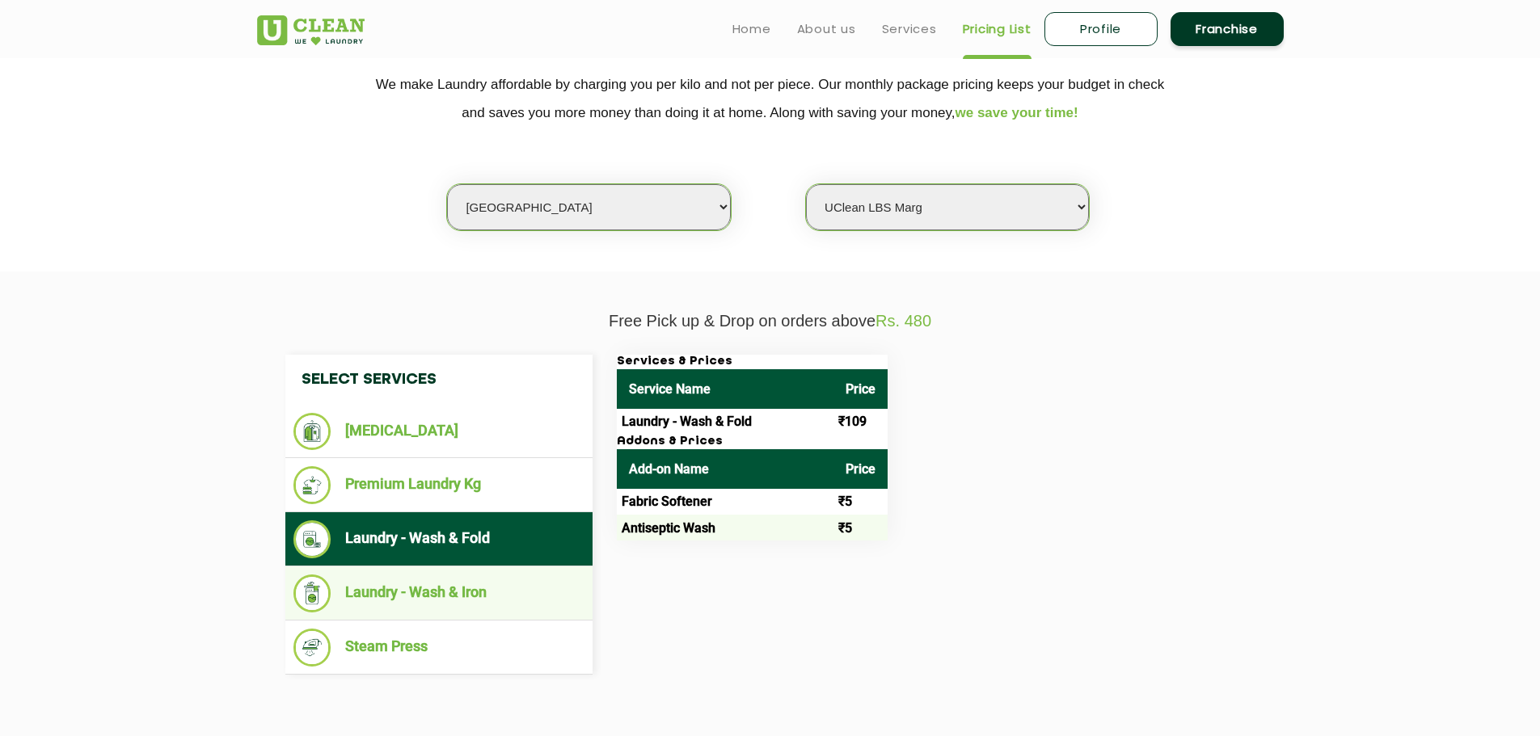
click at [513, 576] on li "Laundry - Wash & Iron" at bounding box center [438, 594] width 291 height 38
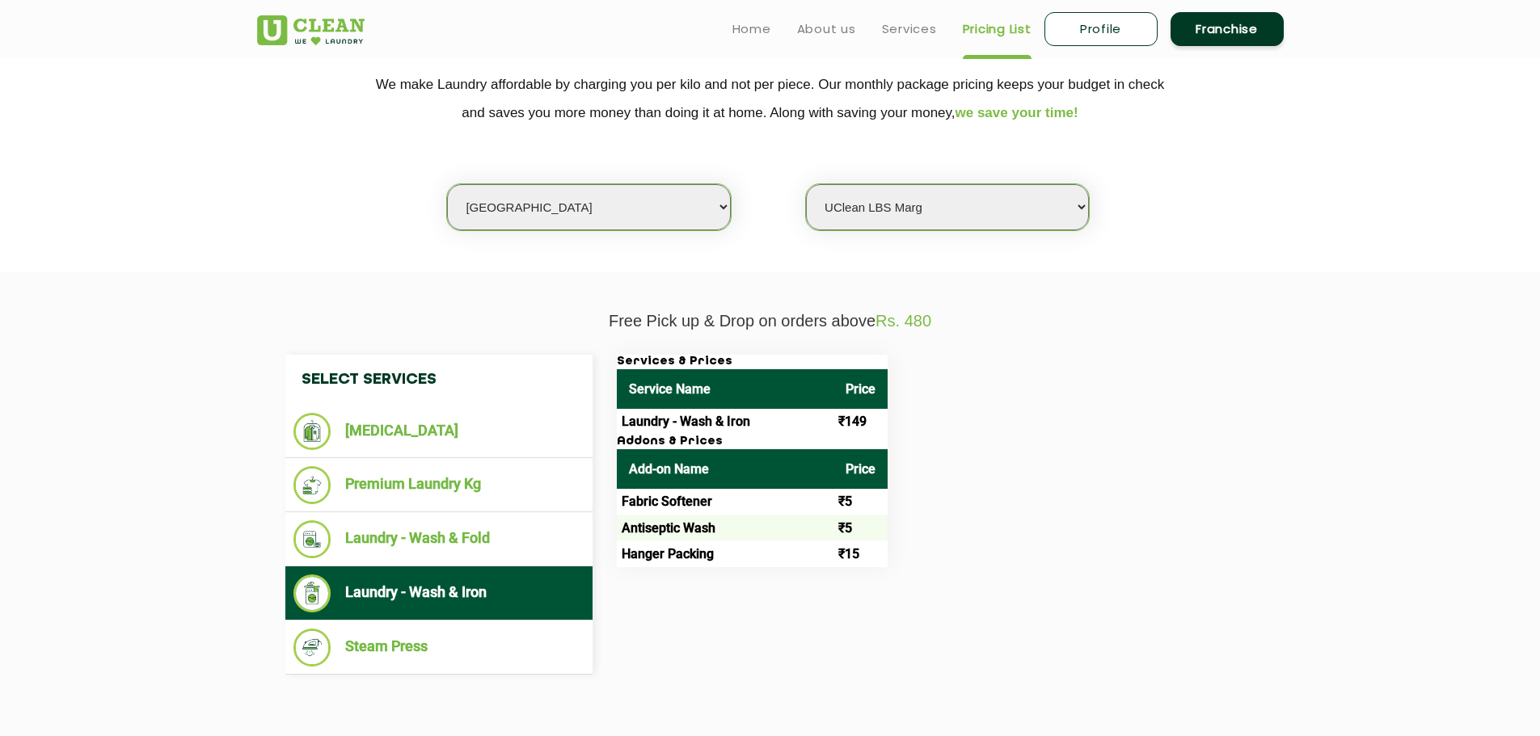
click at [467, 597] on li "Laundry - Wash & Iron" at bounding box center [438, 594] width 291 height 38
click at [484, 635] on li "Steam Press" at bounding box center [438, 648] width 291 height 38
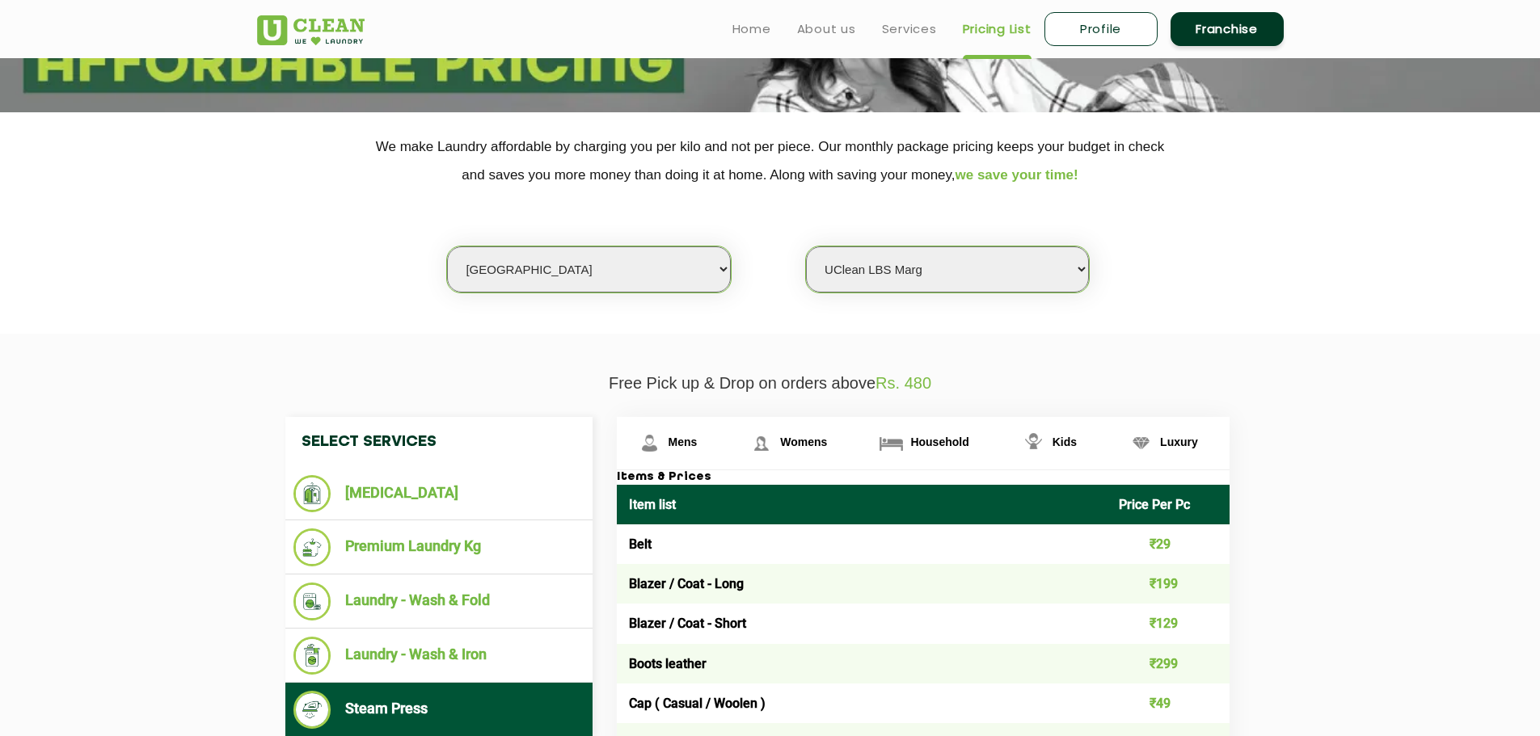
scroll to position [0, 0]
